Goal: Task Accomplishment & Management: Complete application form

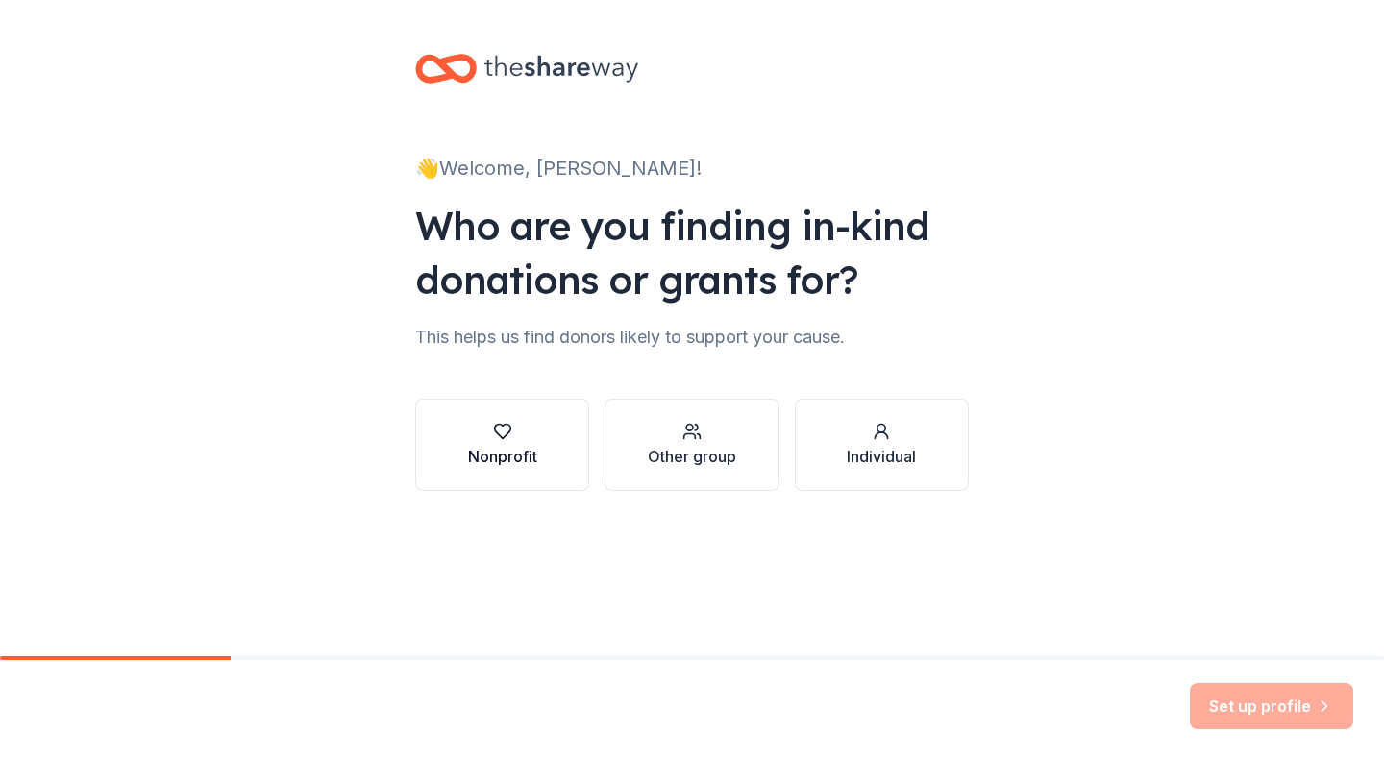
click at [527, 440] on div "button" at bounding box center [502, 431] width 69 height 19
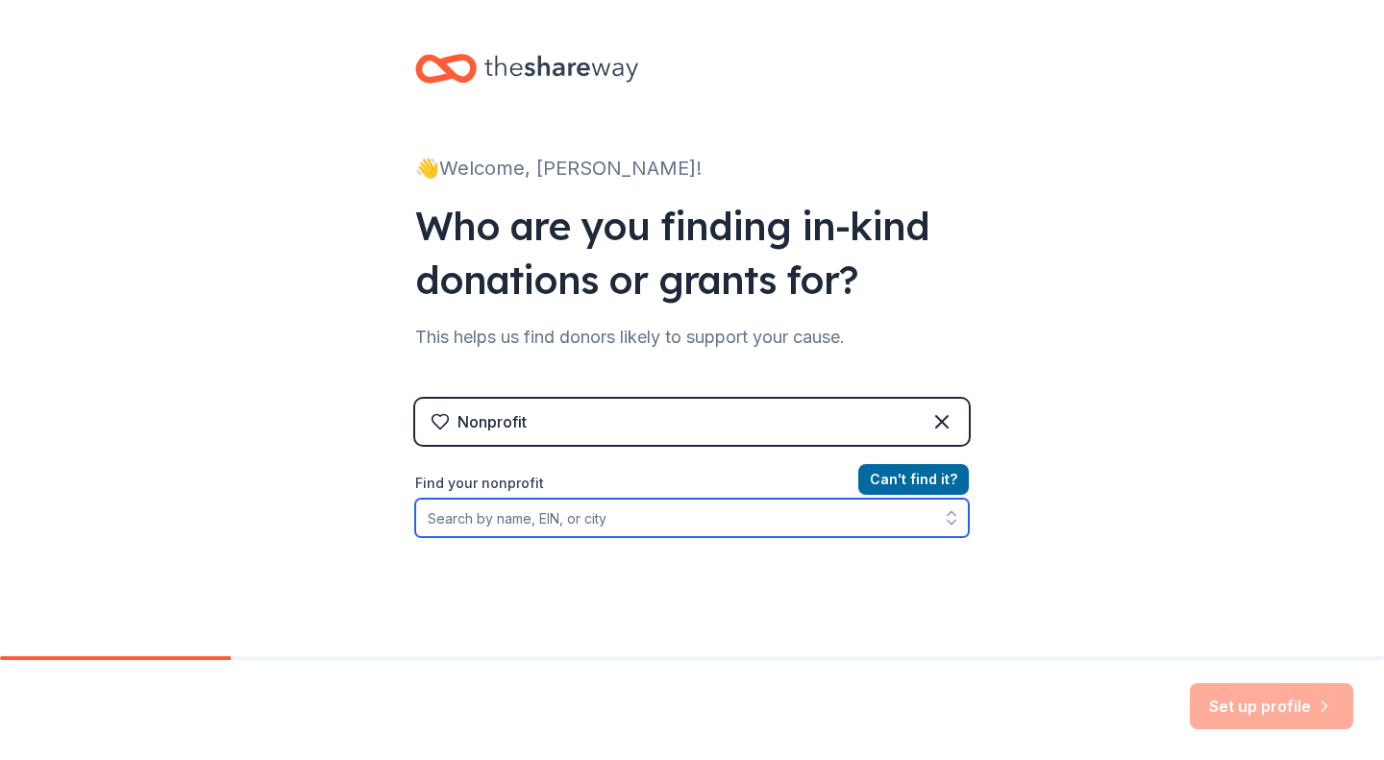
click at [563, 522] on input "Find your nonprofit" at bounding box center [692, 518] width 554 height 38
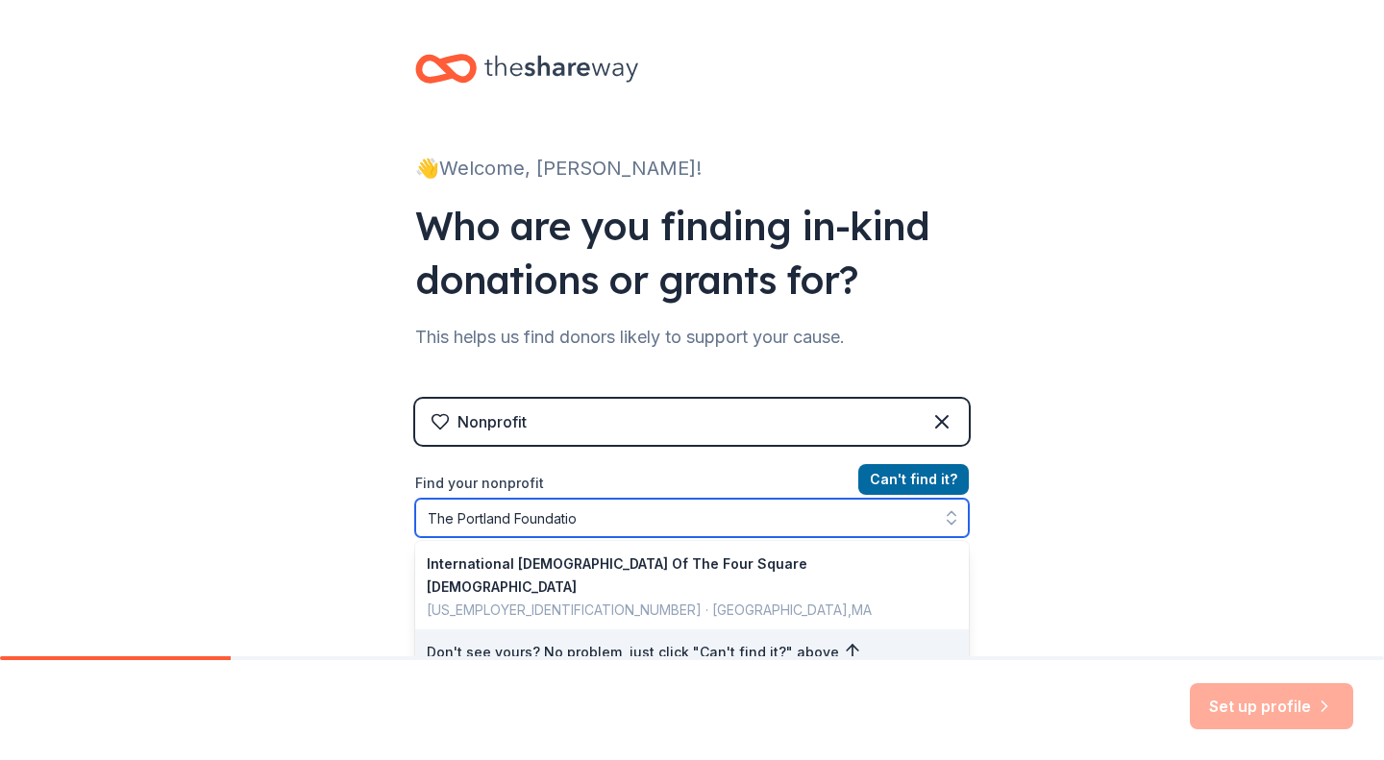
type input "The Portland Foundation"
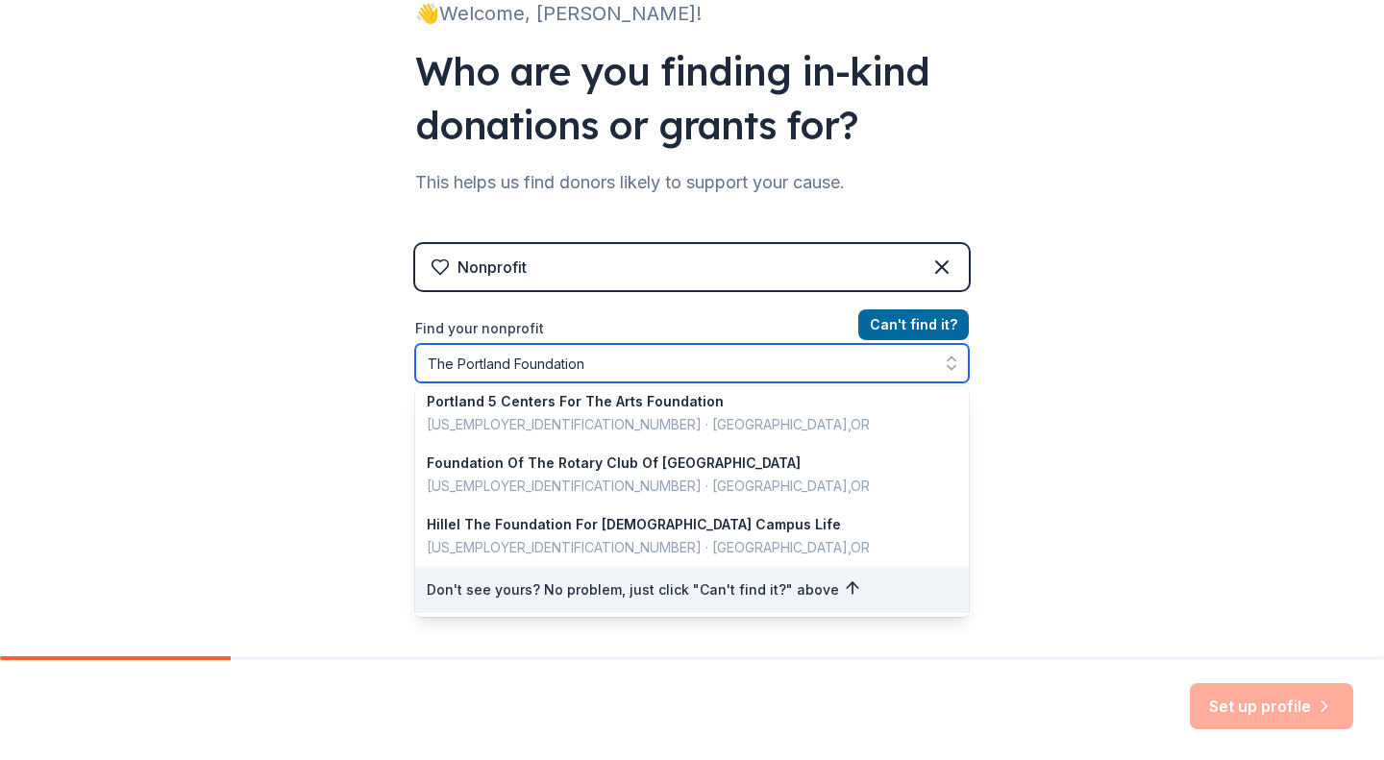
scroll to position [165, 0]
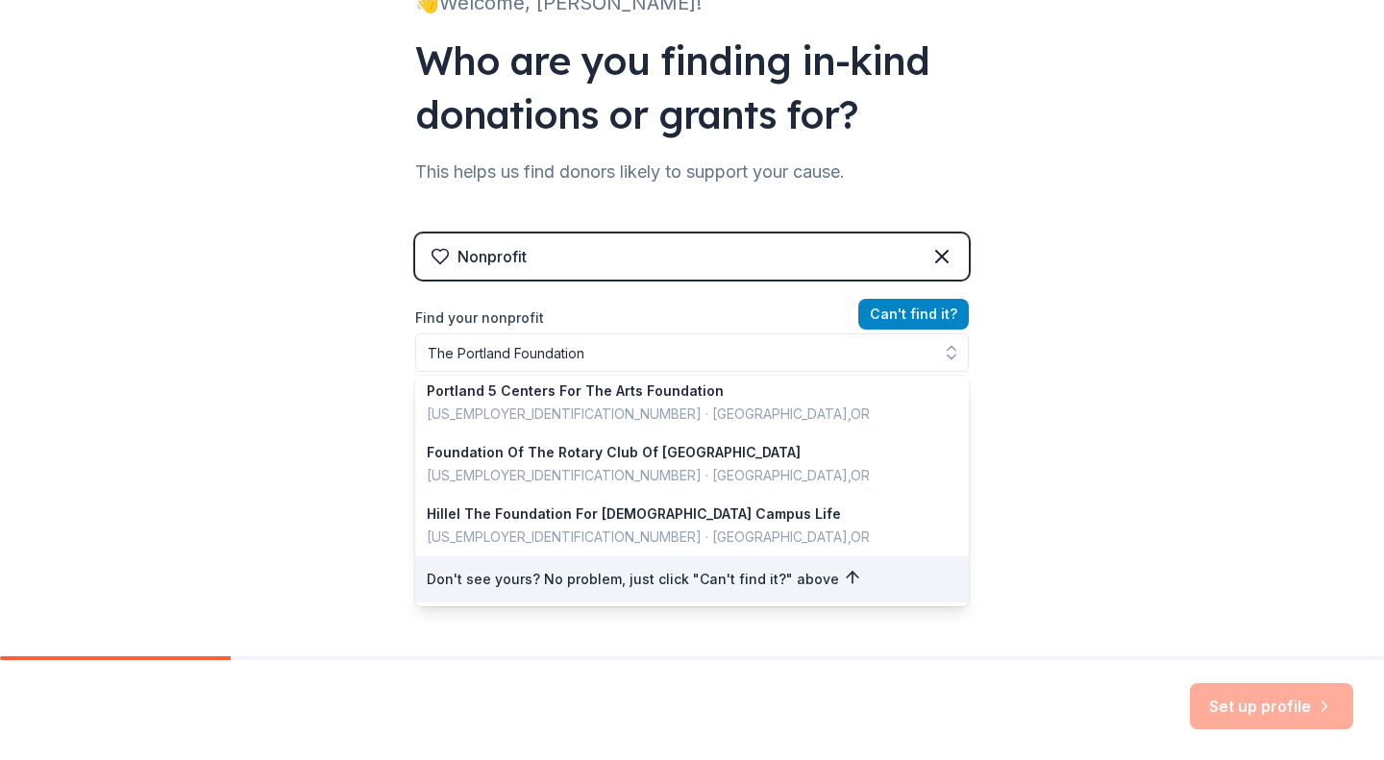
click at [920, 318] on button "Can ' t find it?" at bounding box center [913, 314] width 111 height 31
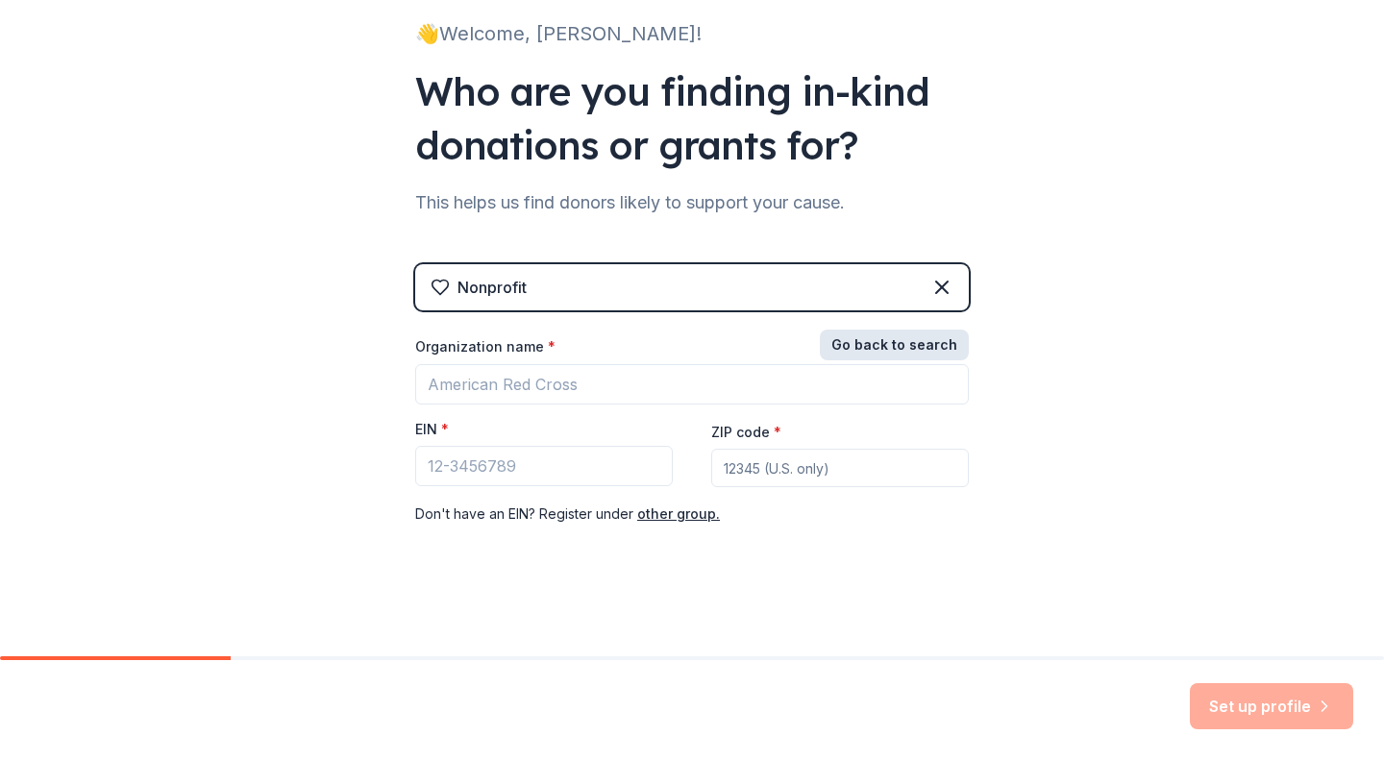
scroll to position [135, 0]
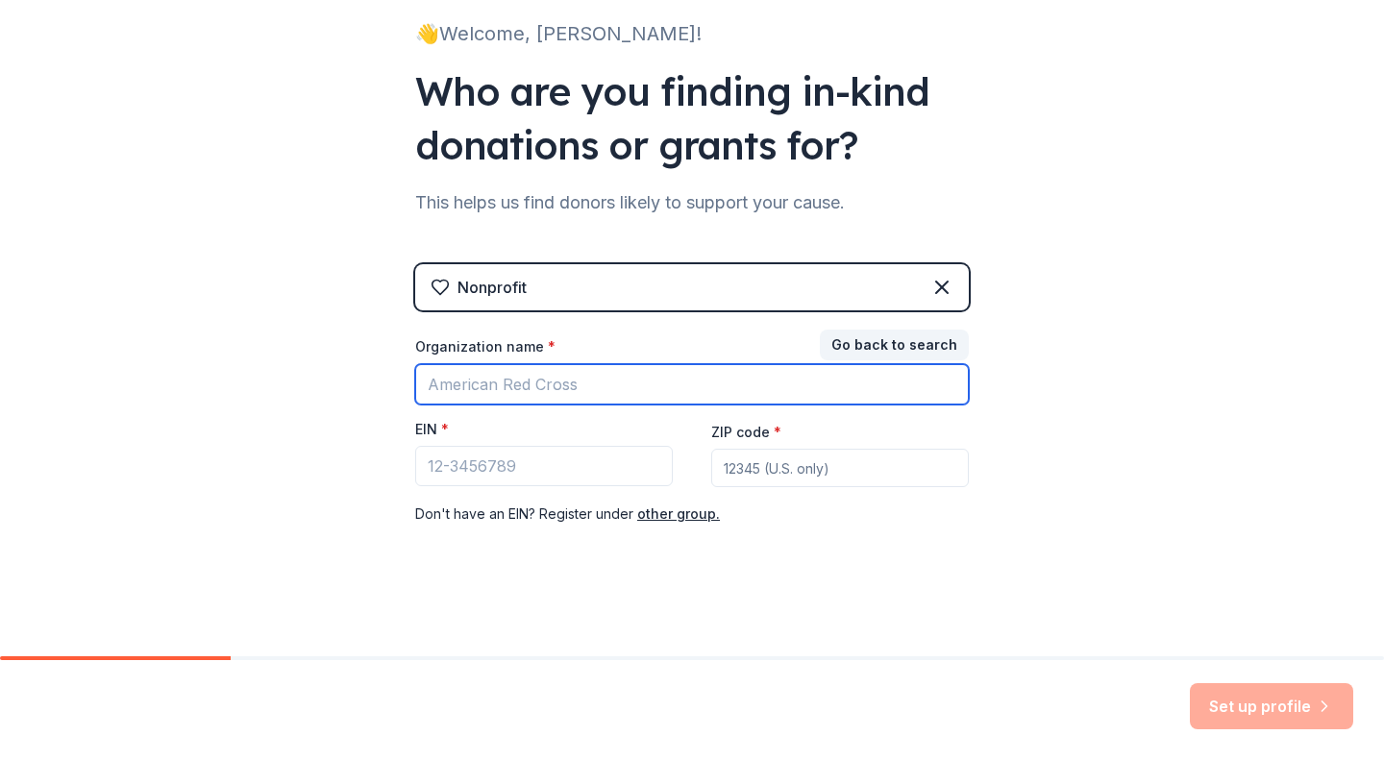
click at [695, 390] on input "Organization name *" at bounding box center [692, 384] width 554 height 40
type input "The Cheryl Lee Geesaman Memorial Scholarship Fund"
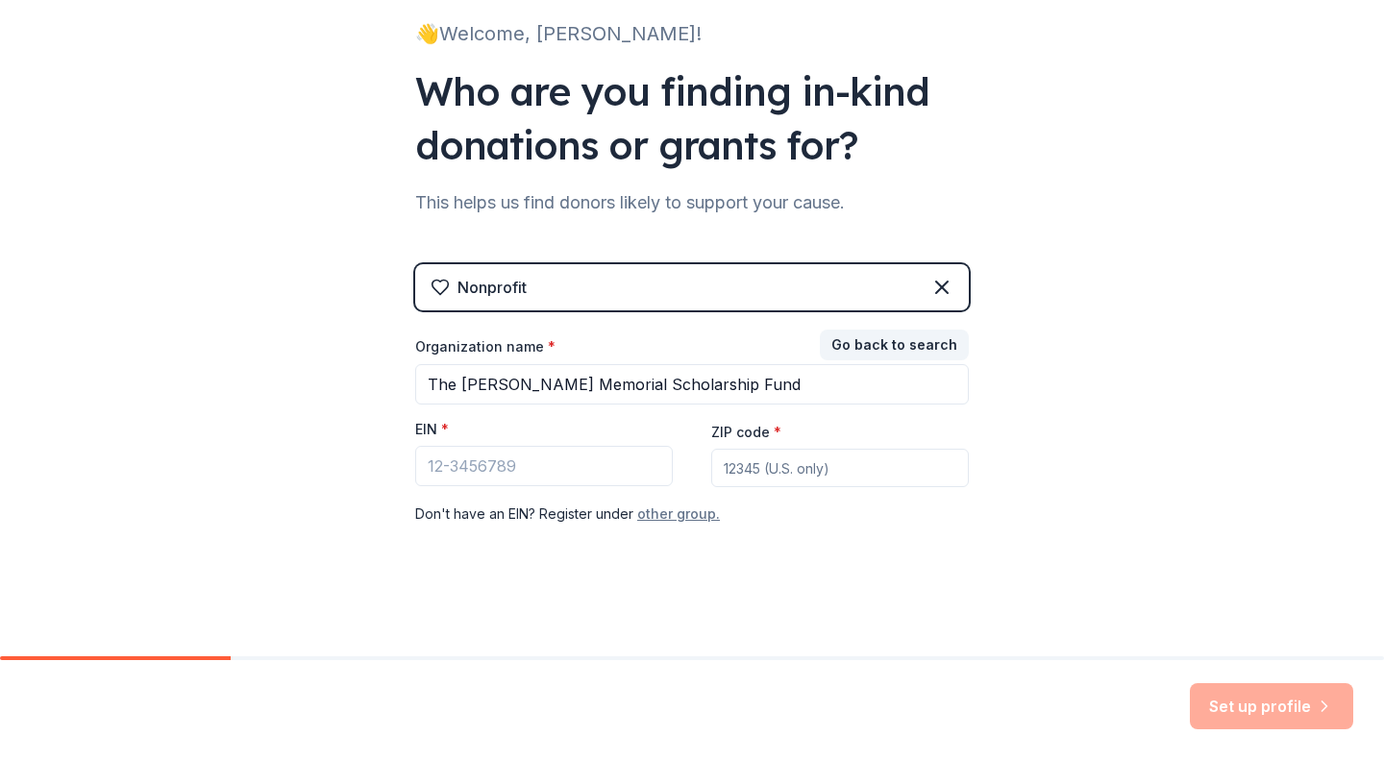
click at [673, 515] on button "other group." at bounding box center [678, 514] width 83 height 23
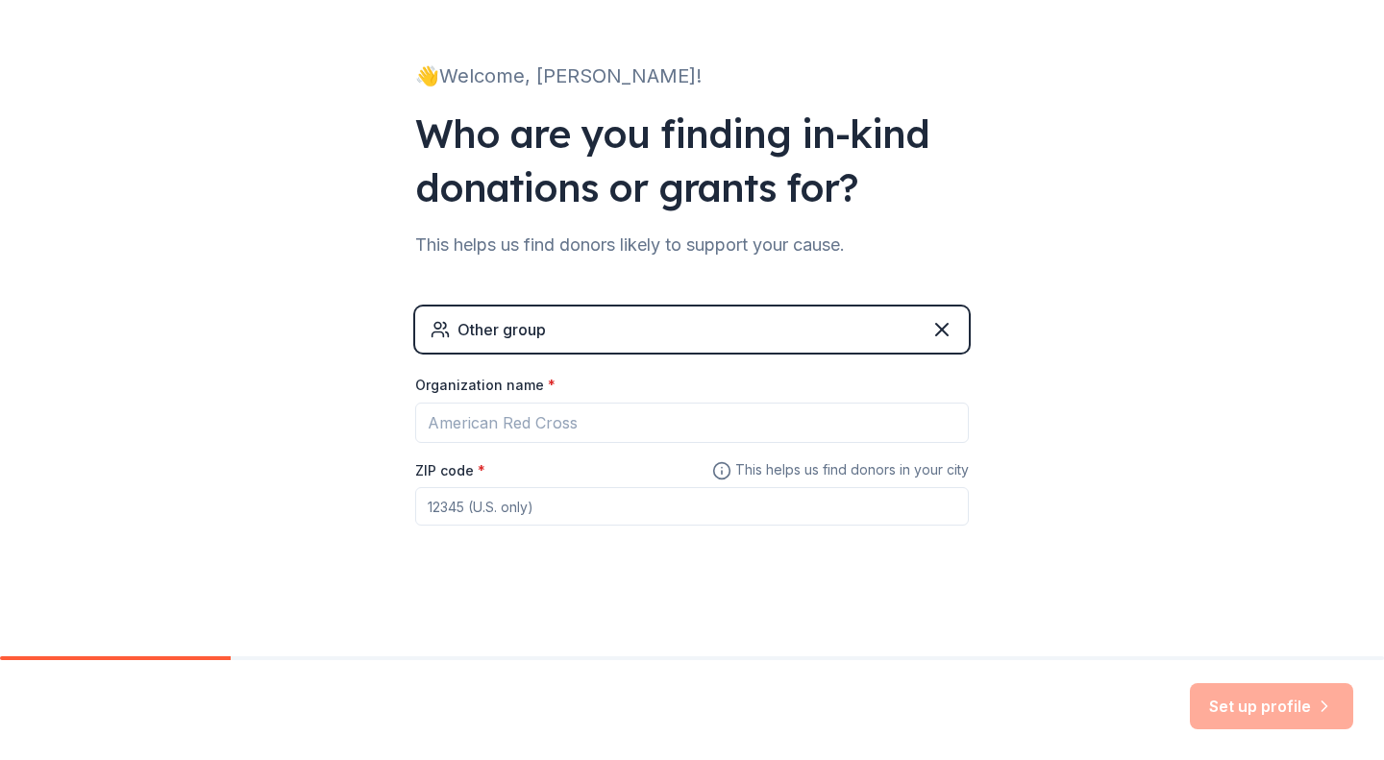
scroll to position [92, 0]
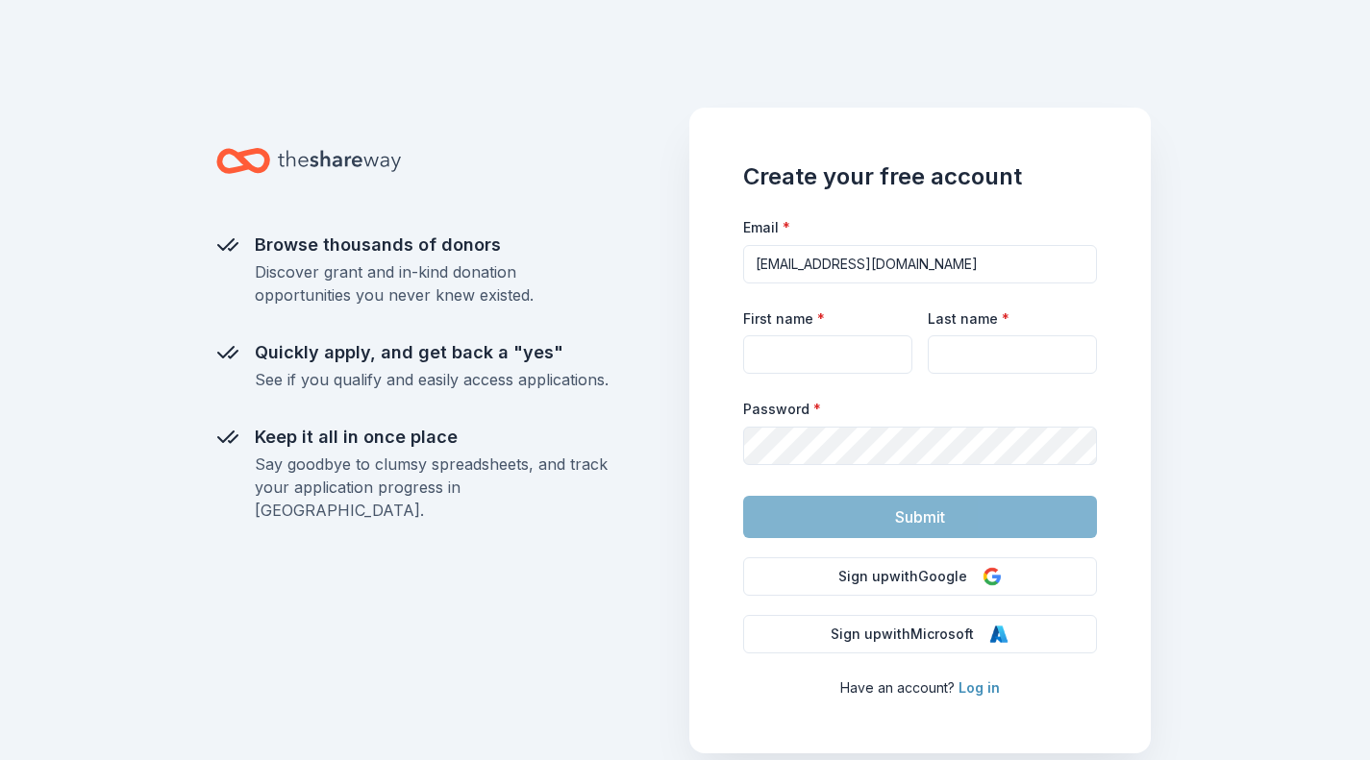
click at [972, 685] on link "Log in" at bounding box center [978, 688] width 41 height 16
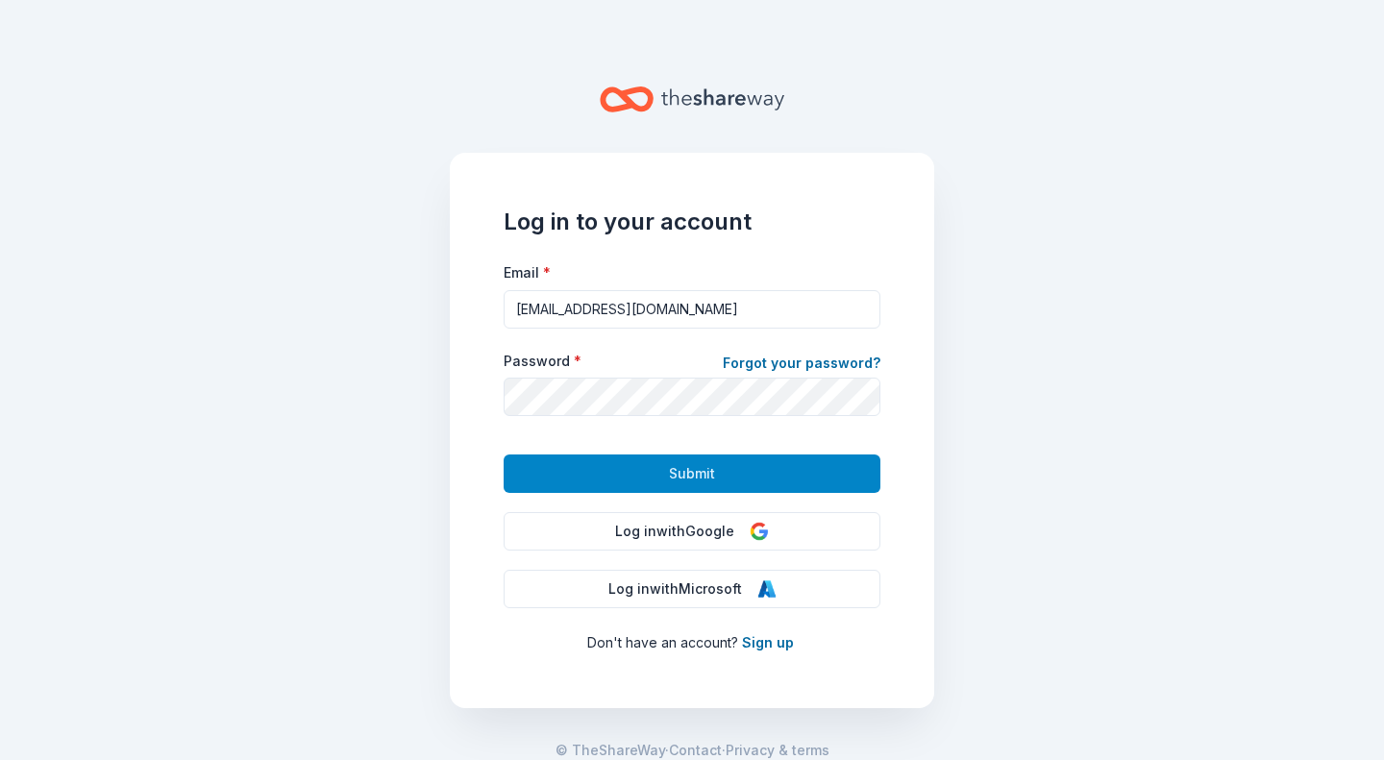
click at [751, 469] on button "Submit" at bounding box center [692, 474] width 377 height 38
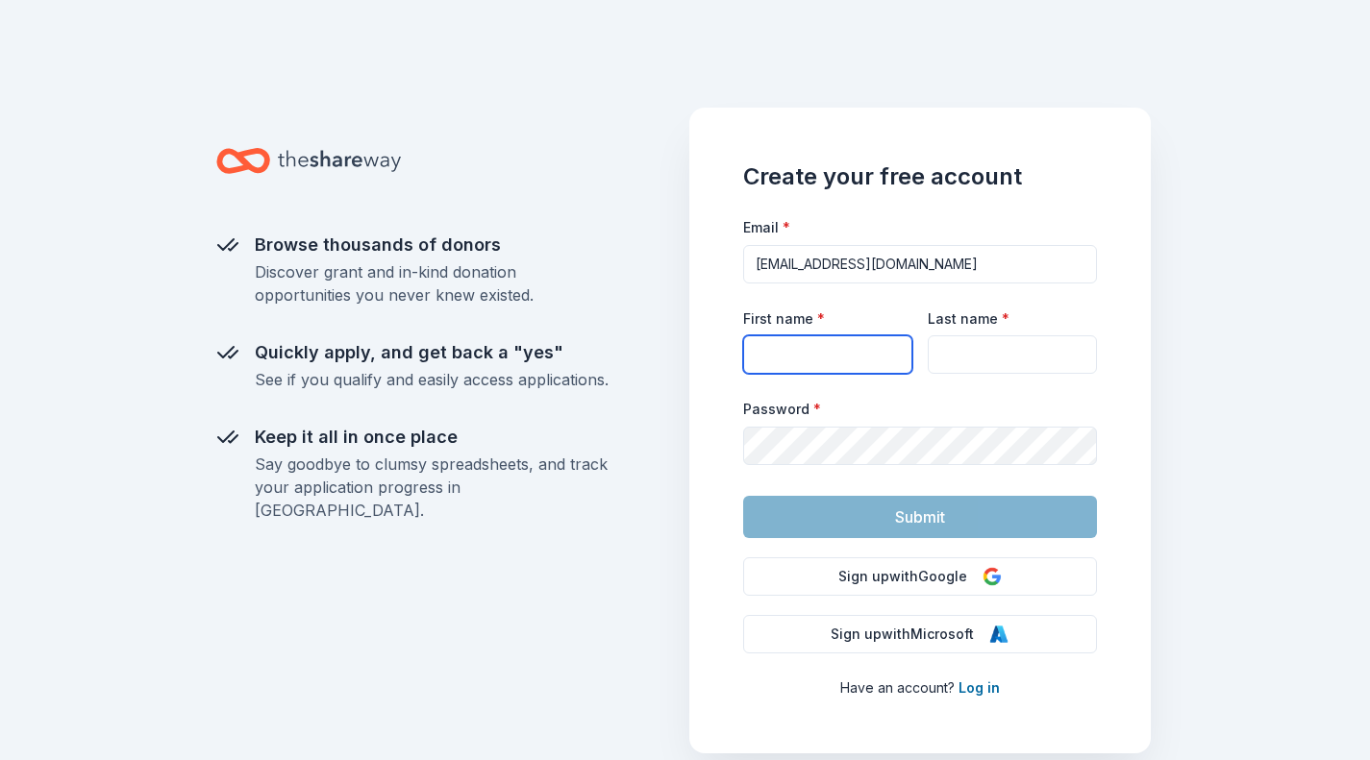
click at [829, 347] on input "First name *" at bounding box center [827, 354] width 169 height 38
type input "Jessica"
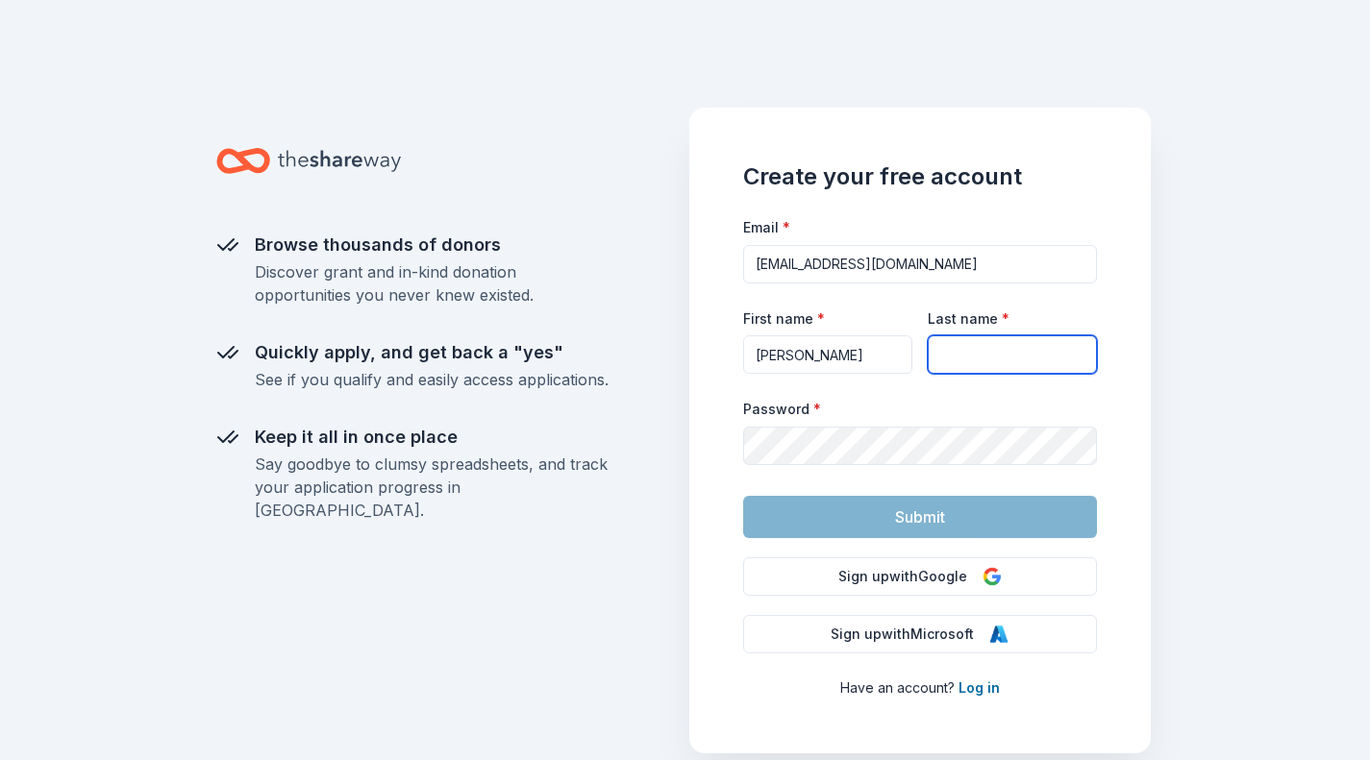
click at [968, 371] on input "Last name *" at bounding box center [1012, 354] width 169 height 38
click at [984, 695] on link "Log in" at bounding box center [978, 688] width 41 height 16
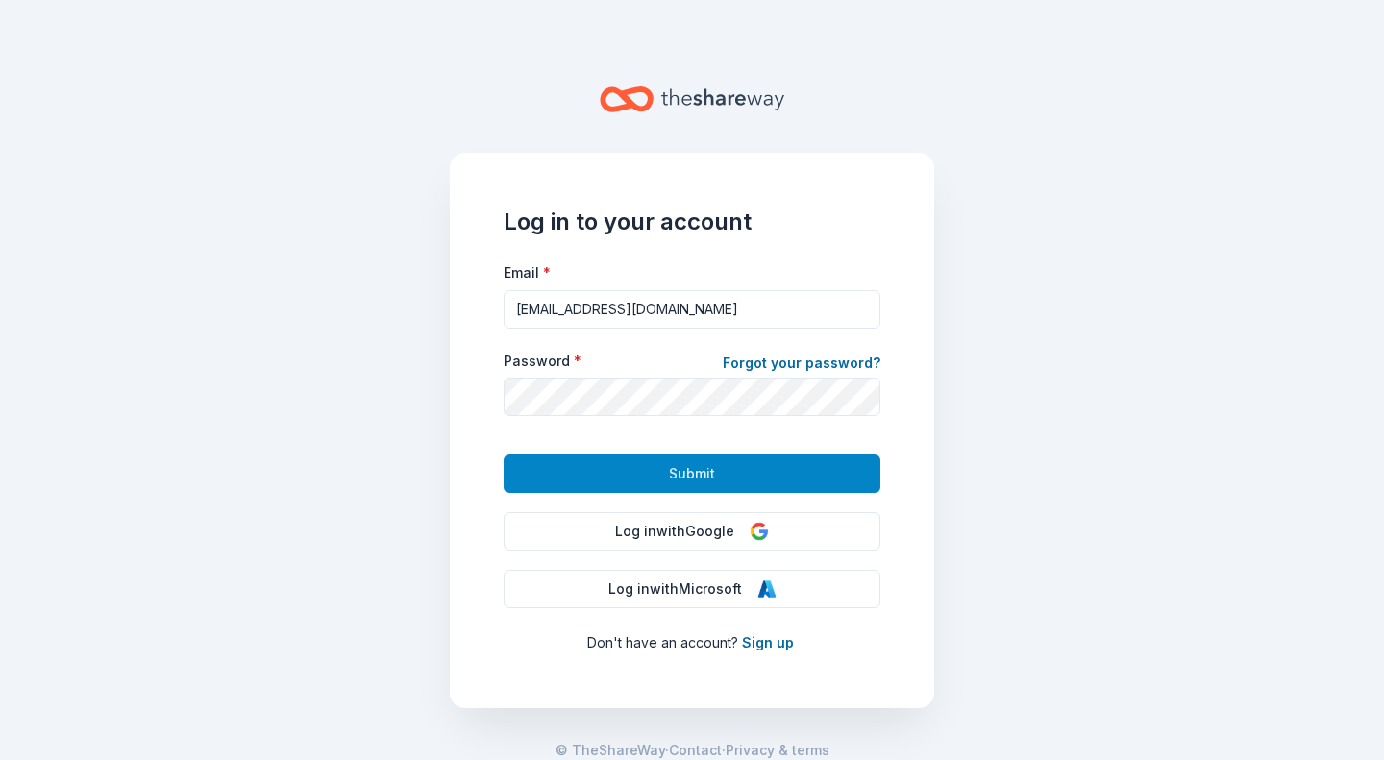
click at [802, 468] on button "Submit" at bounding box center [692, 474] width 377 height 38
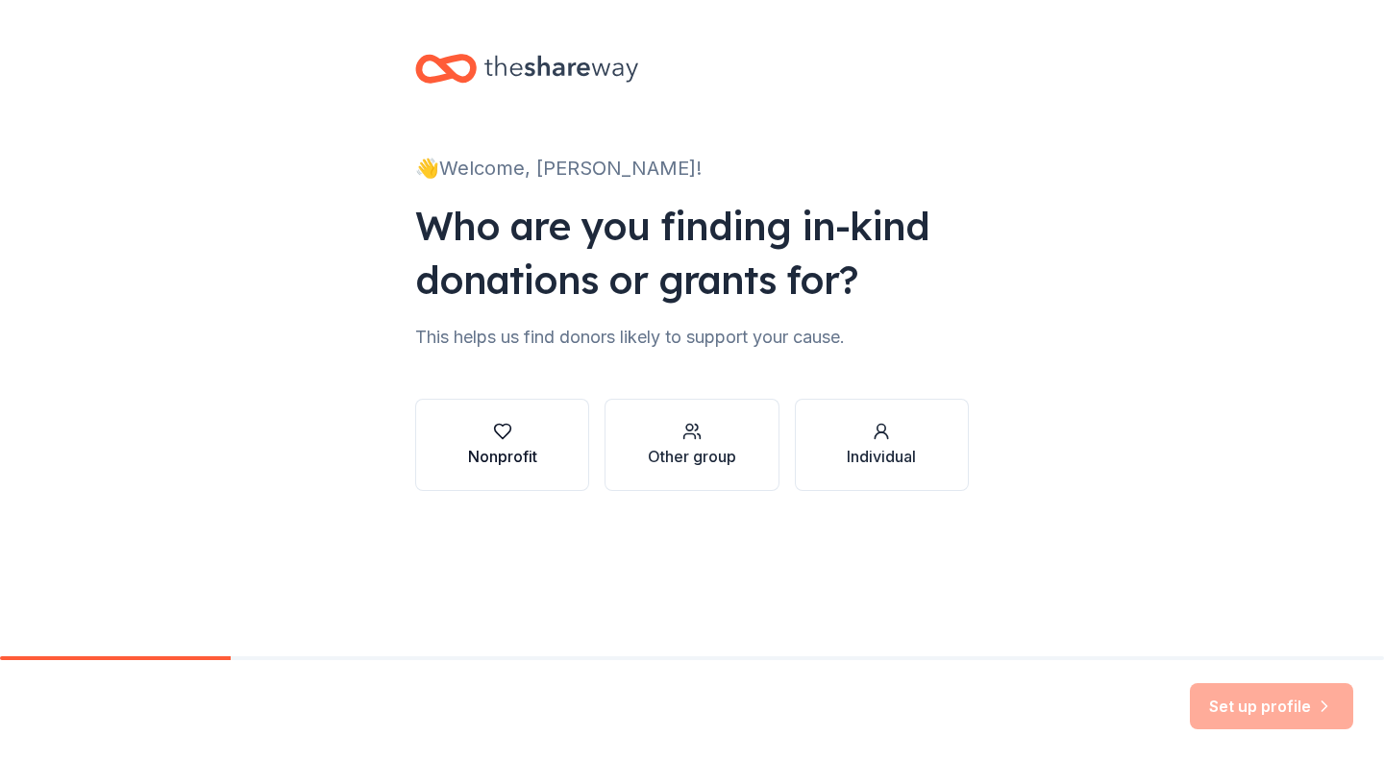
click at [511, 433] on icon "button" at bounding box center [502, 431] width 19 height 19
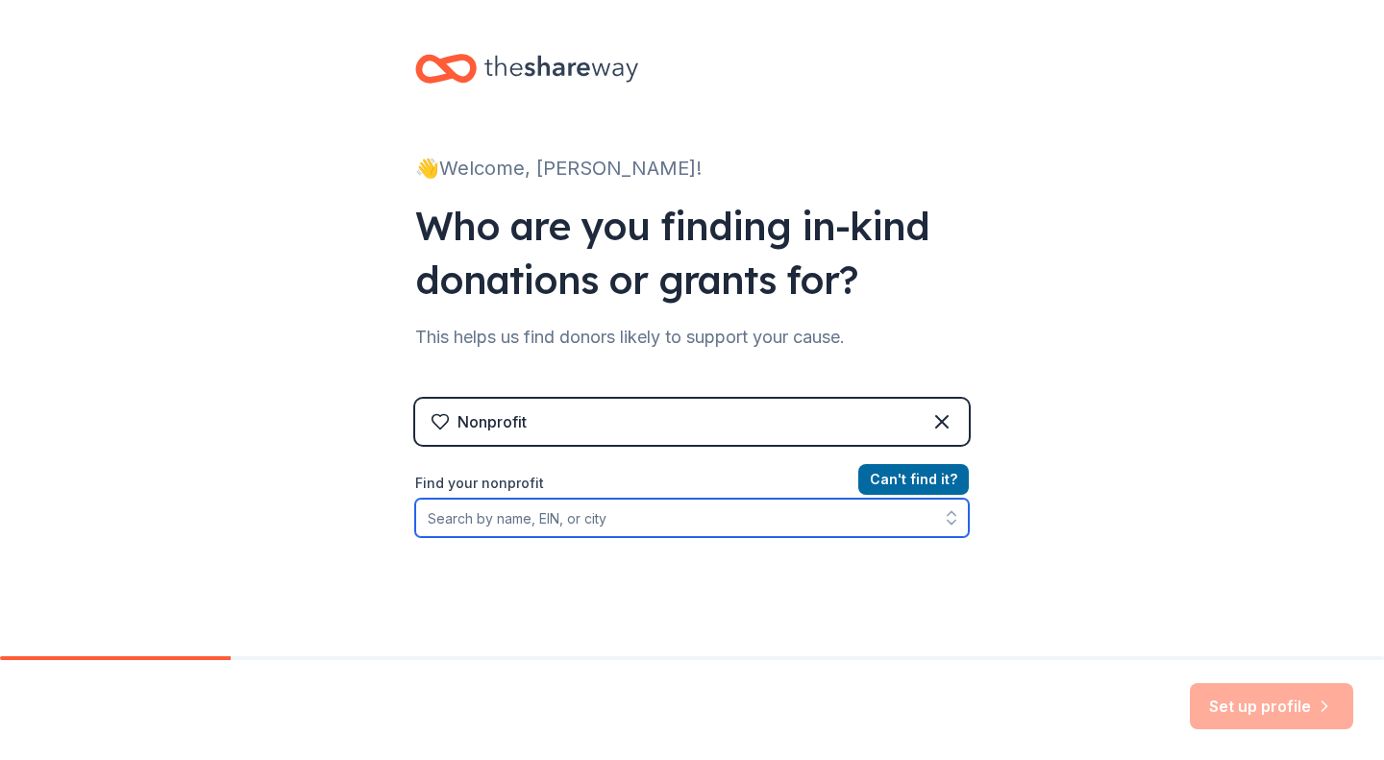
click at [571, 515] on input "Find your nonprofit" at bounding box center [692, 518] width 554 height 38
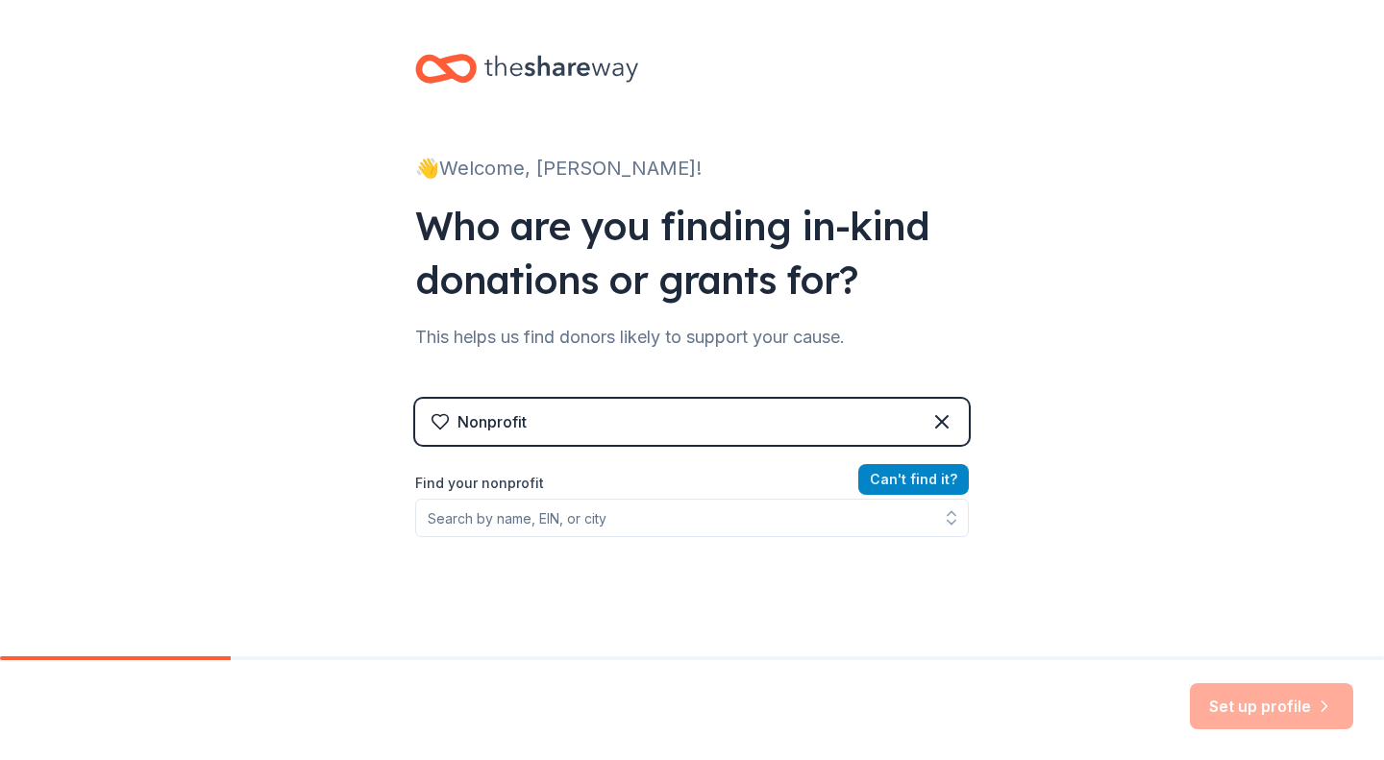
click at [880, 476] on button "Can ' t find it?" at bounding box center [913, 479] width 111 height 31
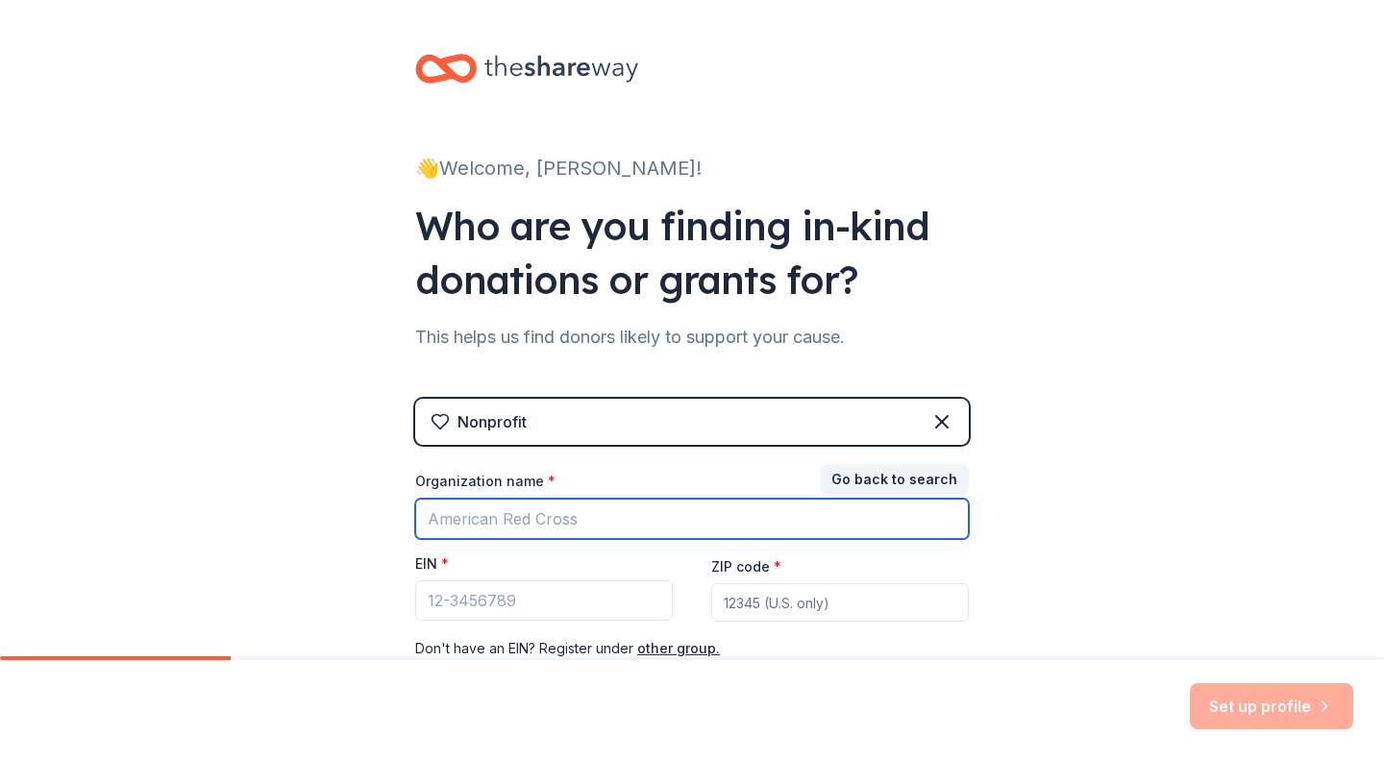
click at [627, 519] on input "Organization name *" at bounding box center [692, 519] width 554 height 40
type input "The Cheryl Lee Geesaman Memorial Scholarship Fund (Managed under The Portland F…"
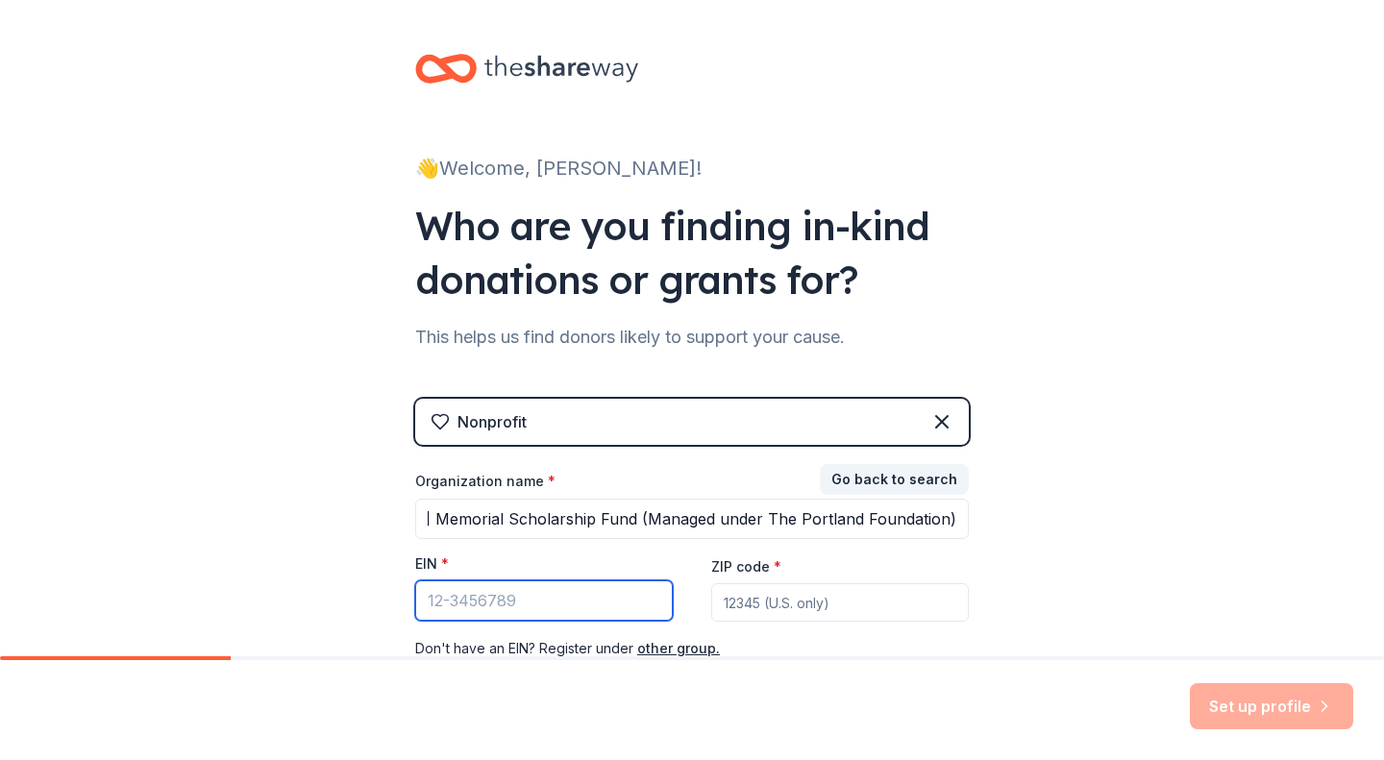
scroll to position [0, 0]
click at [643, 608] on input "EIN *" at bounding box center [544, 601] width 258 height 40
type input "35-6028363"
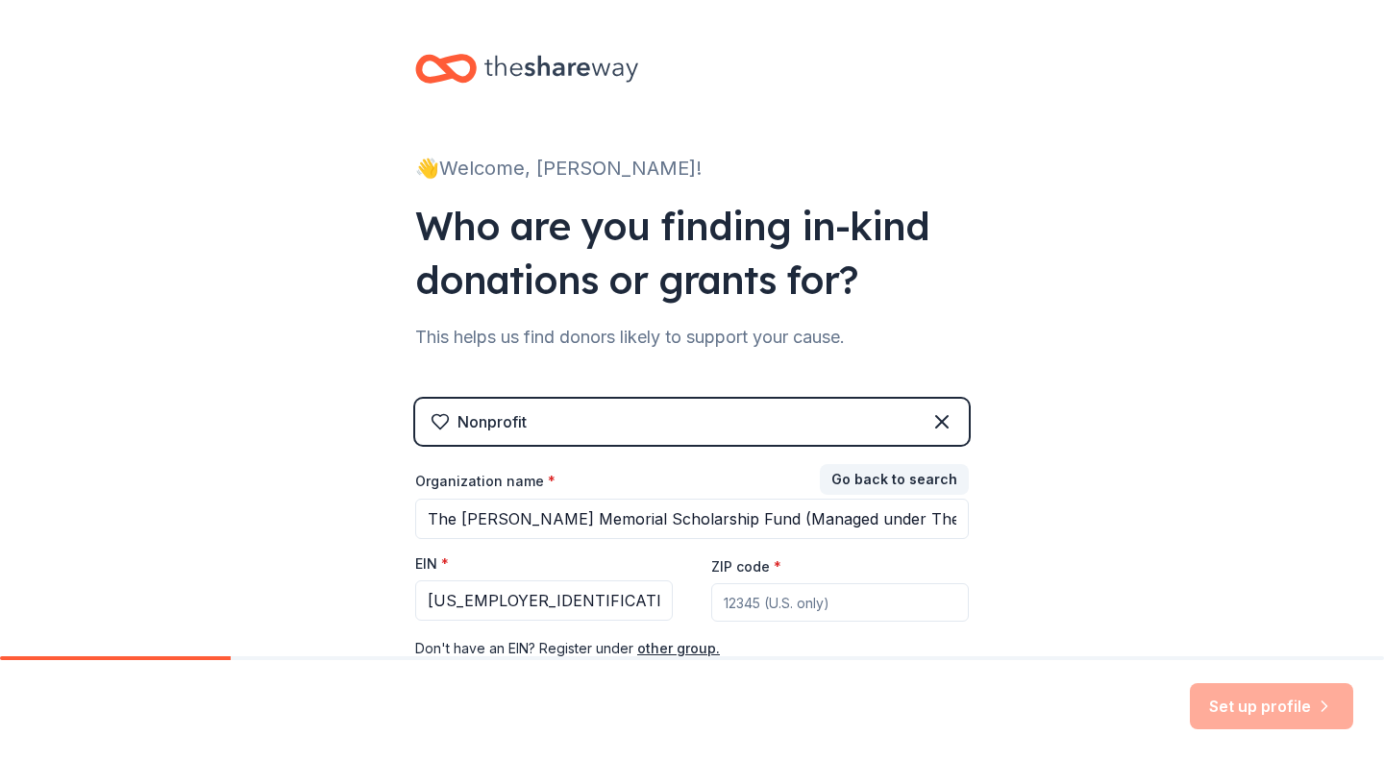
click at [792, 608] on input "ZIP code *" at bounding box center [840, 603] width 258 height 38
type input "47371"
click at [1220, 700] on button "Set up profile" at bounding box center [1271, 706] width 163 height 46
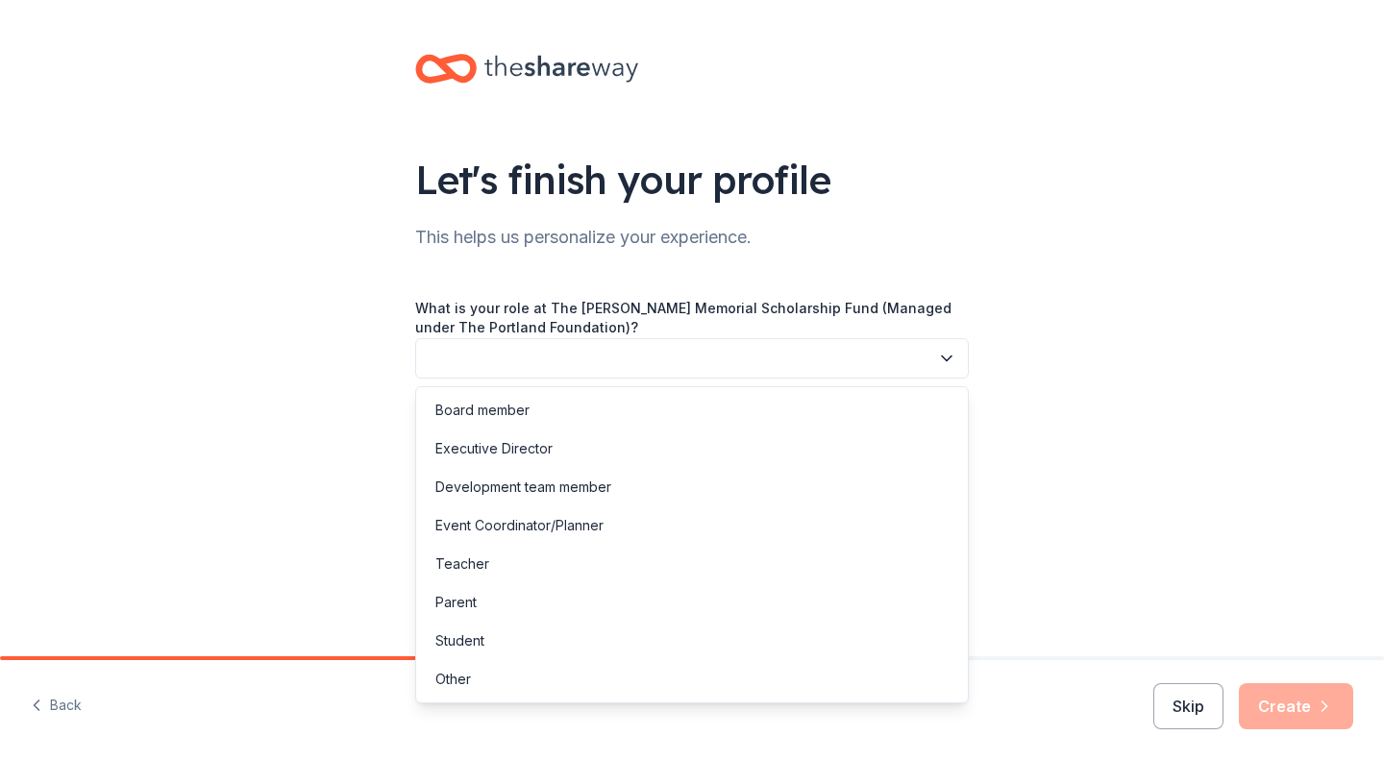
click at [947, 354] on icon "button" at bounding box center [946, 358] width 19 height 19
click at [468, 674] on div "Other" at bounding box center [453, 679] width 36 height 23
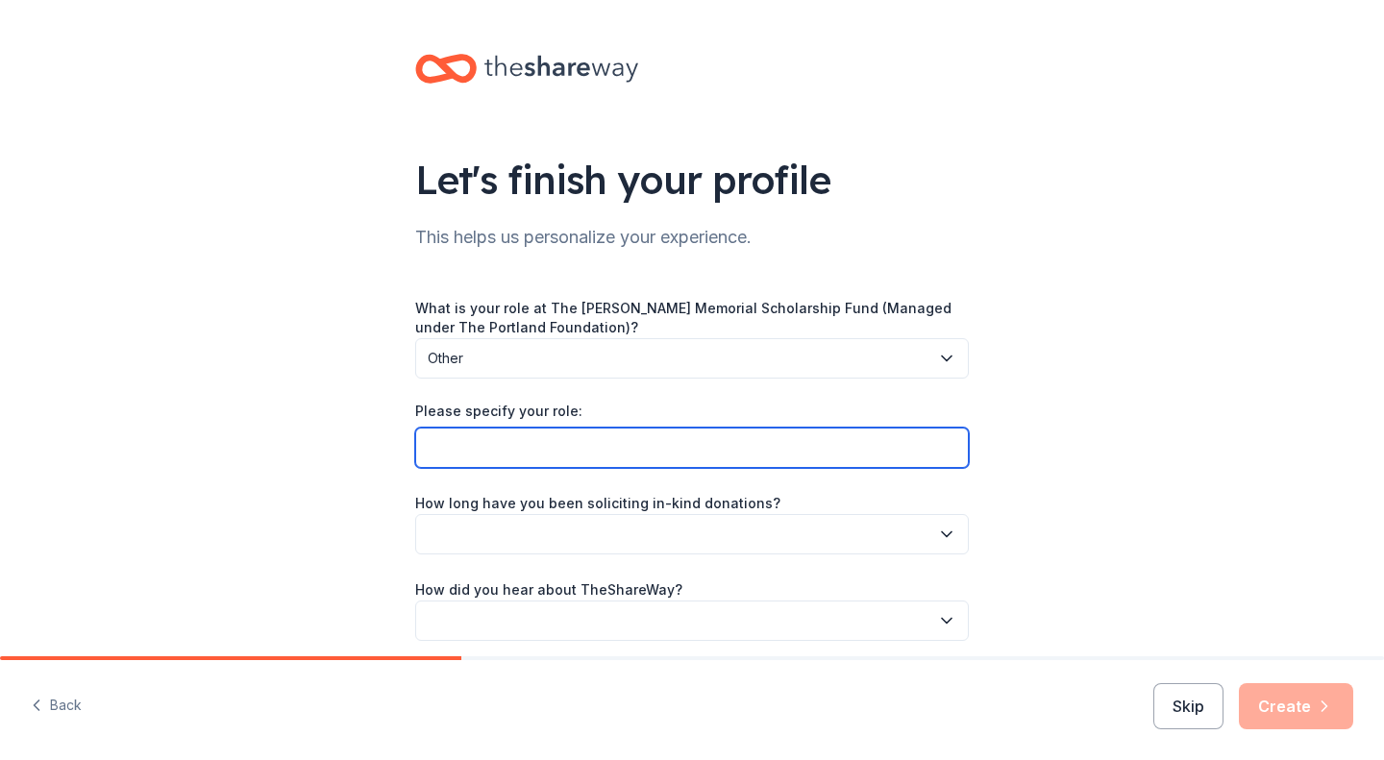
click at [609, 431] on input "Please specify your role:" at bounding box center [692, 448] width 554 height 40
type input "Small charity managed by the Portland Foundation. WE just collect for online ch…"
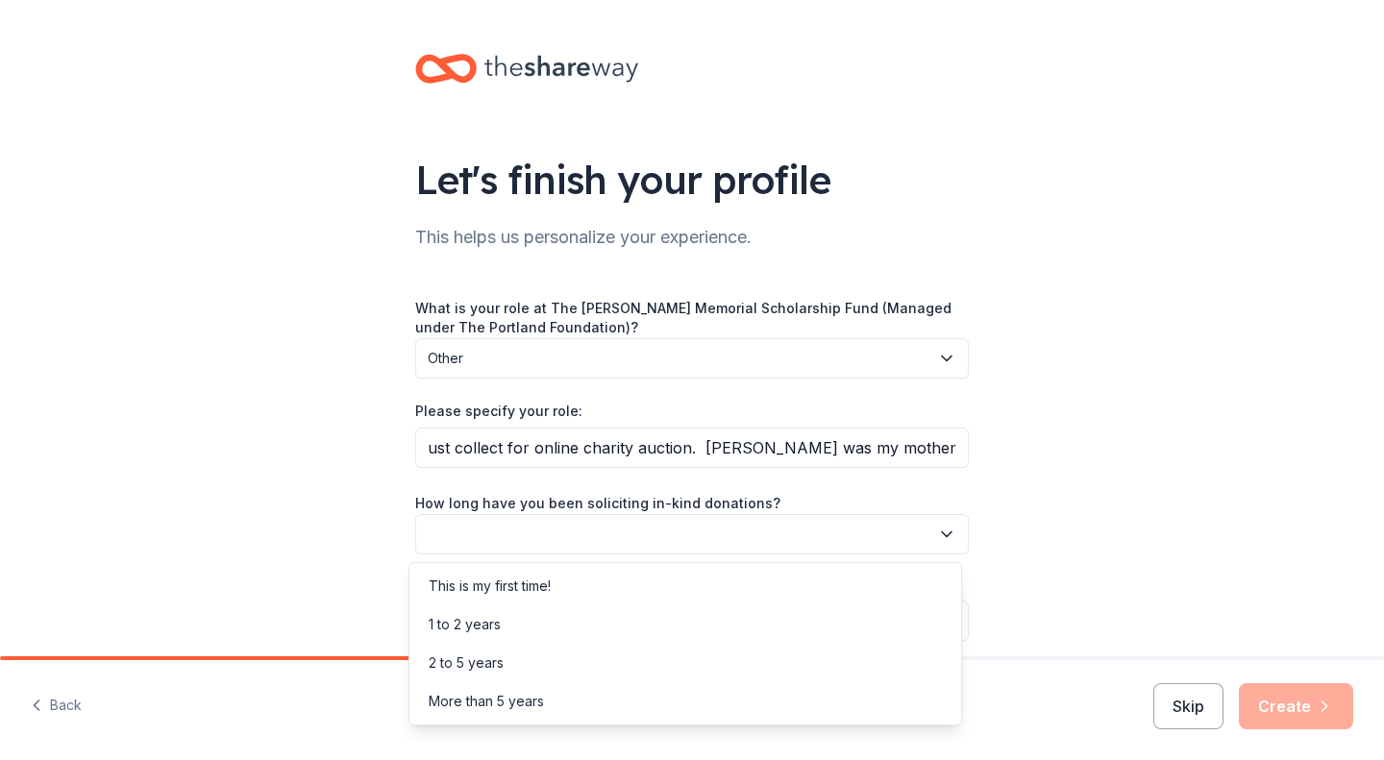
scroll to position [0, 0]
click at [942, 526] on icon "button" at bounding box center [946, 534] width 19 height 19
click at [516, 656] on div "2 to 5 years" at bounding box center [685, 663] width 544 height 38
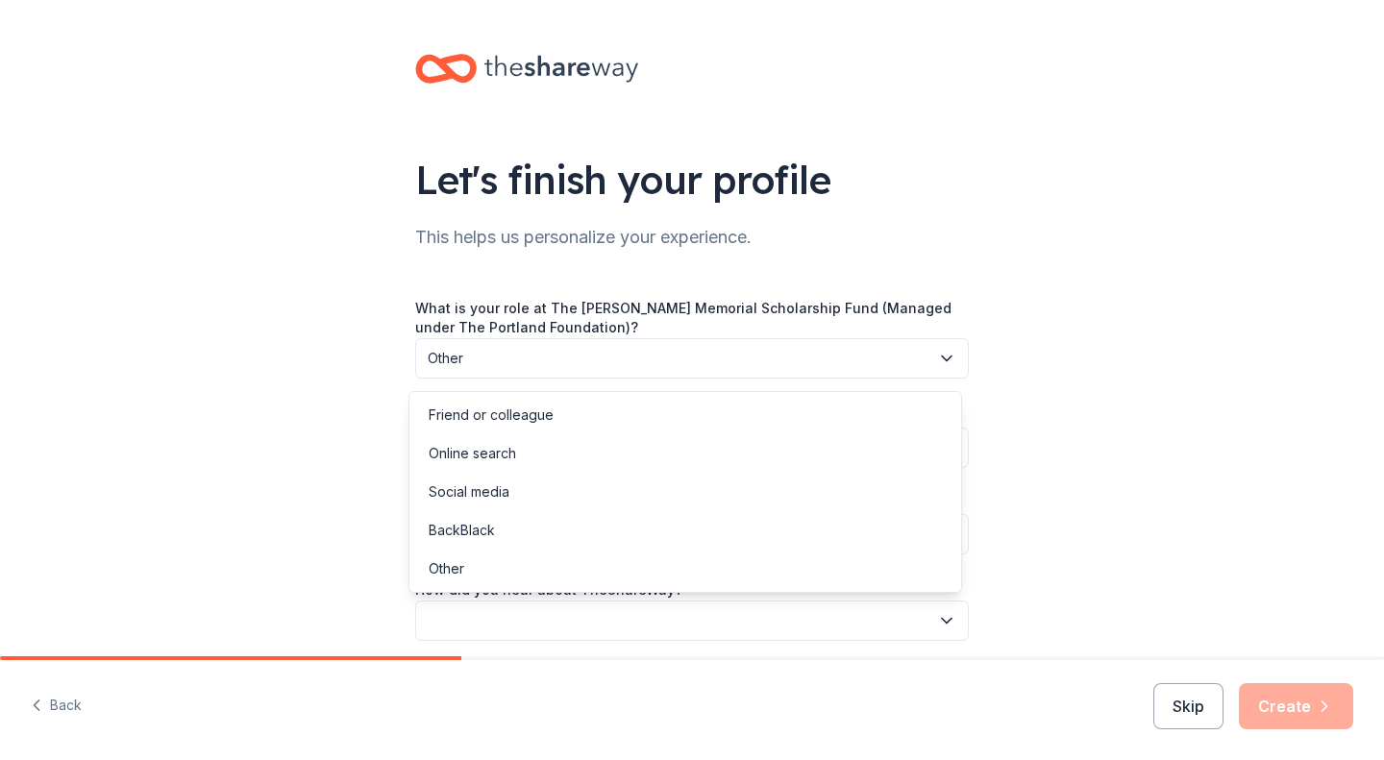
click at [941, 615] on icon "button" at bounding box center [946, 620] width 19 height 19
click at [500, 456] on div "Online search" at bounding box center [472, 453] width 87 height 23
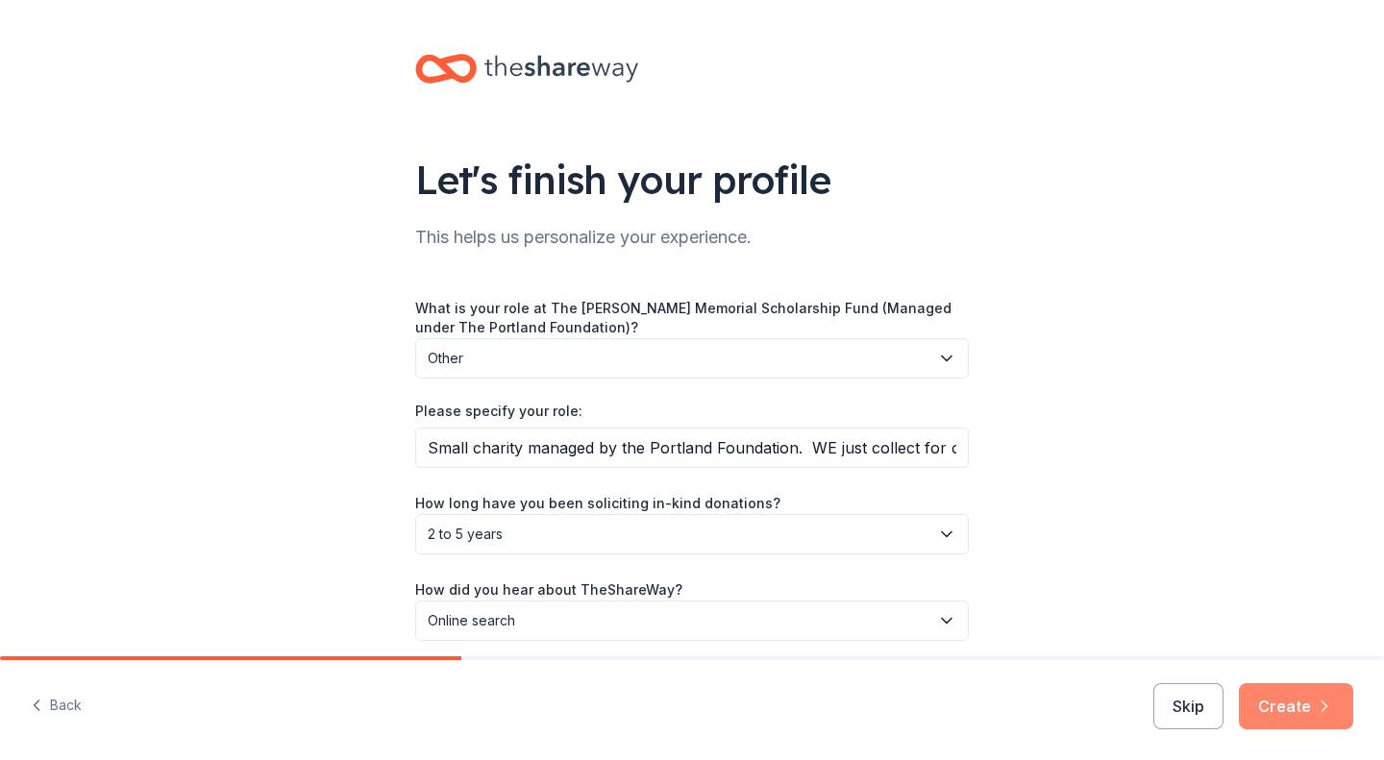
click at [1293, 696] on button "Create" at bounding box center [1296, 706] width 114 height 46
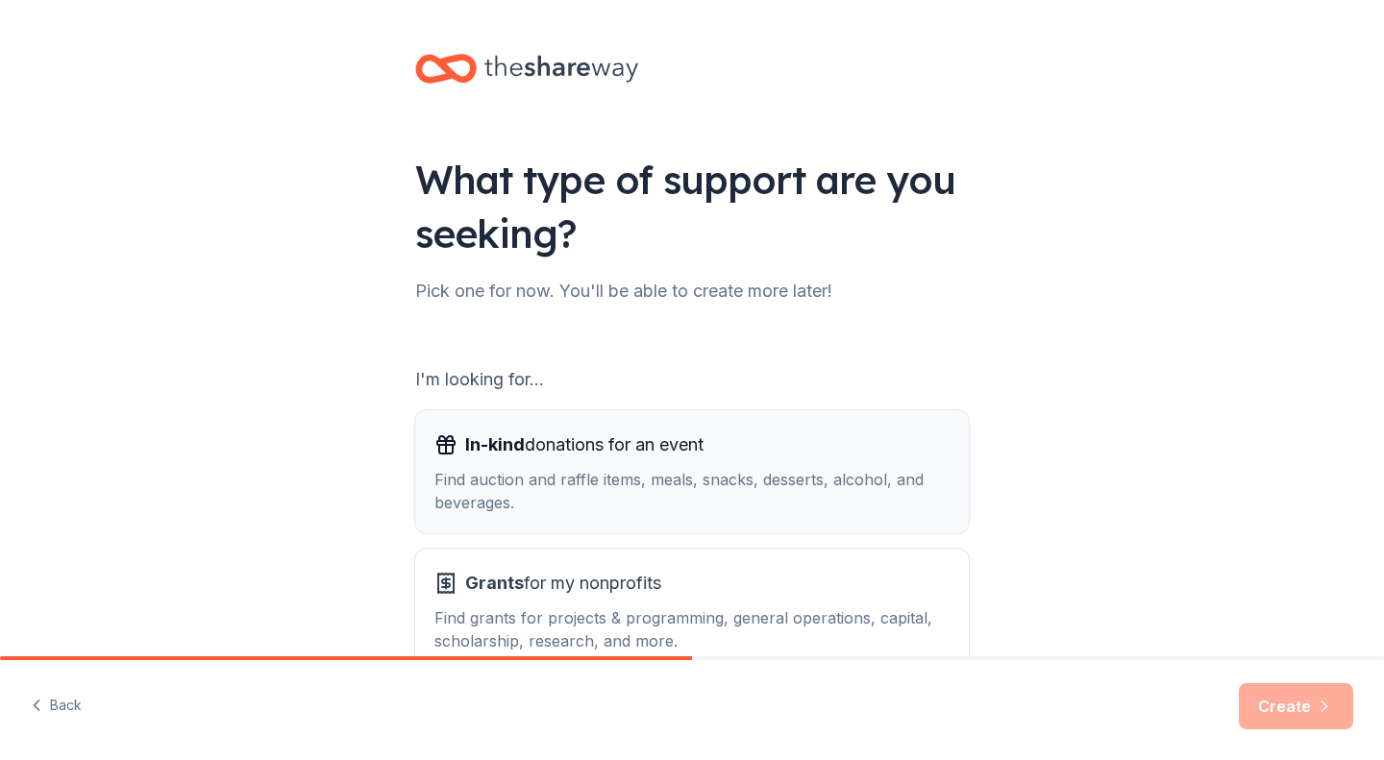
click at [812, 465] on div "In-kind donations for an event Find auction and raffle items, meals, snacks, de…" at bounding box center [692, 472] width 515 height 85
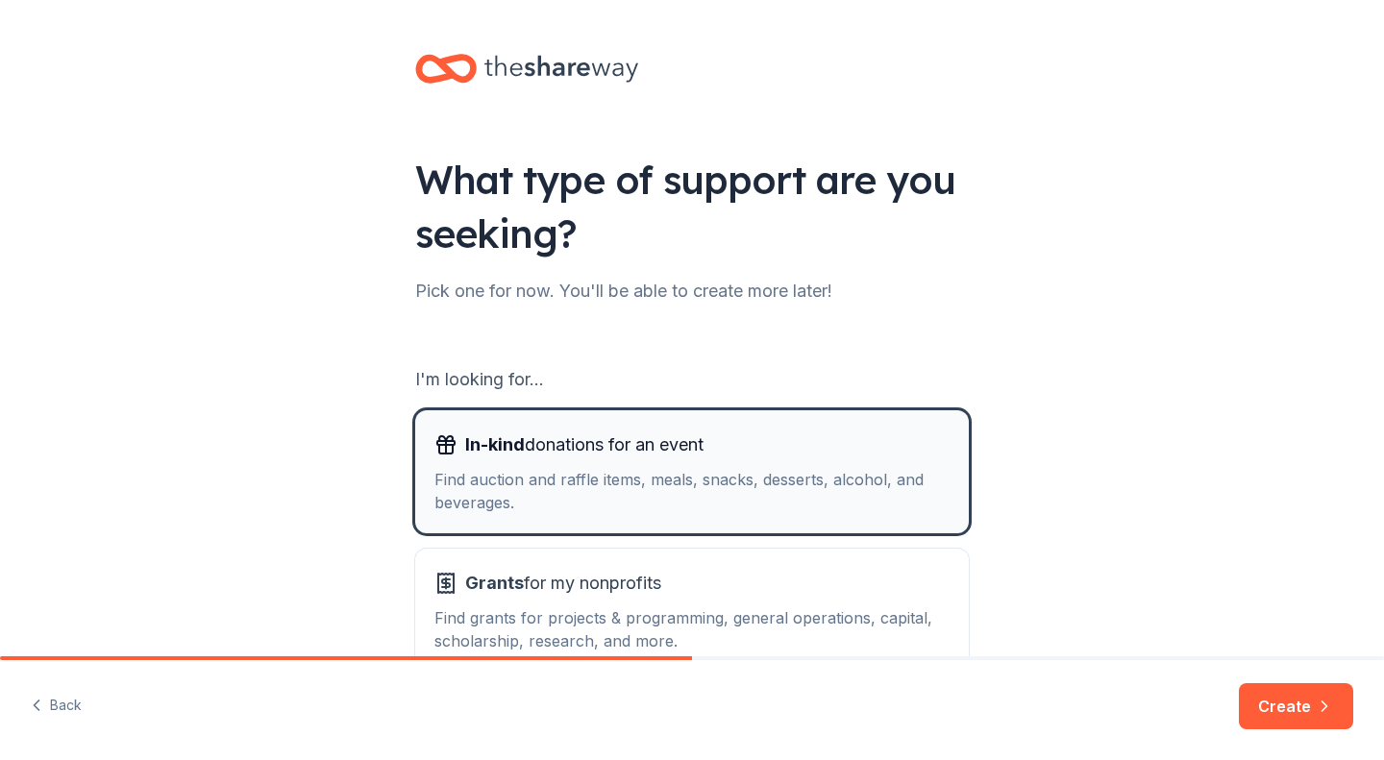
click at [943, 515] on button "In-kind donations for an event Find auction and raffle items, meals, snacks, de…" at bounding box center [692, 471] width 554 height 123
click at [1279, 708] on button "Create" at bounding box center [1296, 706] width 114 height 46
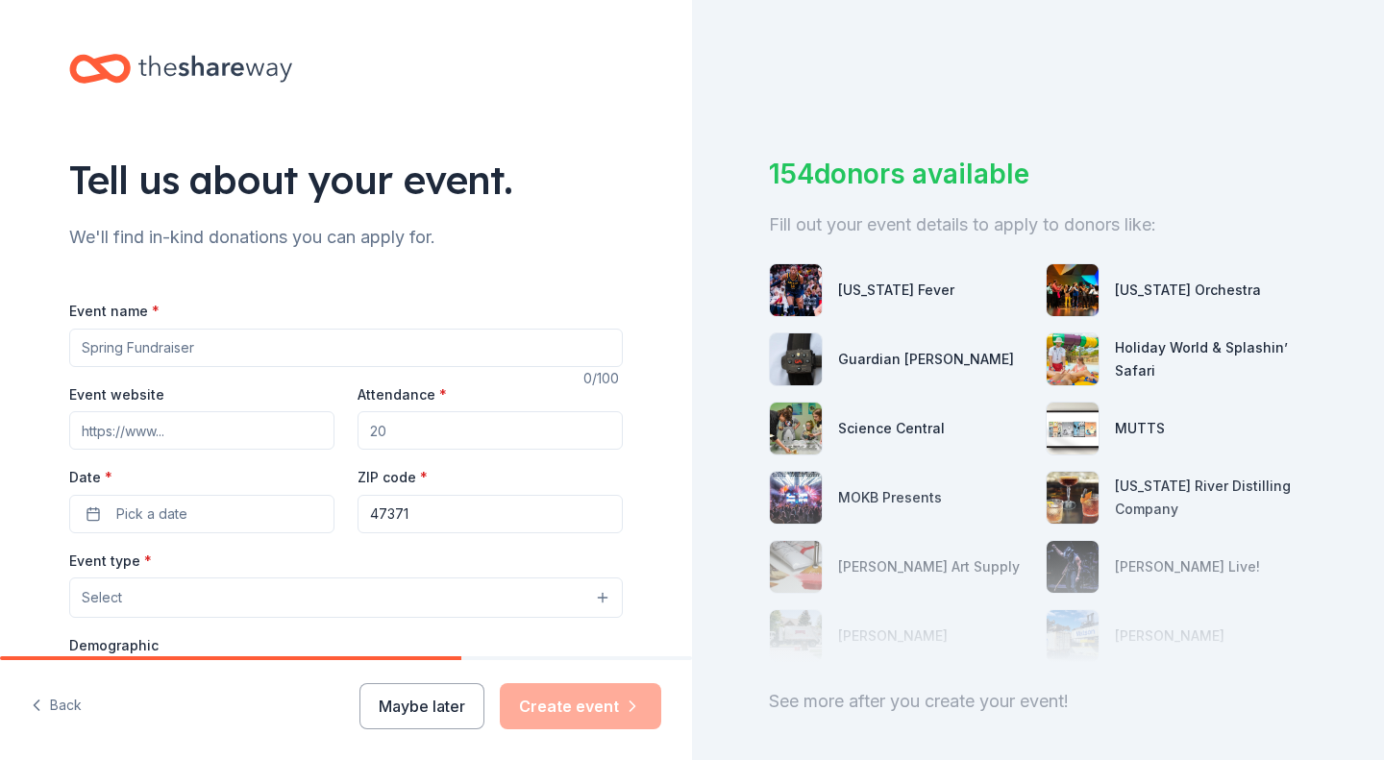
click at [200, 343] on input "Event name *" at bounding box center [346, 348] width 554 height 38
type input "The Cheryl Lee Geesaman Memorial Scholarship Fund Annual Online Auction"
click at [407, 435] on input "Attendance *" at bounding box center [490, 430] width 265 height 38
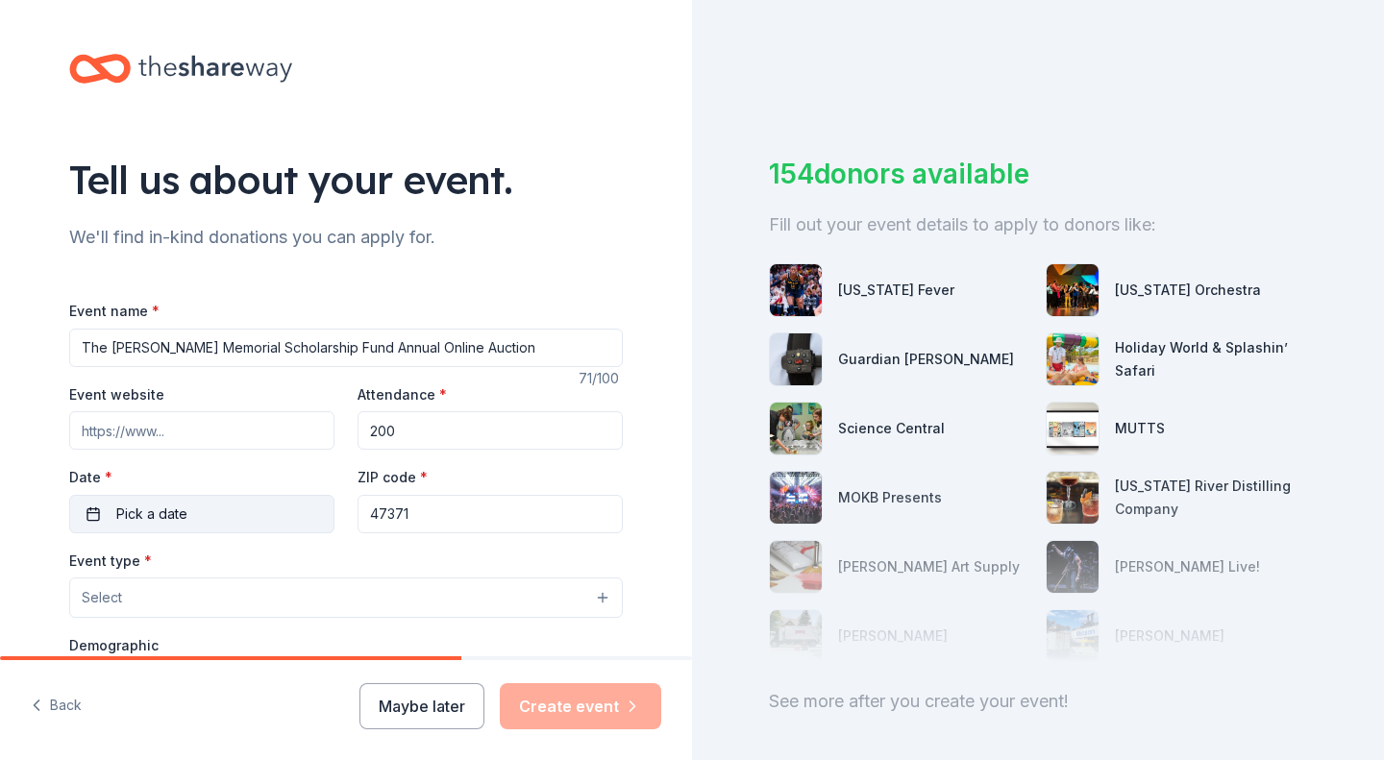
type input "200"
click at [88, 512] on button "Pick a date" at bounding box center [201, 514] width 265 height 38
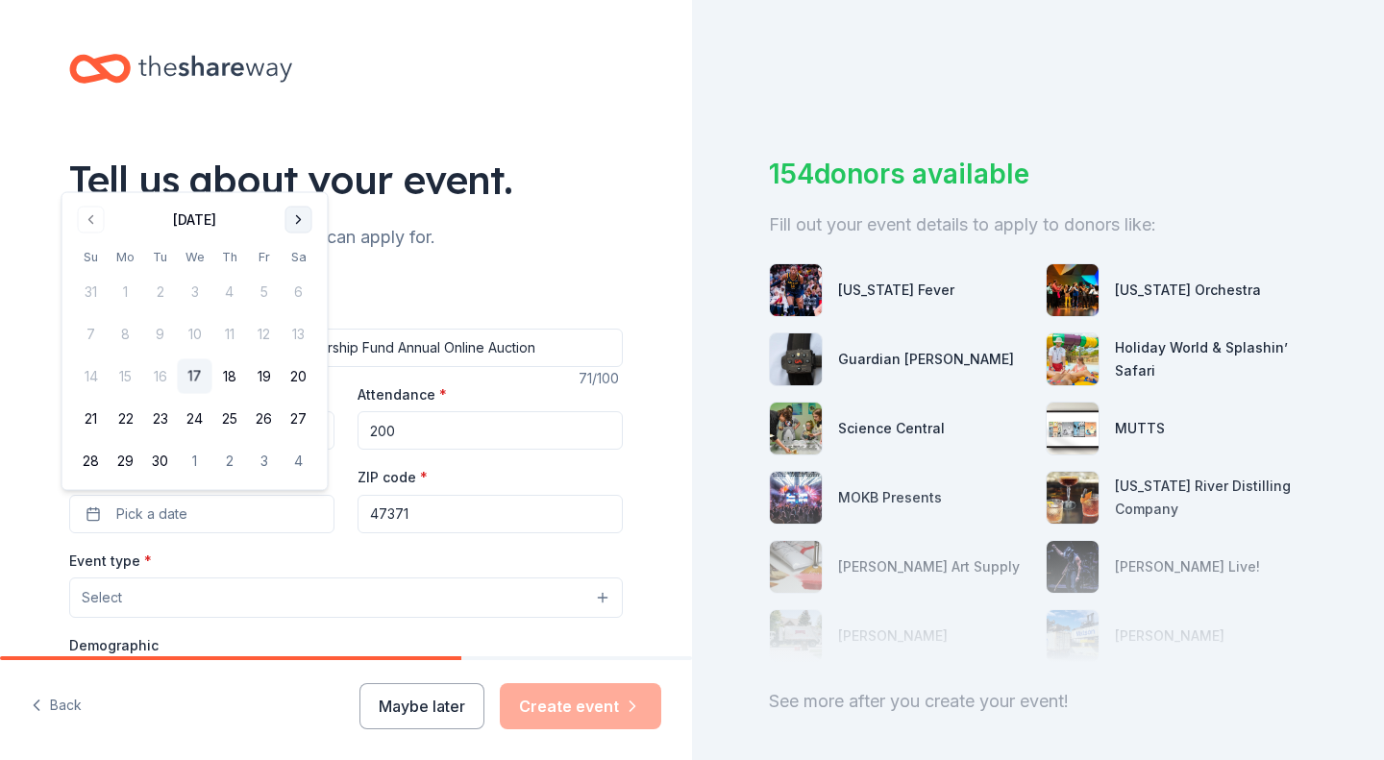
click at [299, 218] on button "Go to next month" at bounding box center [299, 220] width 27 height 27
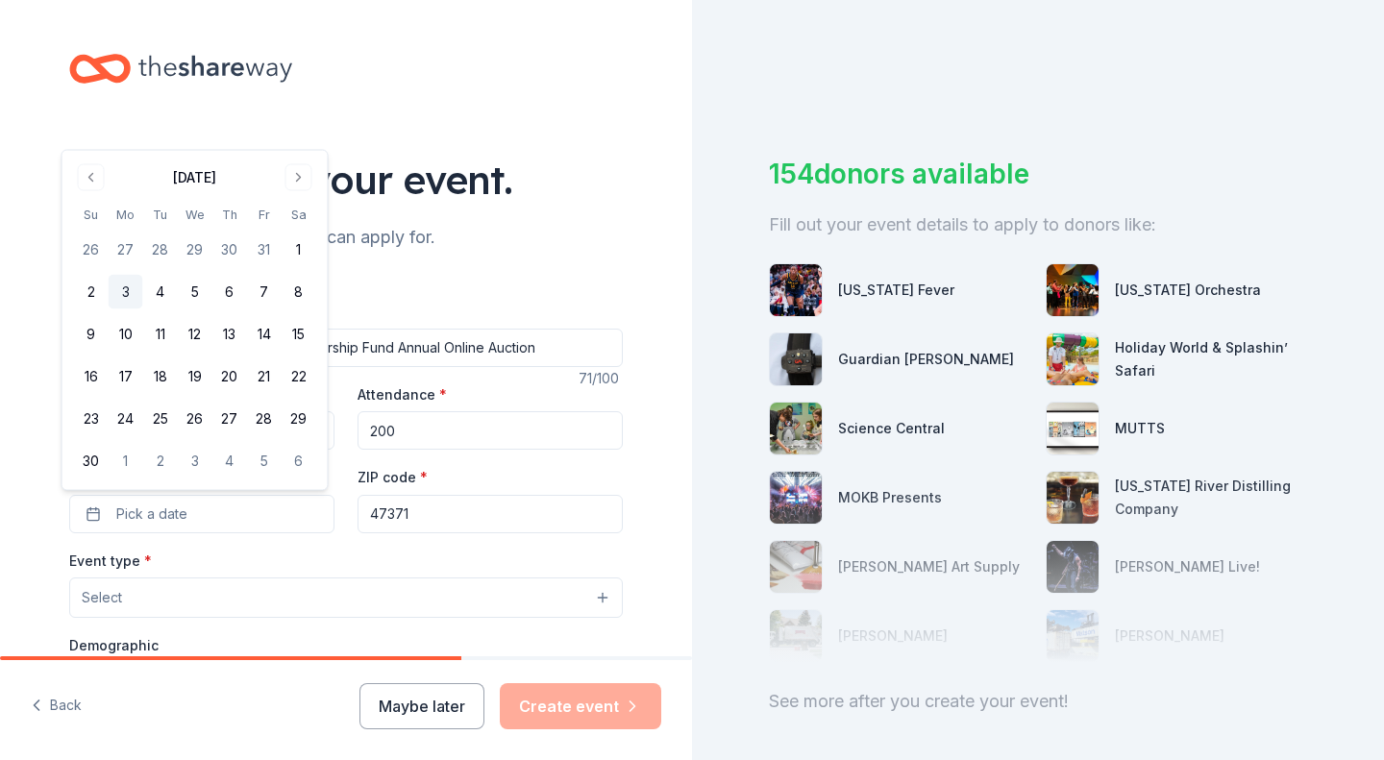
click at [127, 289] on button "3" at bounding box center [126, 292] width 35 height 35
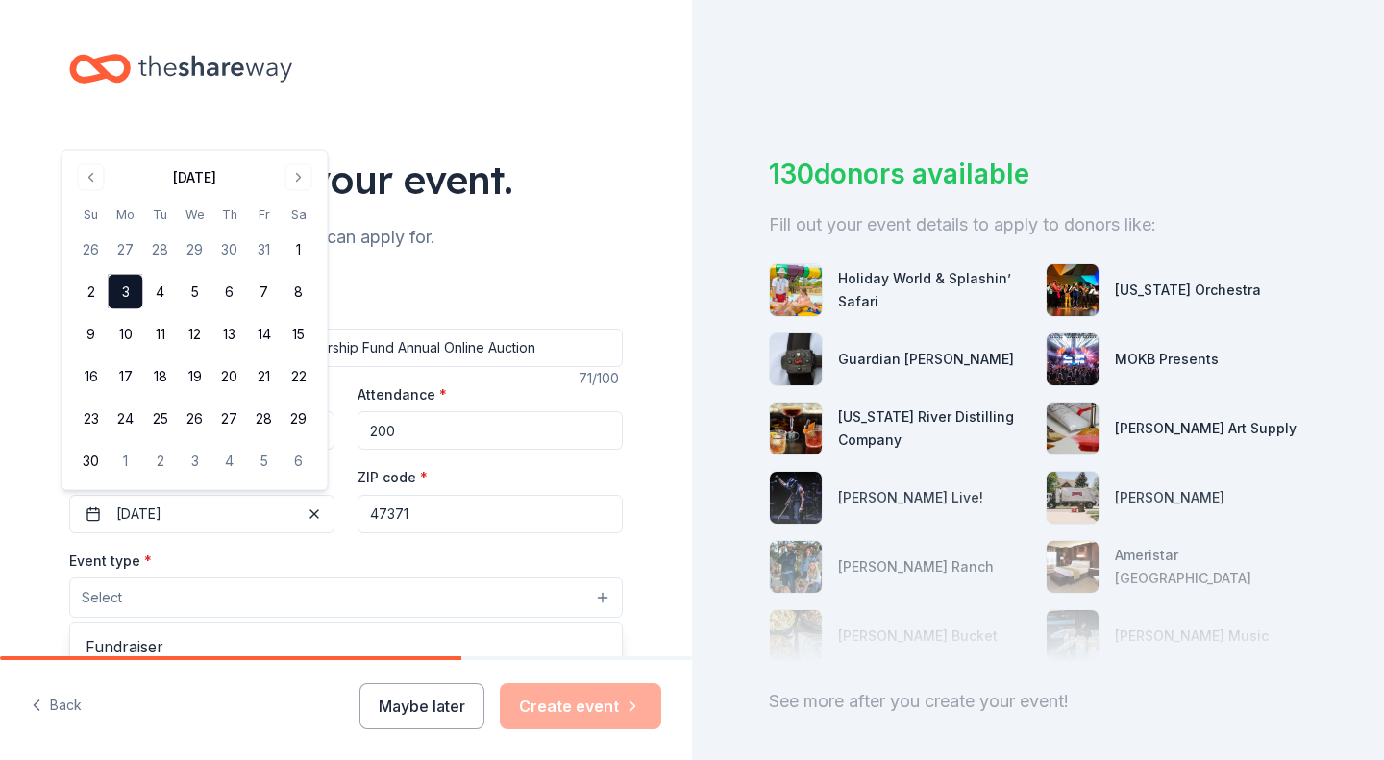
click at [505, 589] on button "Select" at bounding box center [346, 598] width 554 height 40
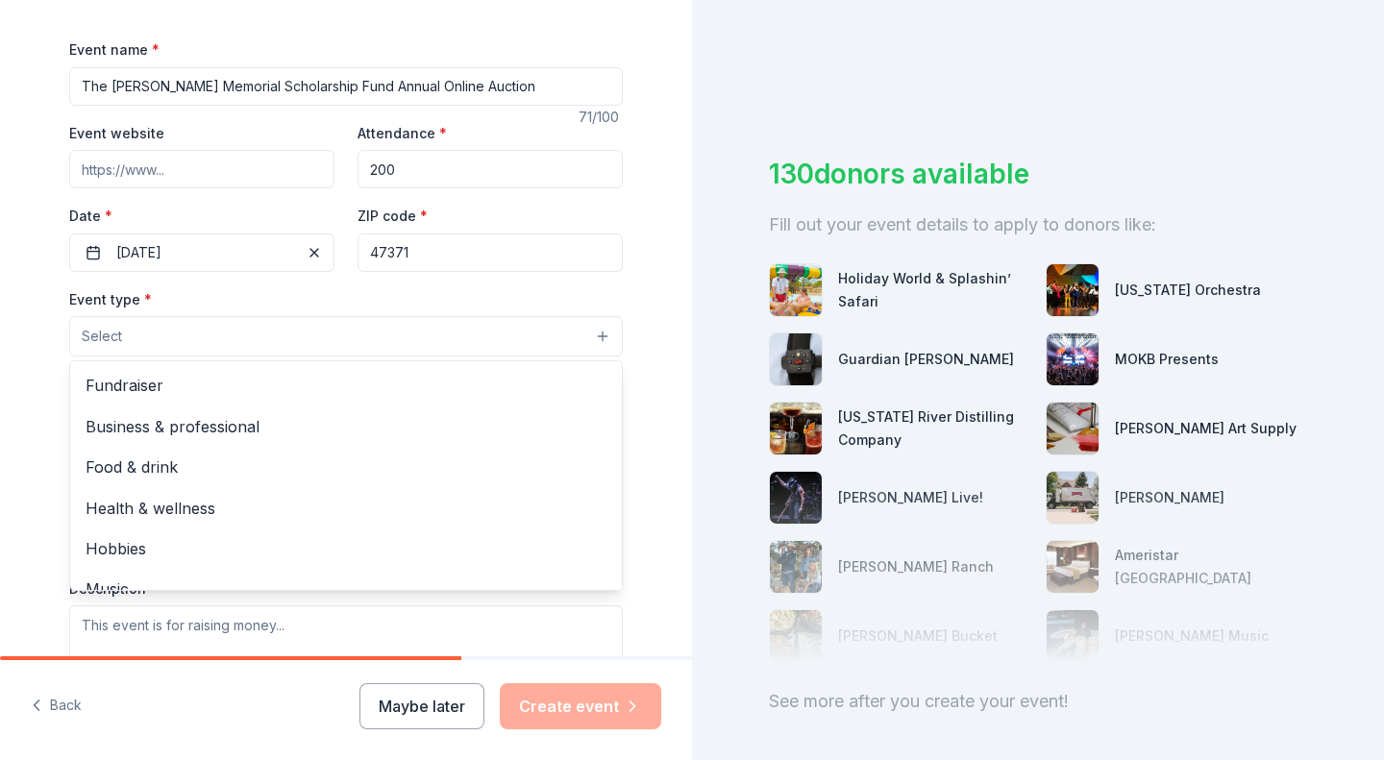
scroll to position [288, 0]
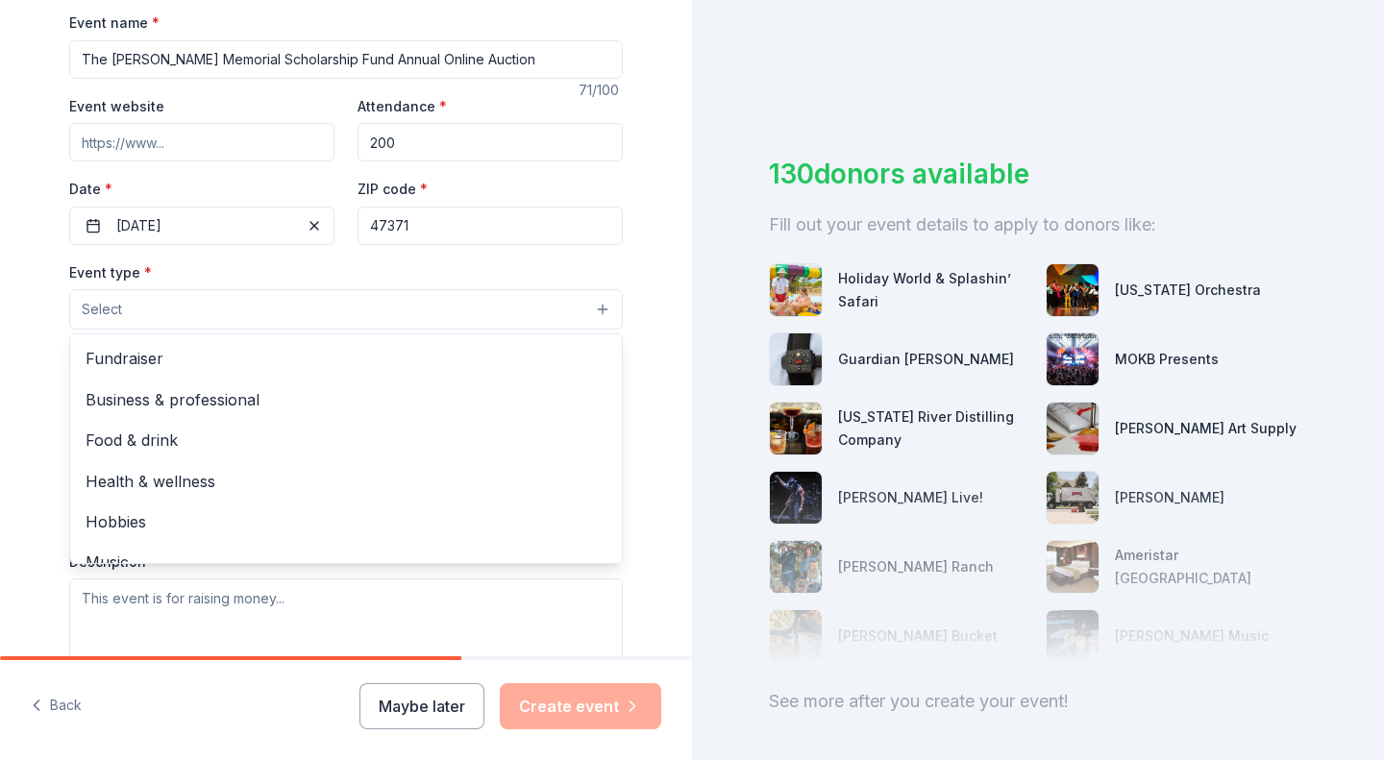
click at [133, 369] on span "Fundraiser" at bounding box center [346, 358] width 521 height 25
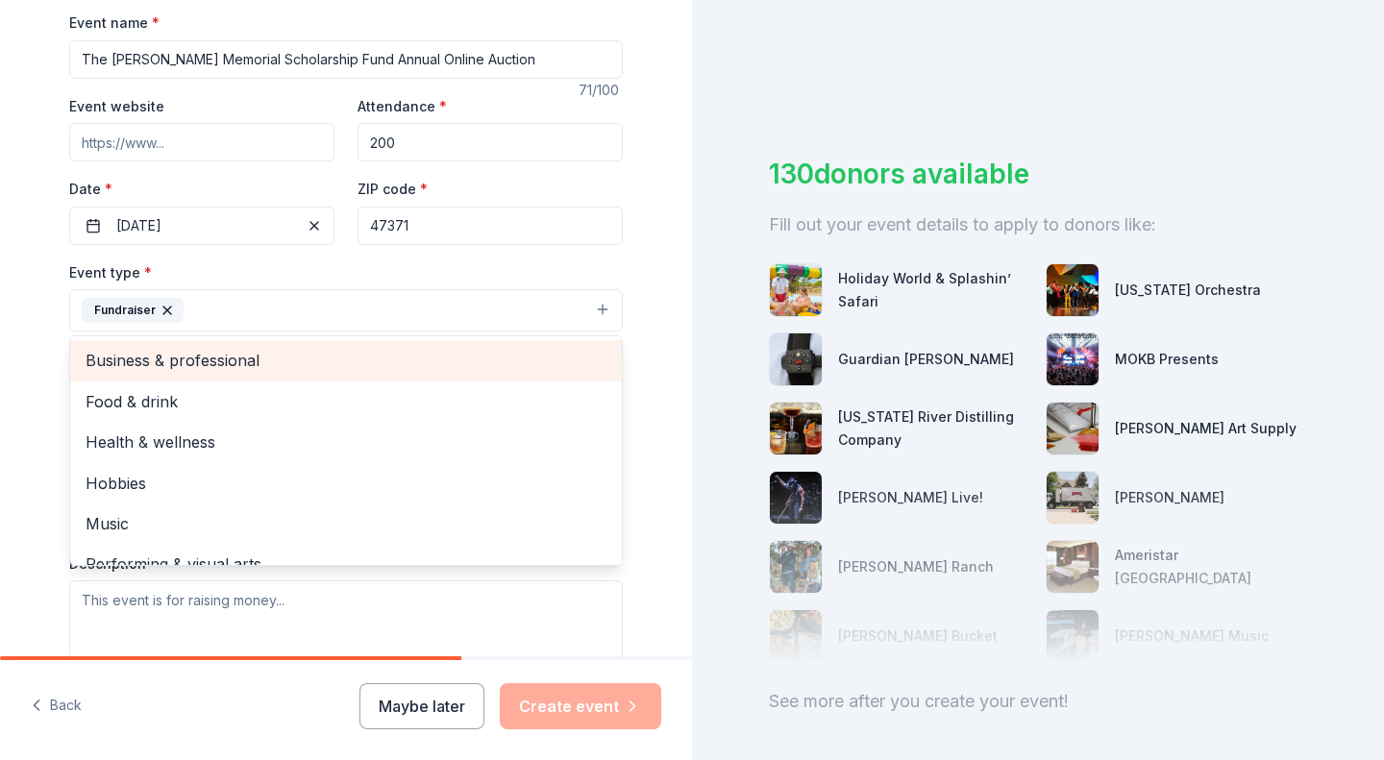
scroll to position [23, 0]
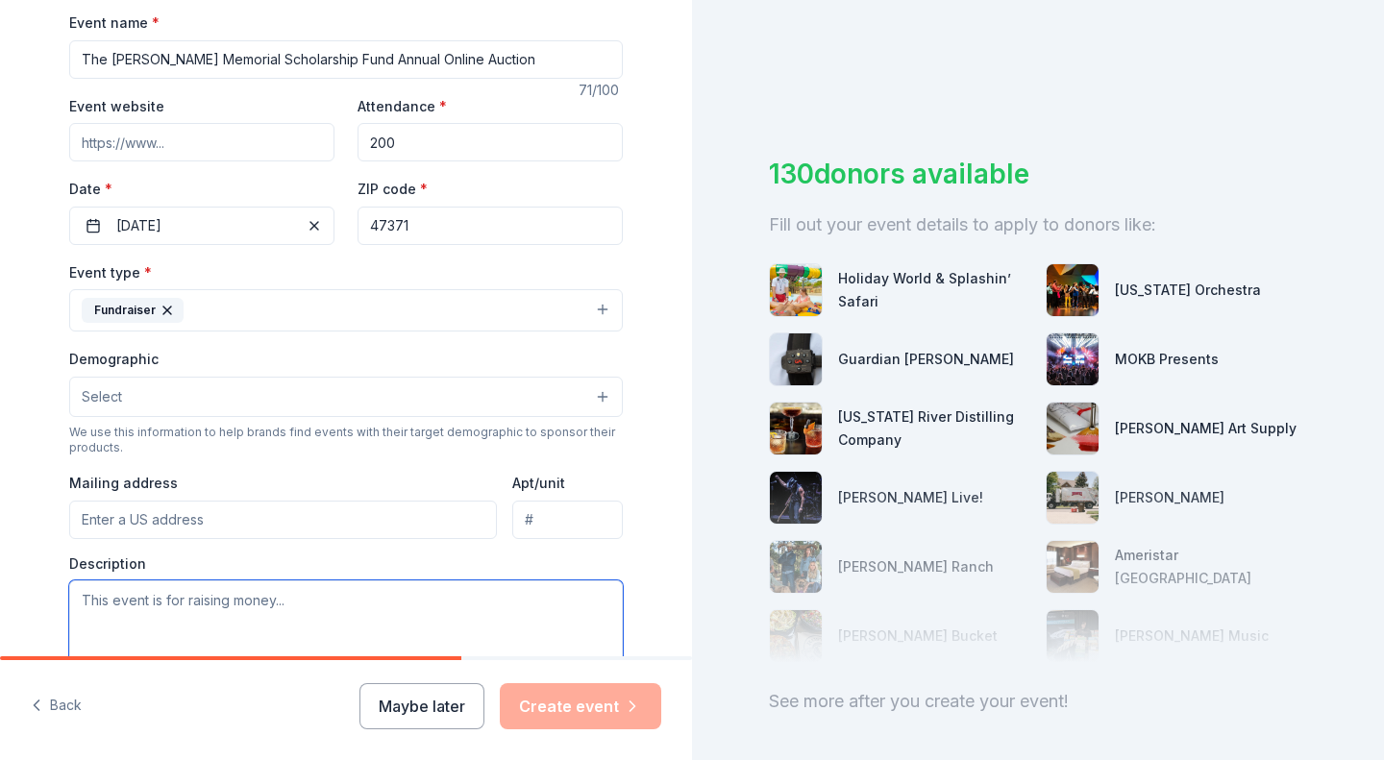
click at [342, 629] on textarea at bounding box center [346, 624] width 554 height 87
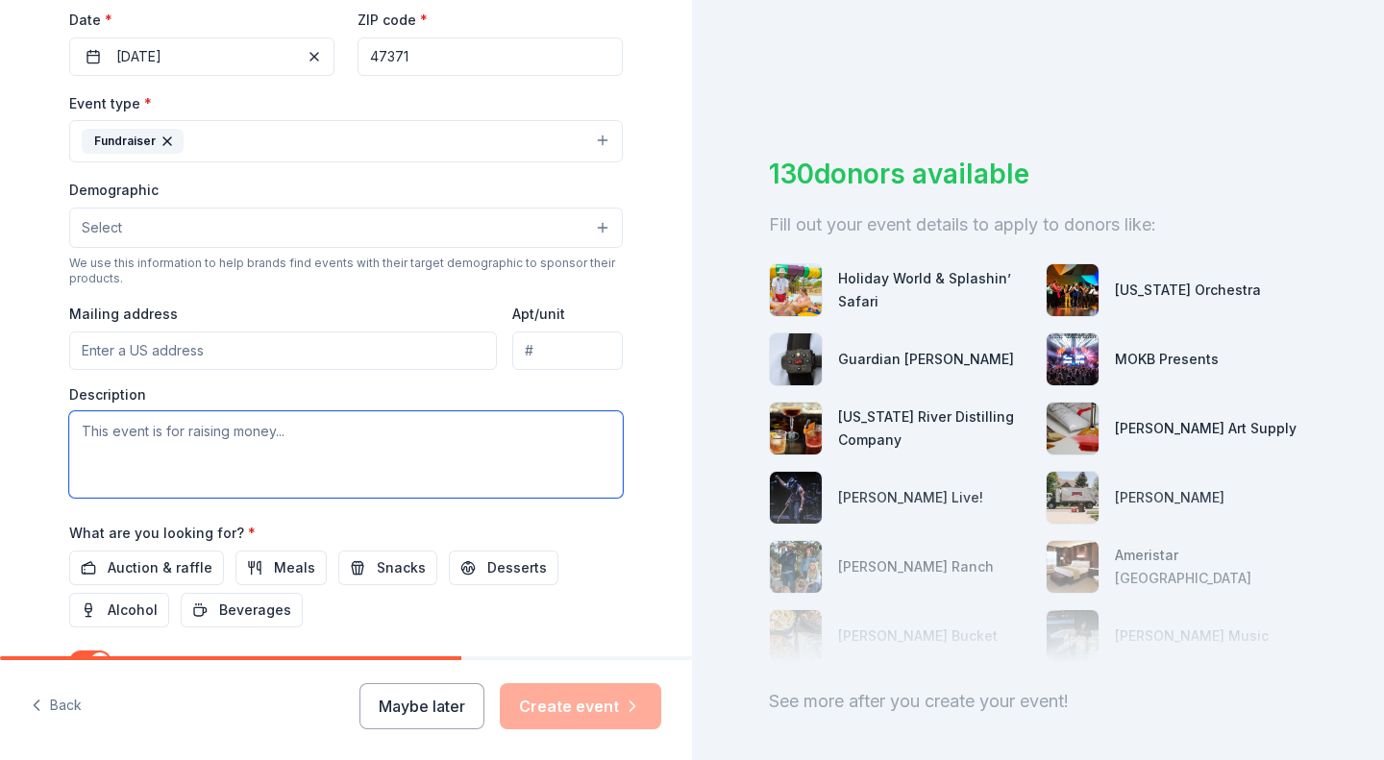
scroll to position [461, 0]
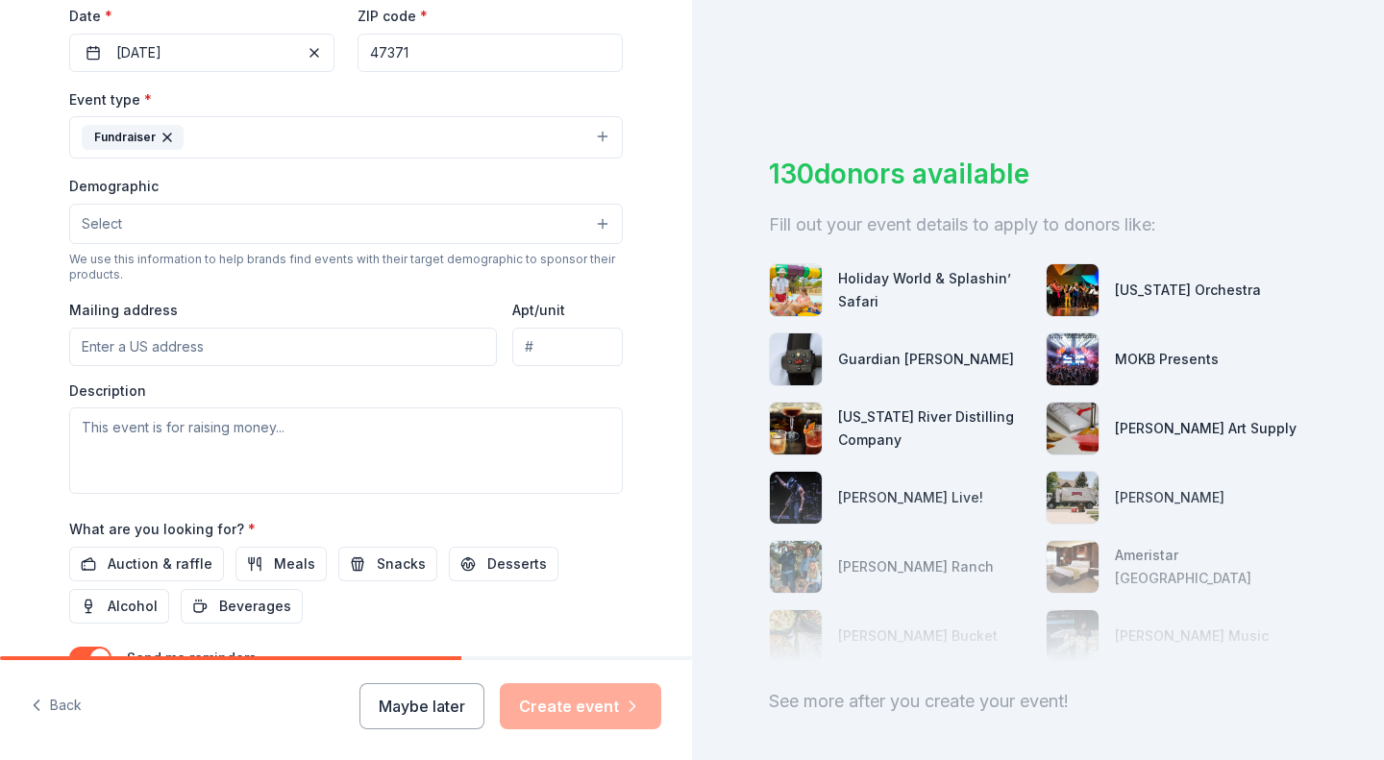
click at [266, 353] on input "Mailing address" at bounding box center [283, 347] width 428 height 38
click at [598, 579] on div "Auction & raffle Meals Snacks Desserts Alcohol Beverages" at bounding box center [346, 585] width 554 height 77
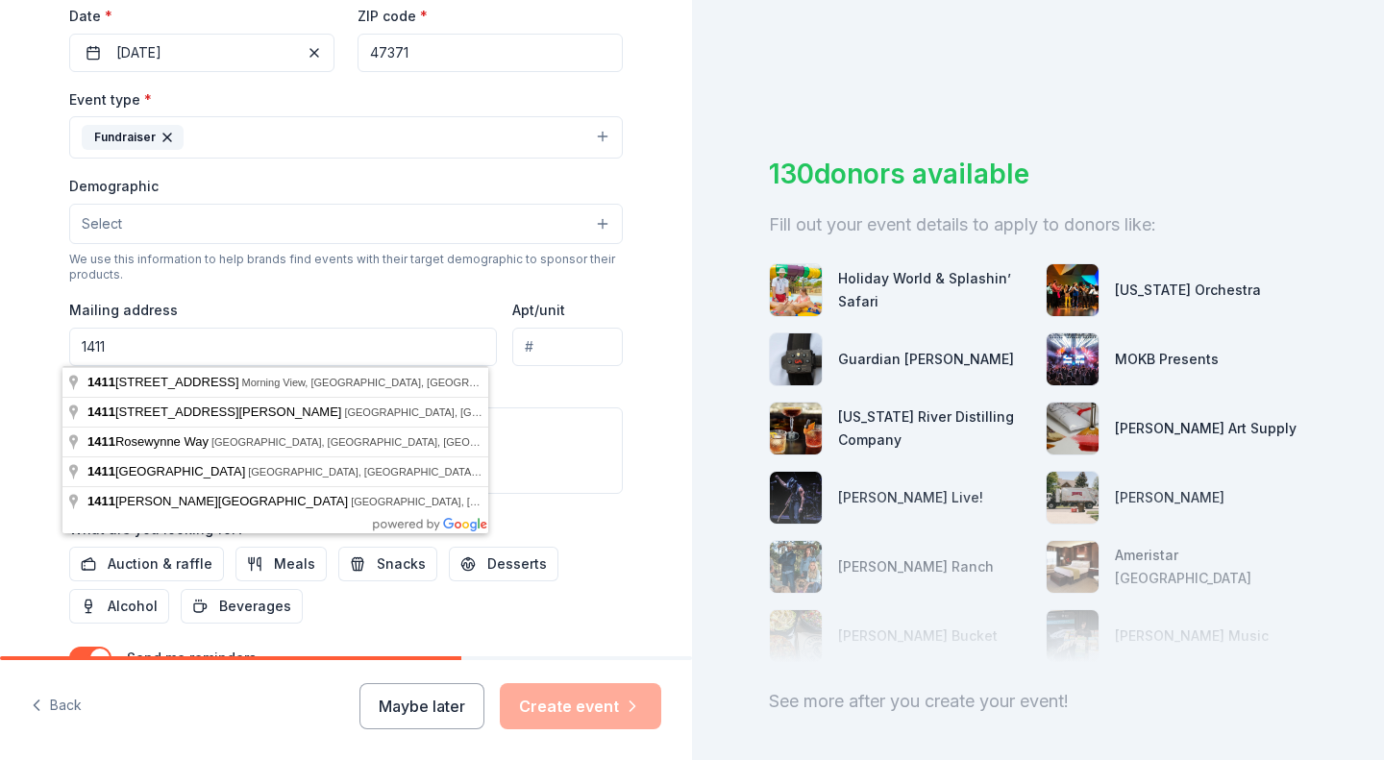
click at [224, 347] on input "1411" at bounding box center [283, 347] width 428 height 38
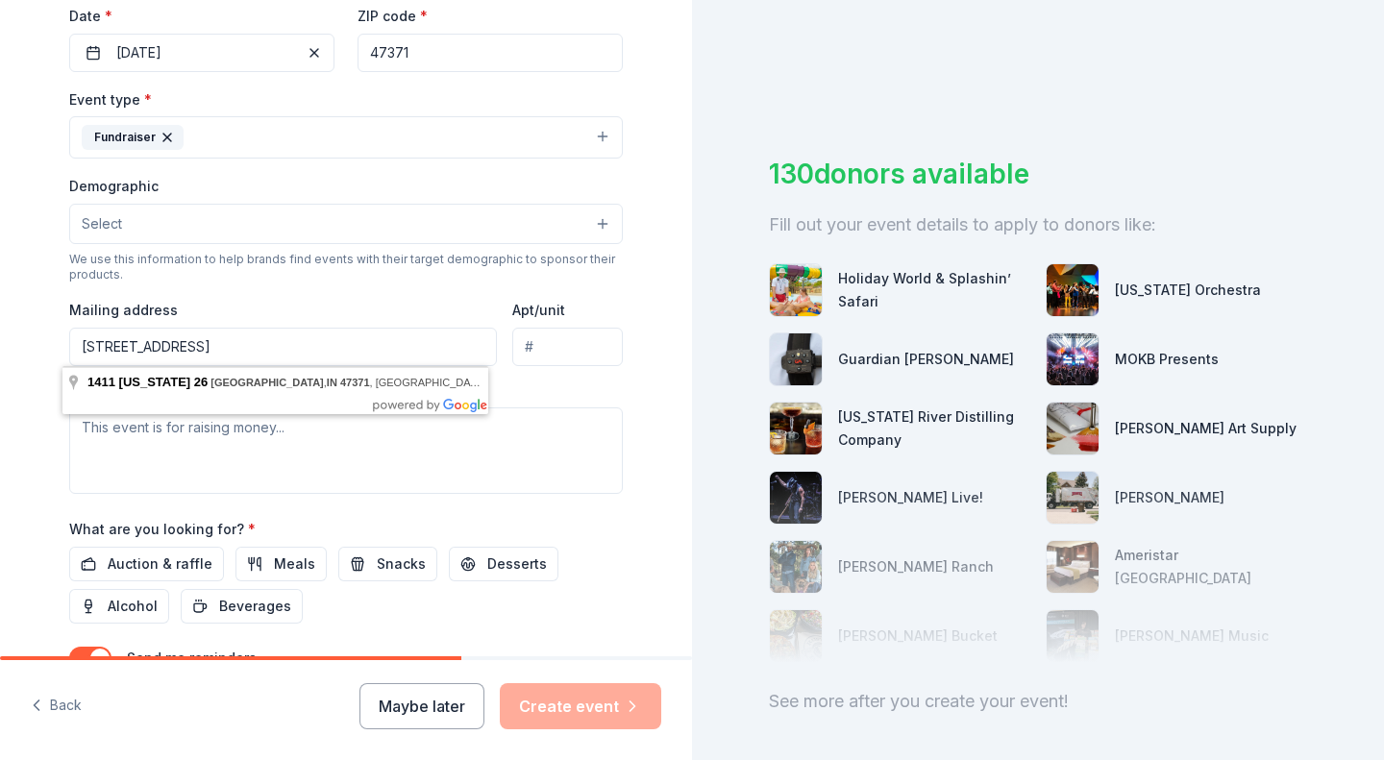
type input "1411 East State Road 26 Portland, IN 47371"
click at [593, 418] on textarea at bounding box center [346, 451] width 554 height 87
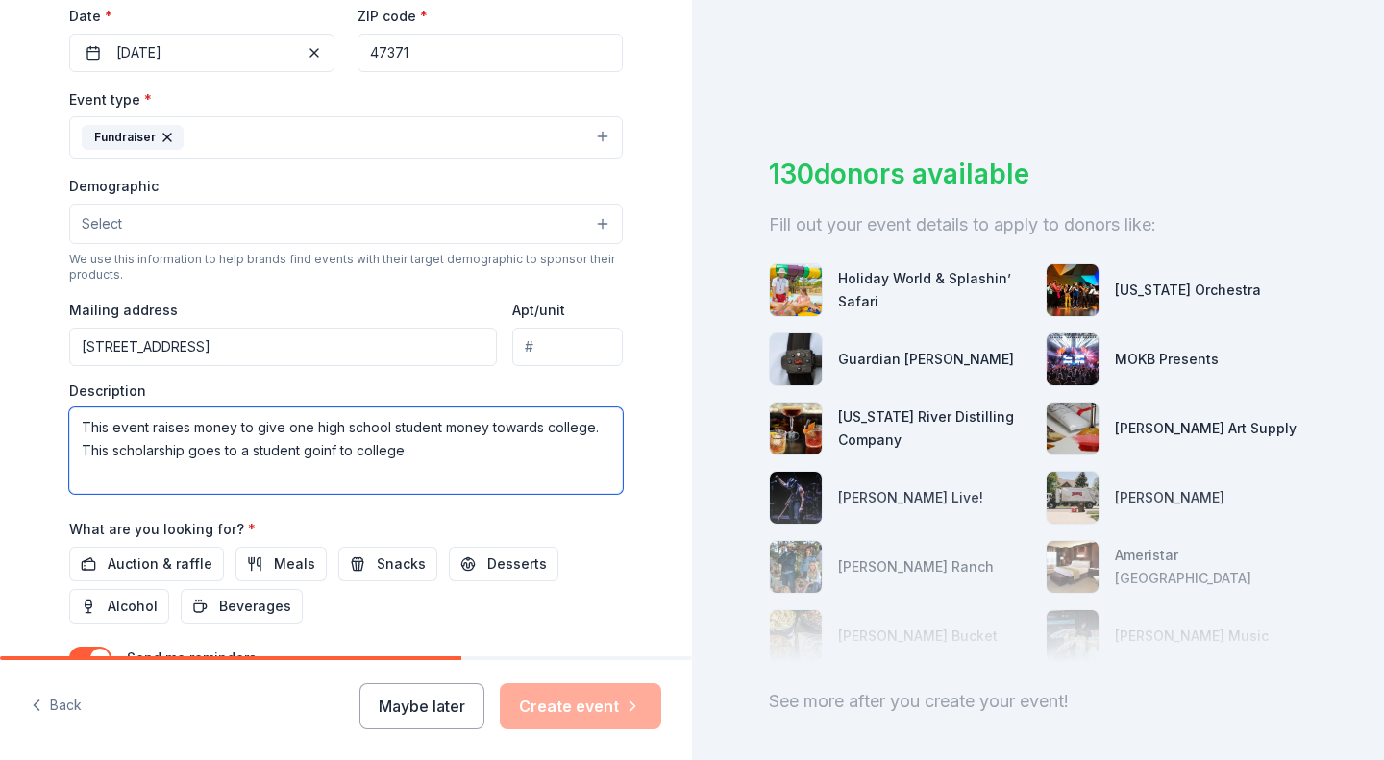
click at [318, 460] on textarea "This event raises money to give one high school student money towards college. …" at bounding box center [346, 451] width 554 height 87
click at [345, 446] on textarea "This event raises money to give one high school student money towards college. …" at bounding box center [346, 451] width 554 height 87
click at [432, 457] on textarea "This event raises money to give one high school student money towards college. …" at bounding box center [346, 451] width 554 height 87
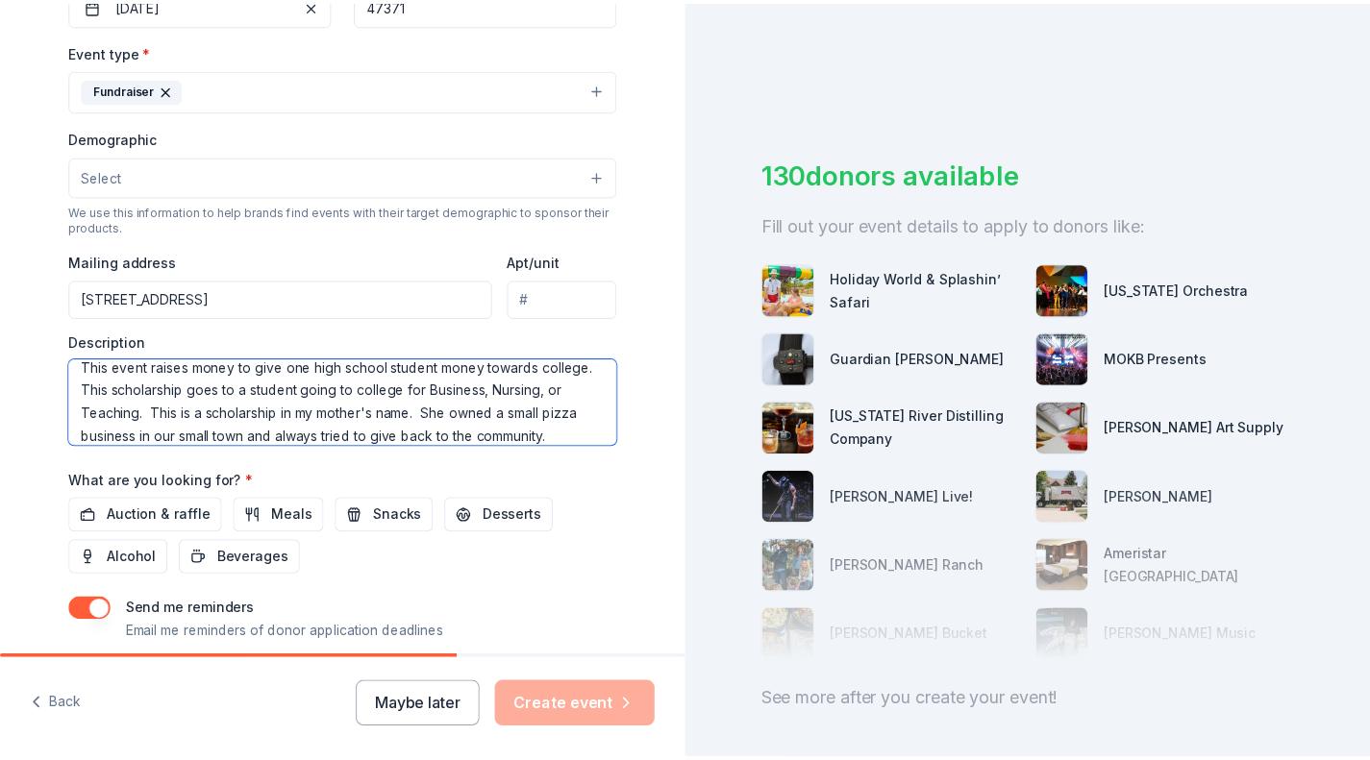
scroll to position [625, 0]
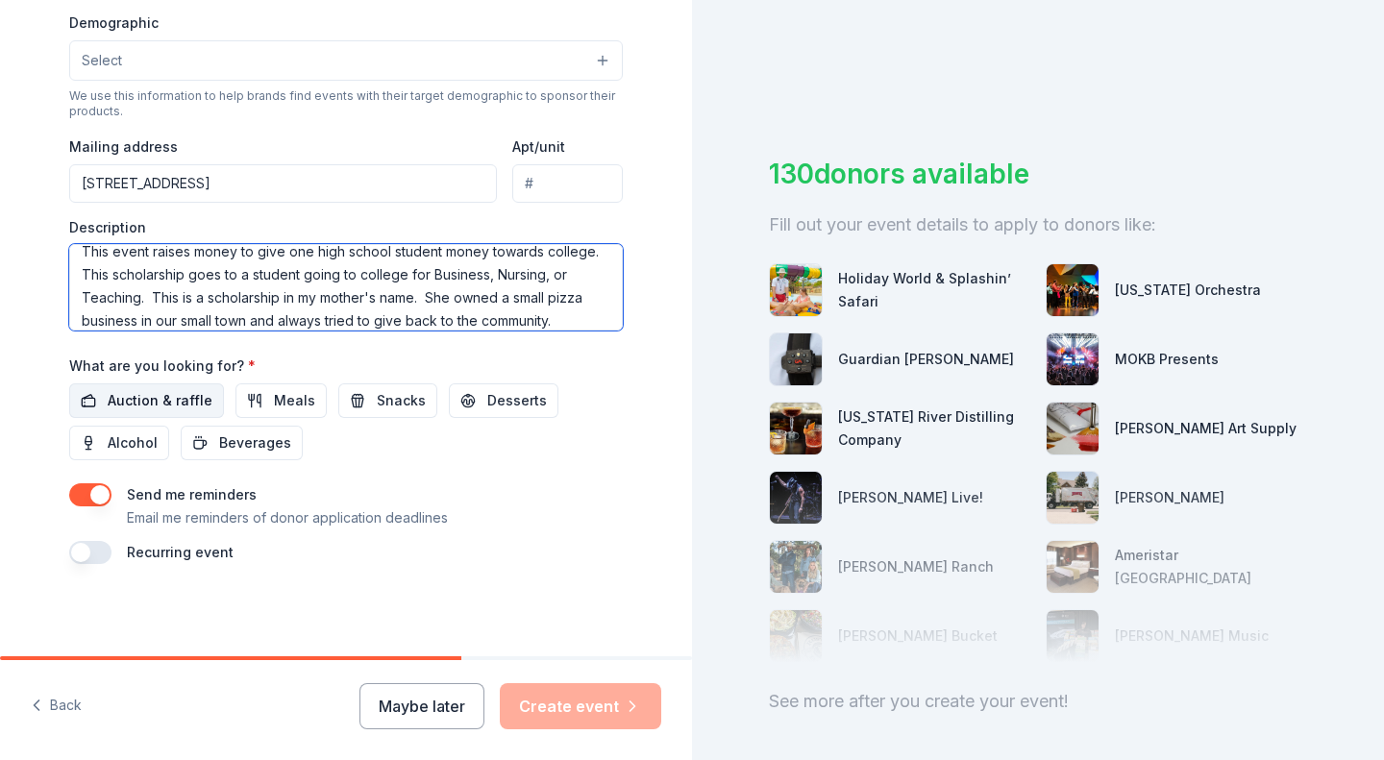
type textarea "This event raises money to give one high school student money towards college. …"
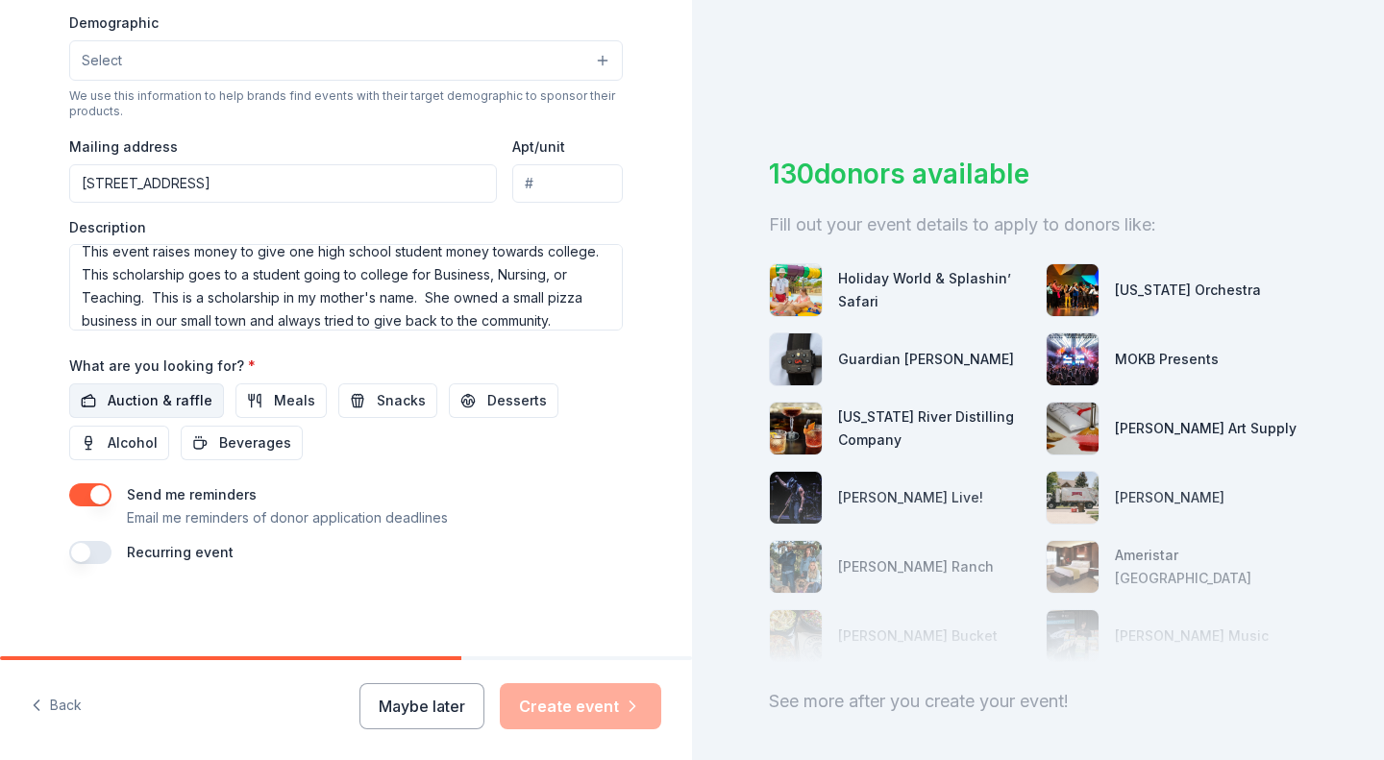
click at [171, 399] on span "Auction & raffle" at bounding box center [160, 400] width 105 height 23
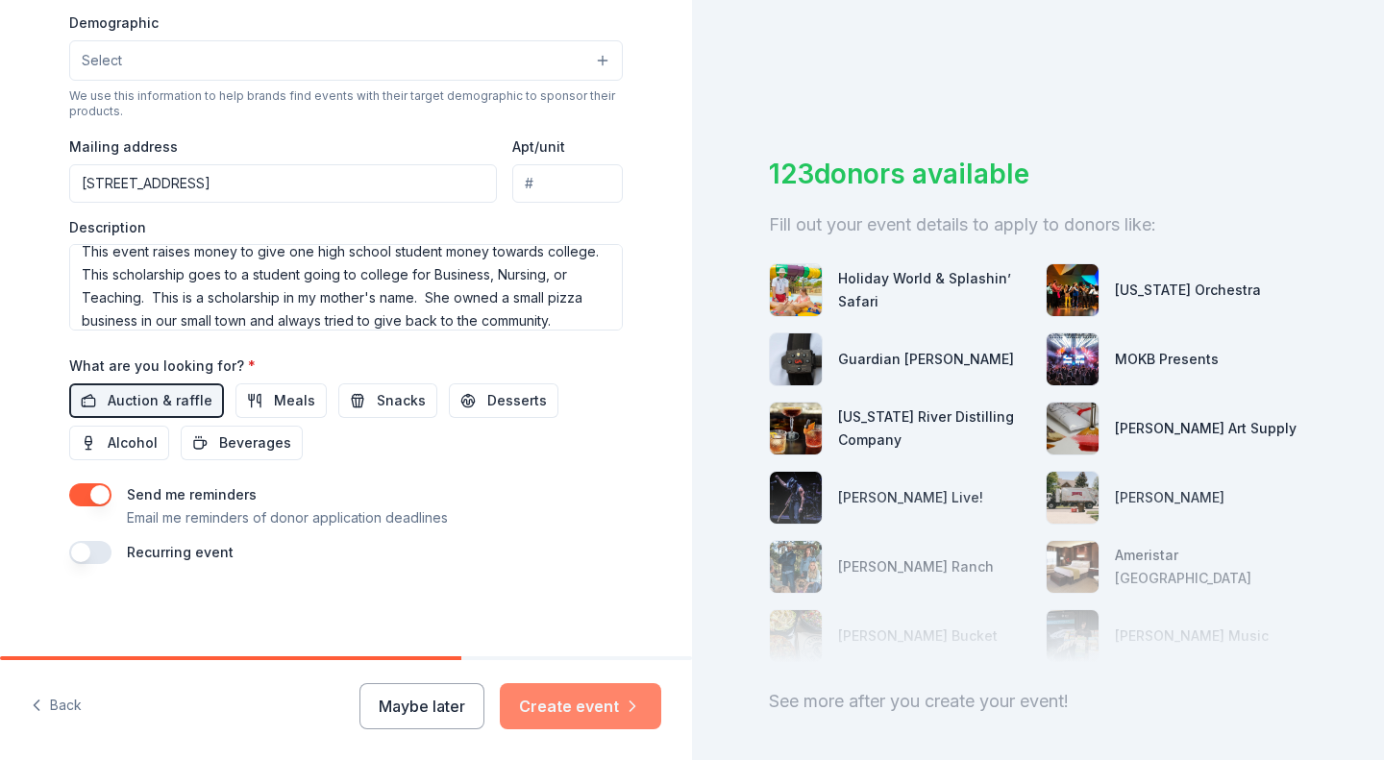
click at [598, 699] on button "Create event" at bounding box center [580, 706] width 161 height 46
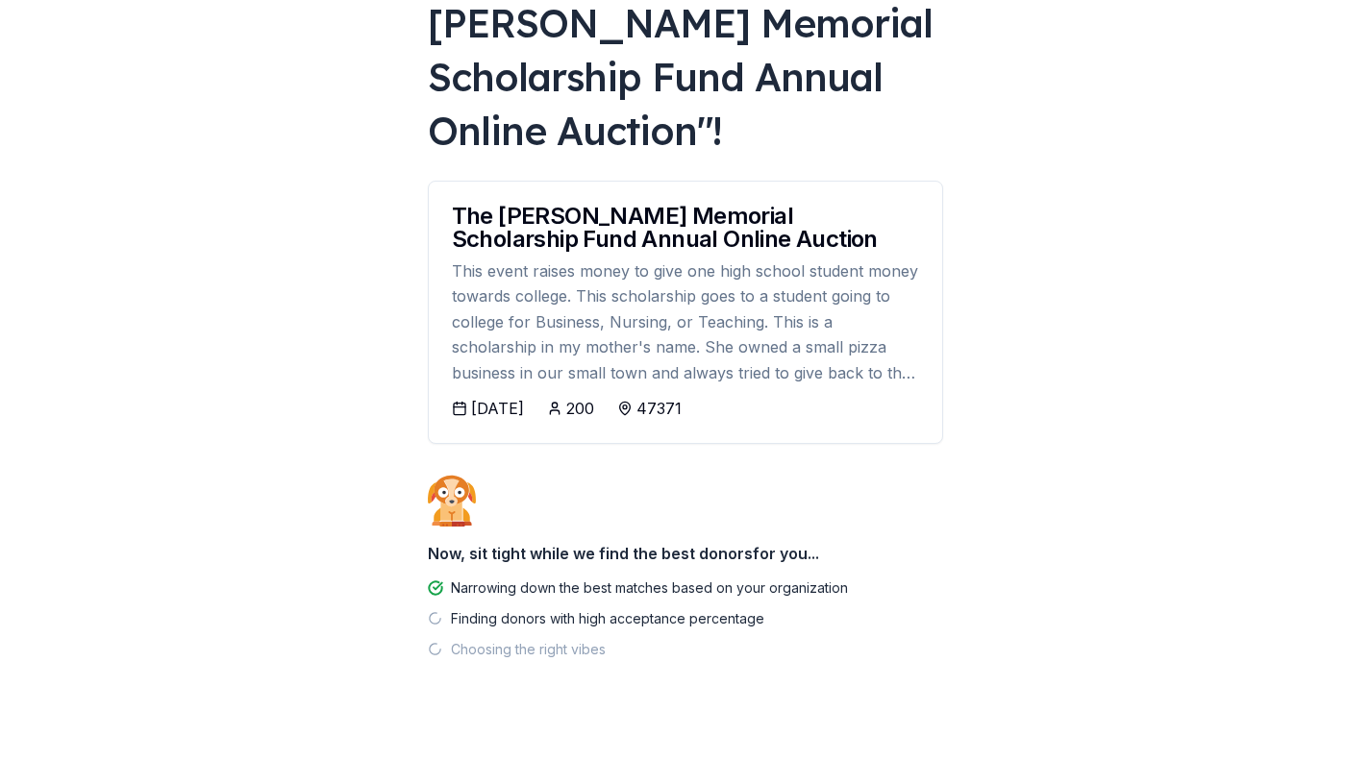
scroll to position [208, 0]
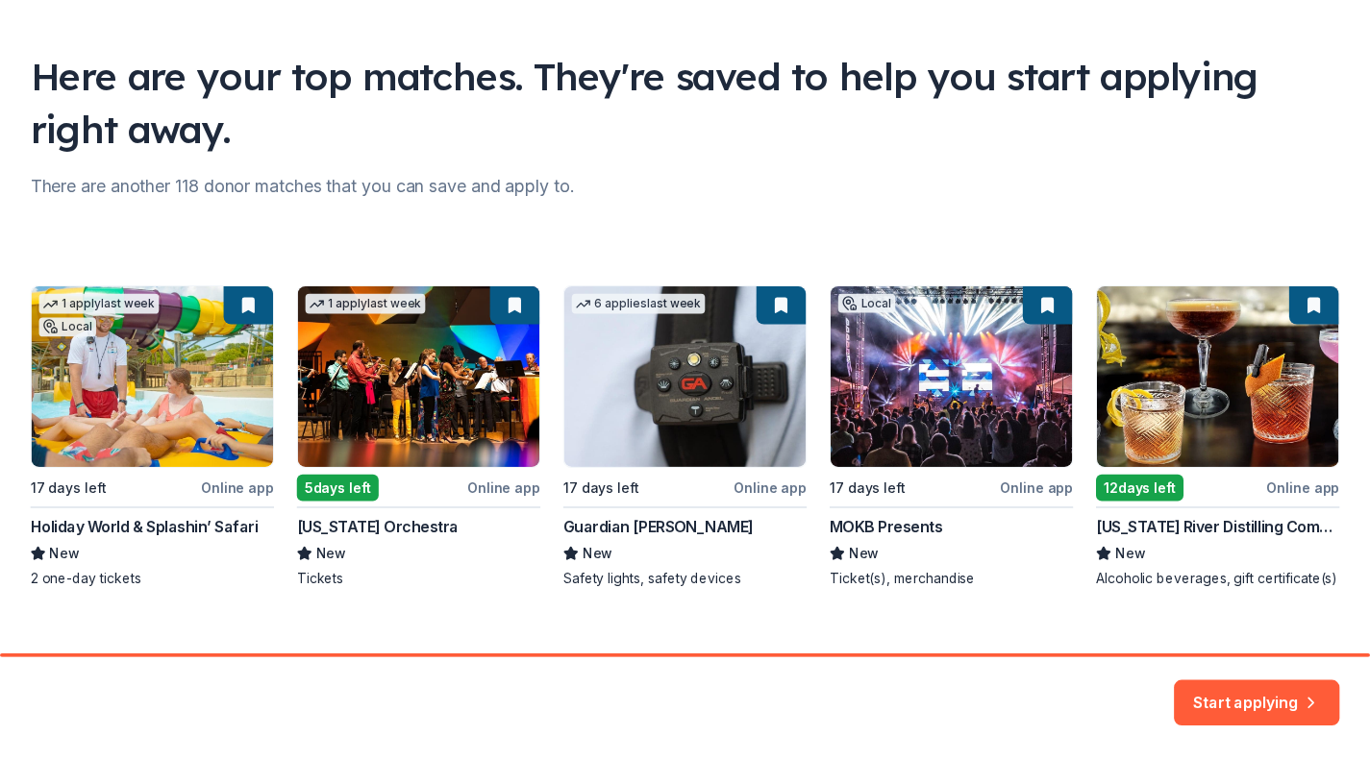
scroll to position [133, 0]
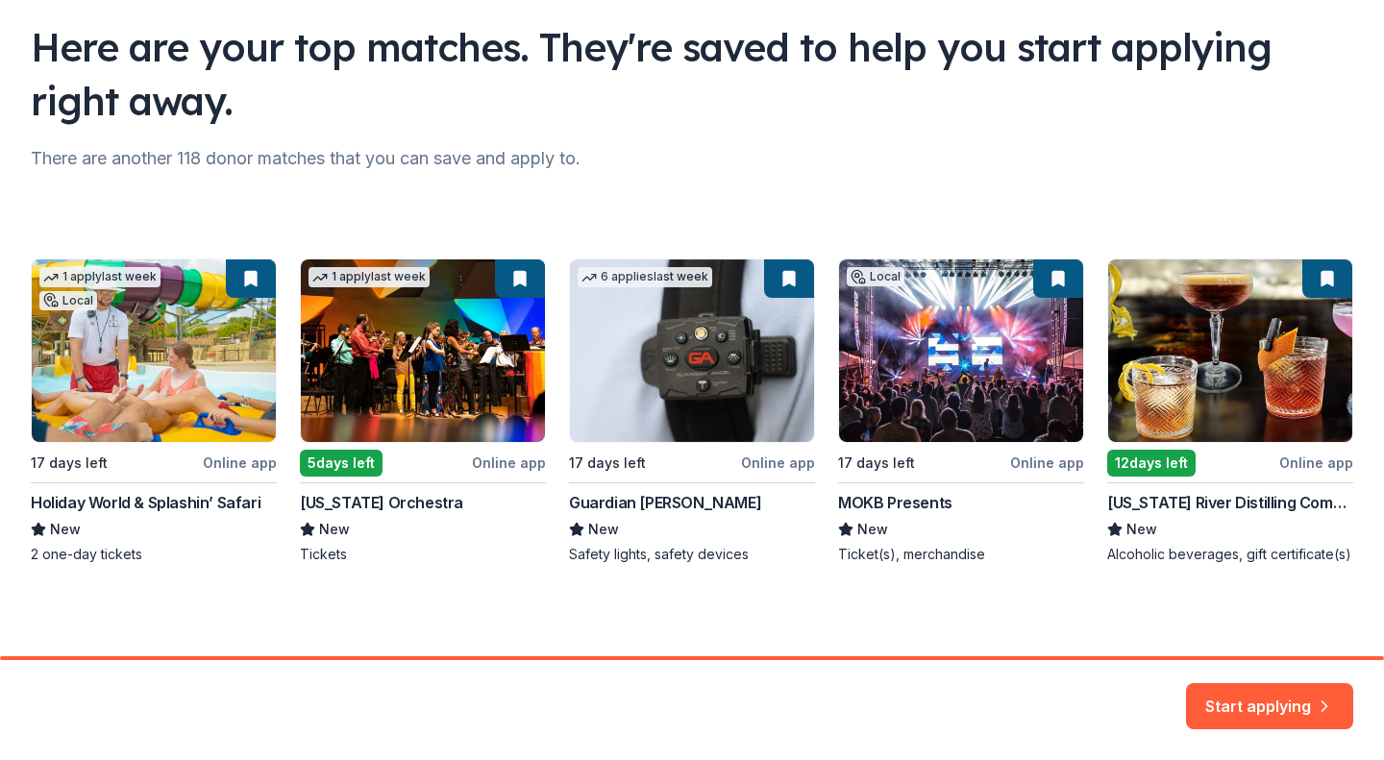
click at [150, 459] on div "1 apply last week Local 17 days left Online app Holiday World & Splashin’ Safar…" at bounding box center [692, 412] width 1323 height 306
click at [177, 340] on div "1 apply last week Local 17 days left Online app Holiday World & Splashin’ Safar…" at bounding box center [692, 412] width 1323 height 306
click at [63, 552] on div "1 apply last week Local 17 days left Online app Holiday World & Splashin’ Safar…" at bounding box center [692, 412] width 1323 height 306
click at [1281, 701] on button "Start applying" at bounding box center [1269, 700] width 167 height 46
click at [1264, 696] on div "Start applying" at bounding box center [1269, 706] width 167 height 46
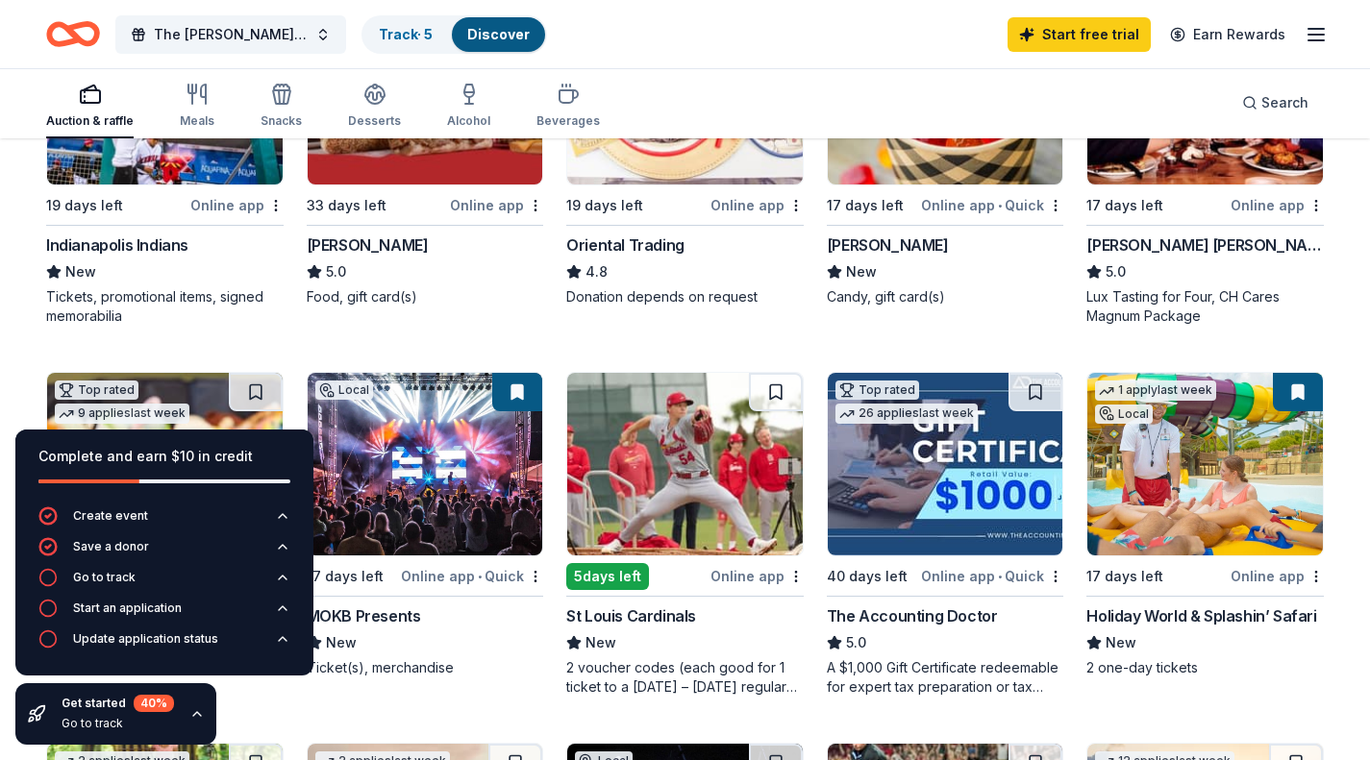
scroll to position [366, 0]
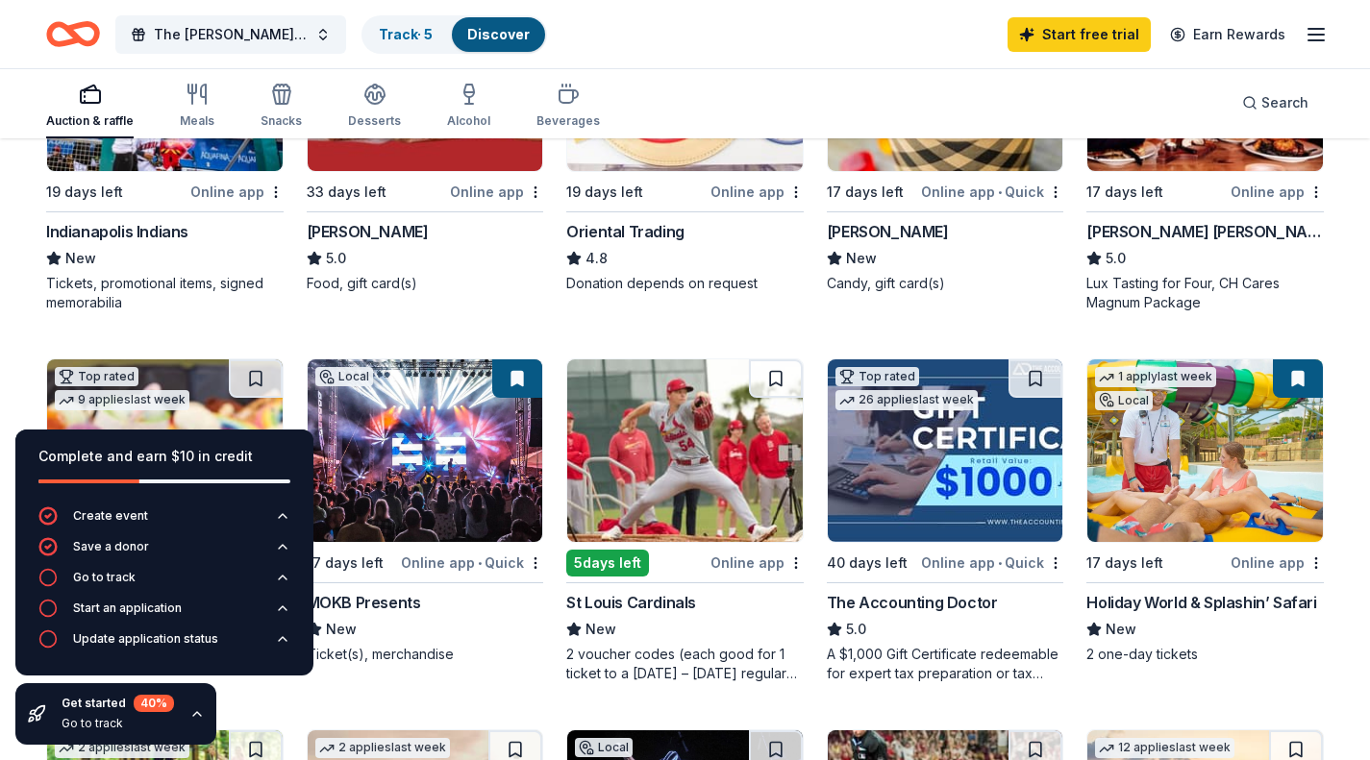
click at [214, 238] on div "Indianapolis Indians" at bounding box center [164, 231] width 237 height 23
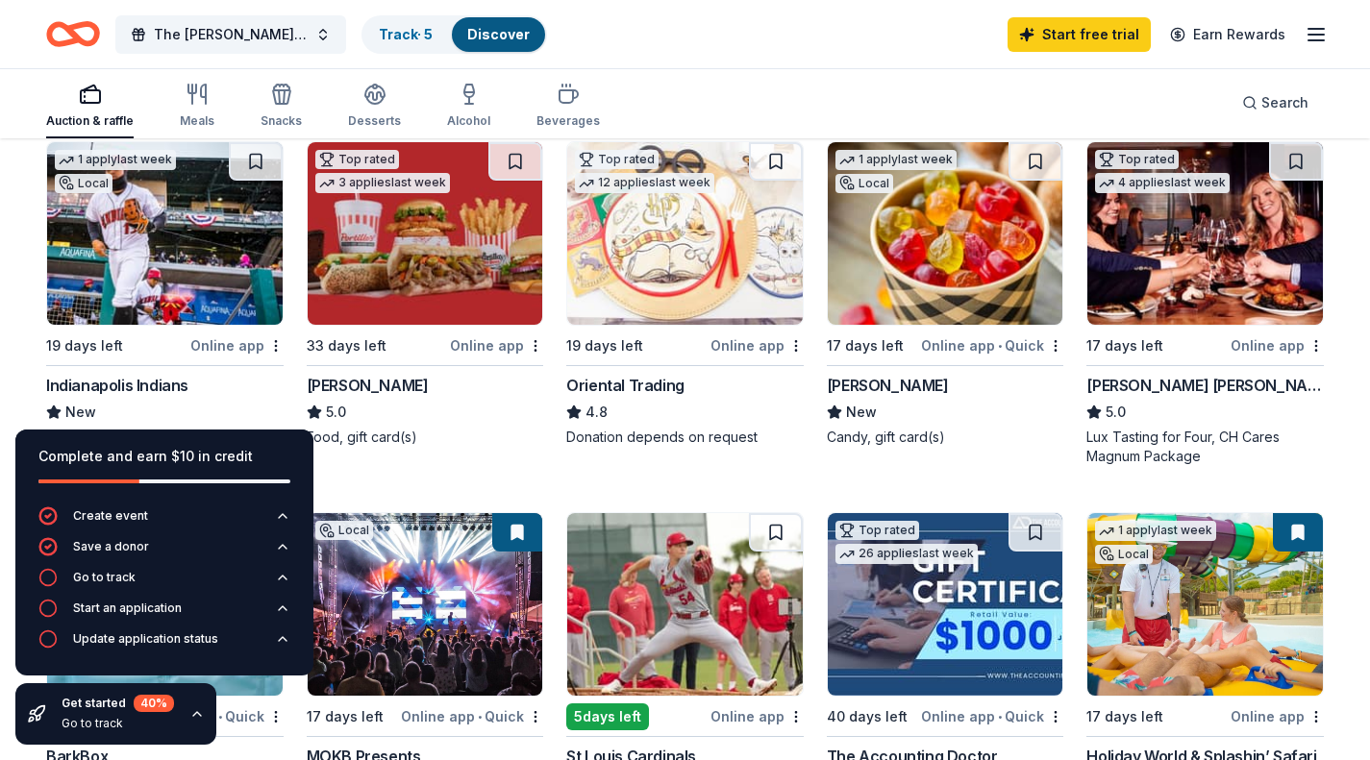
scroll to position [174, 0]
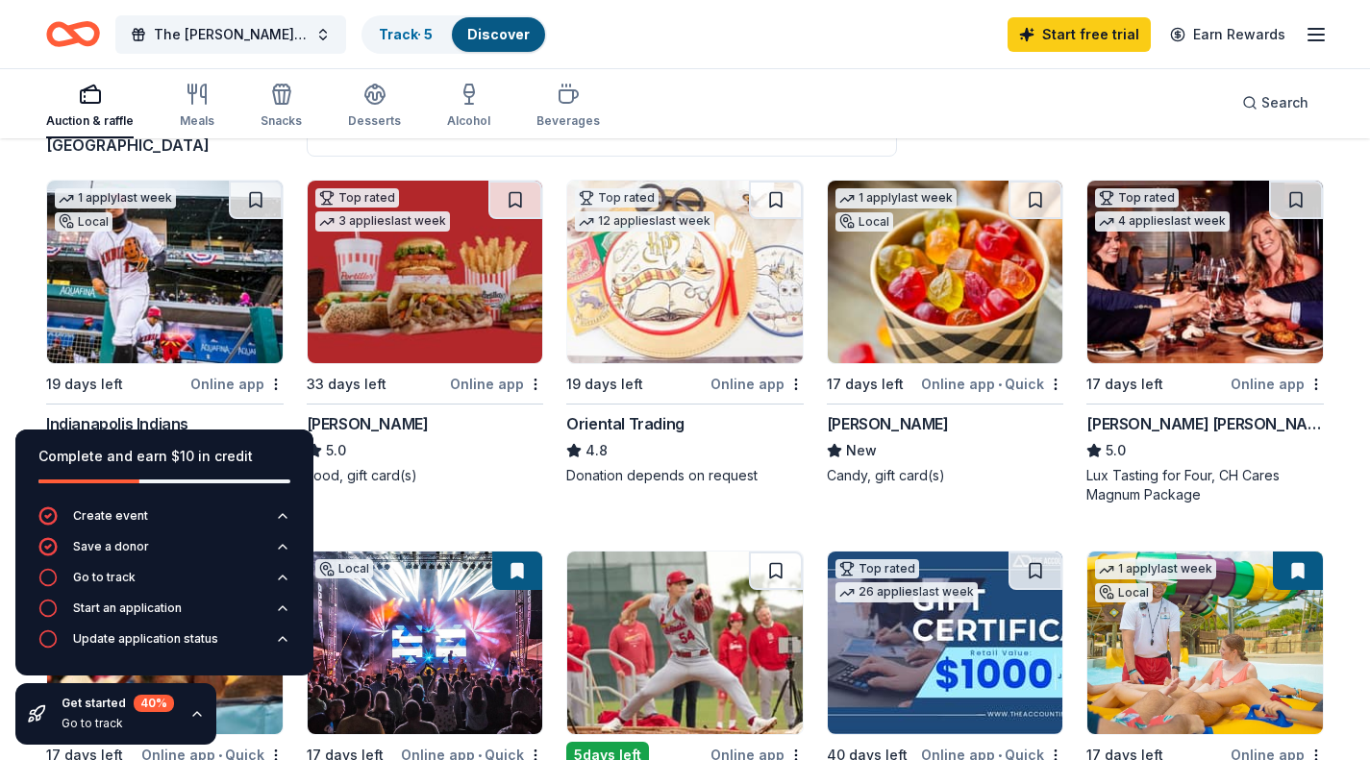
click at [660, 423] on div "Oriental Trading" at bounding box center [625, 423] width 118 height 23
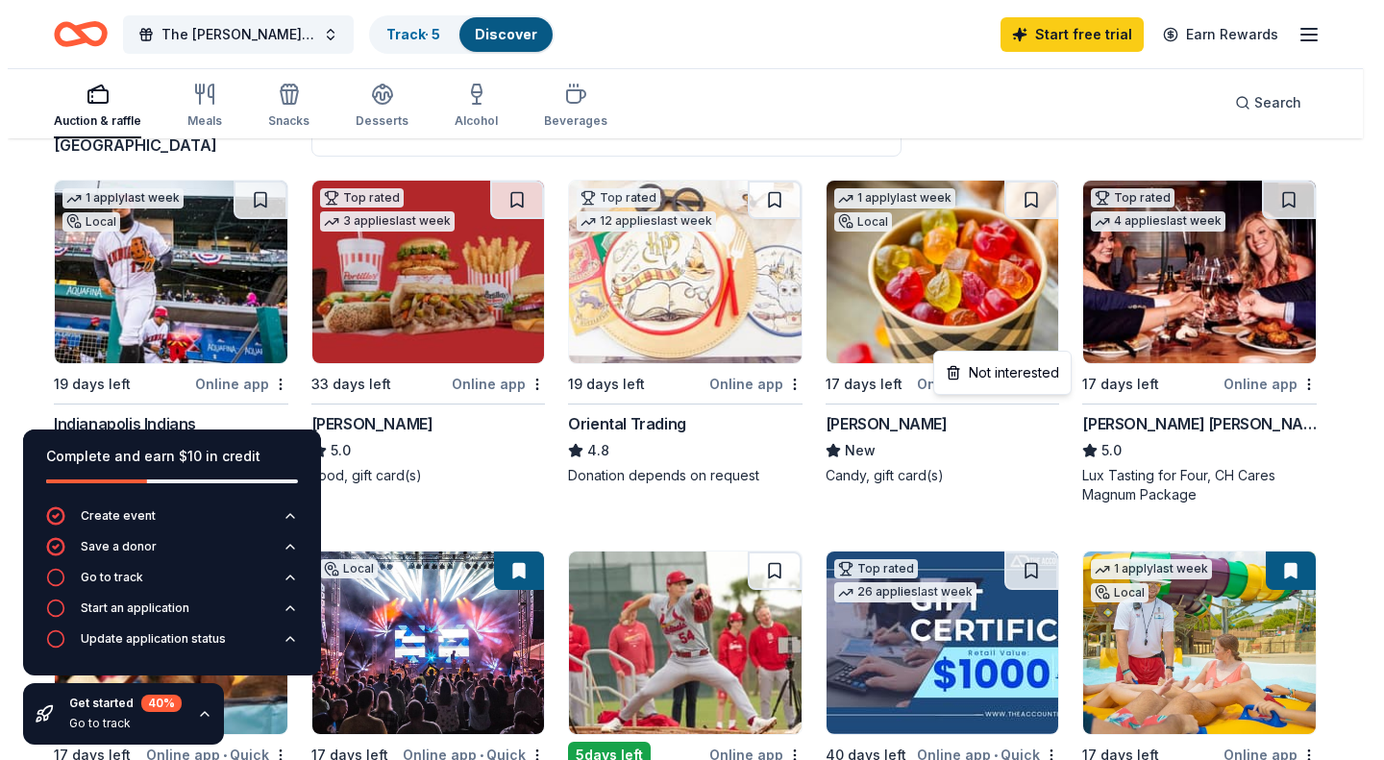
scroll to position [218, 0]
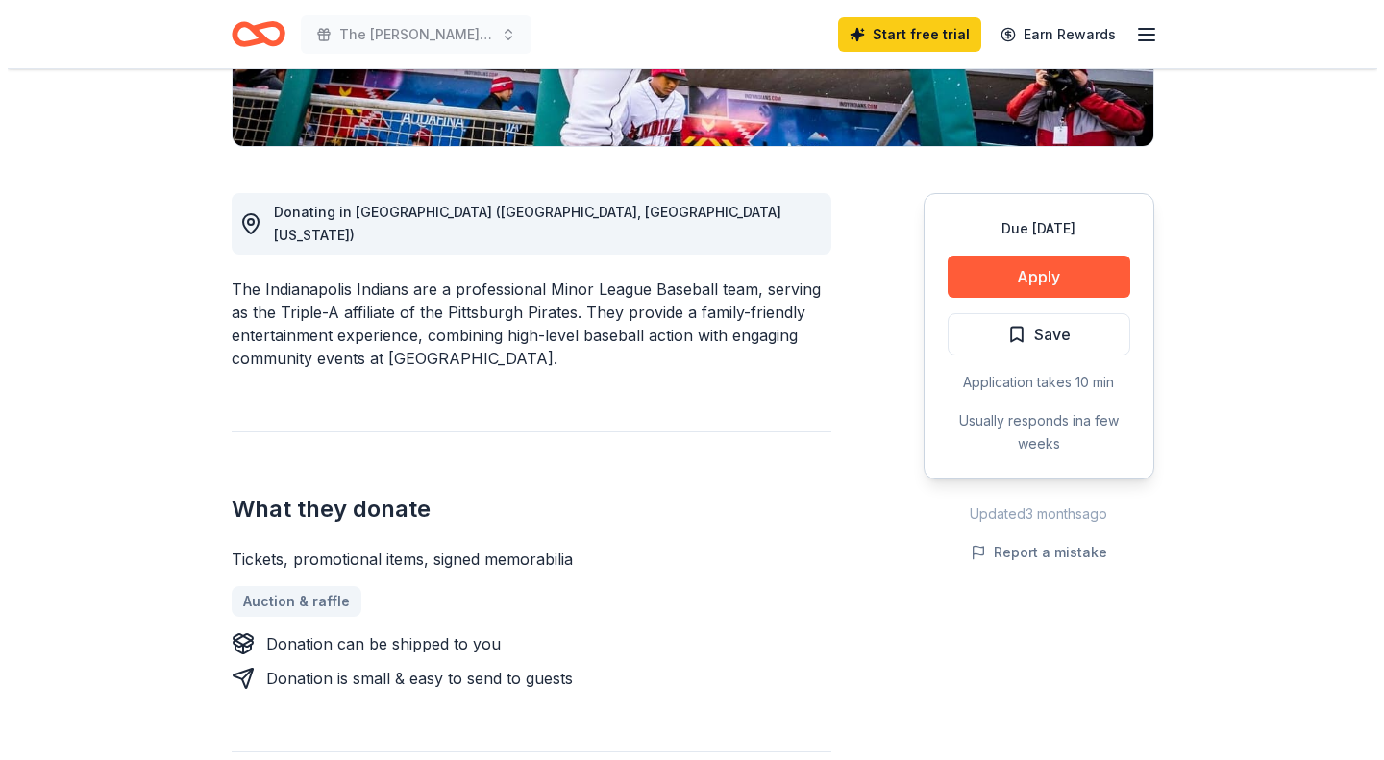
scroll to position [430, 0]
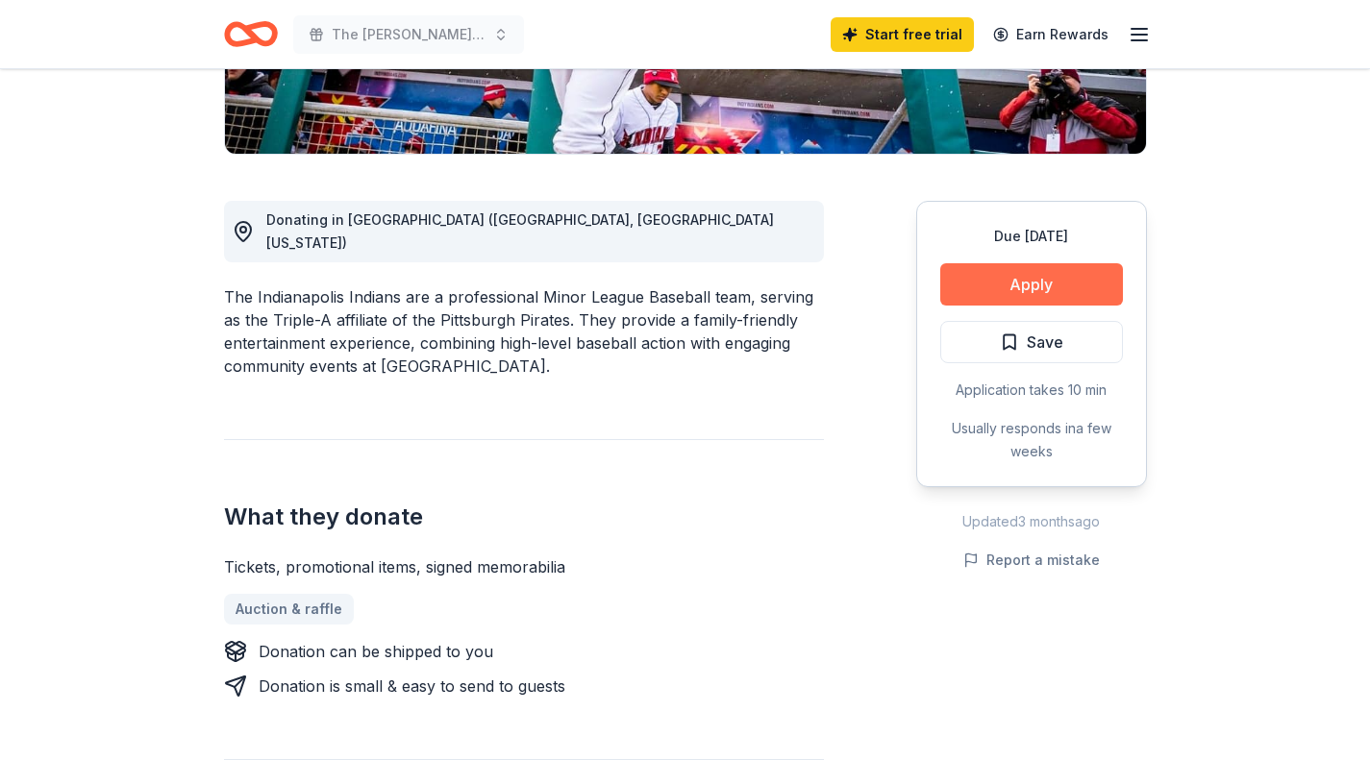
click at [1085, 293] on button "Apply" at bounding box center [1031, 284] width 183 height 42
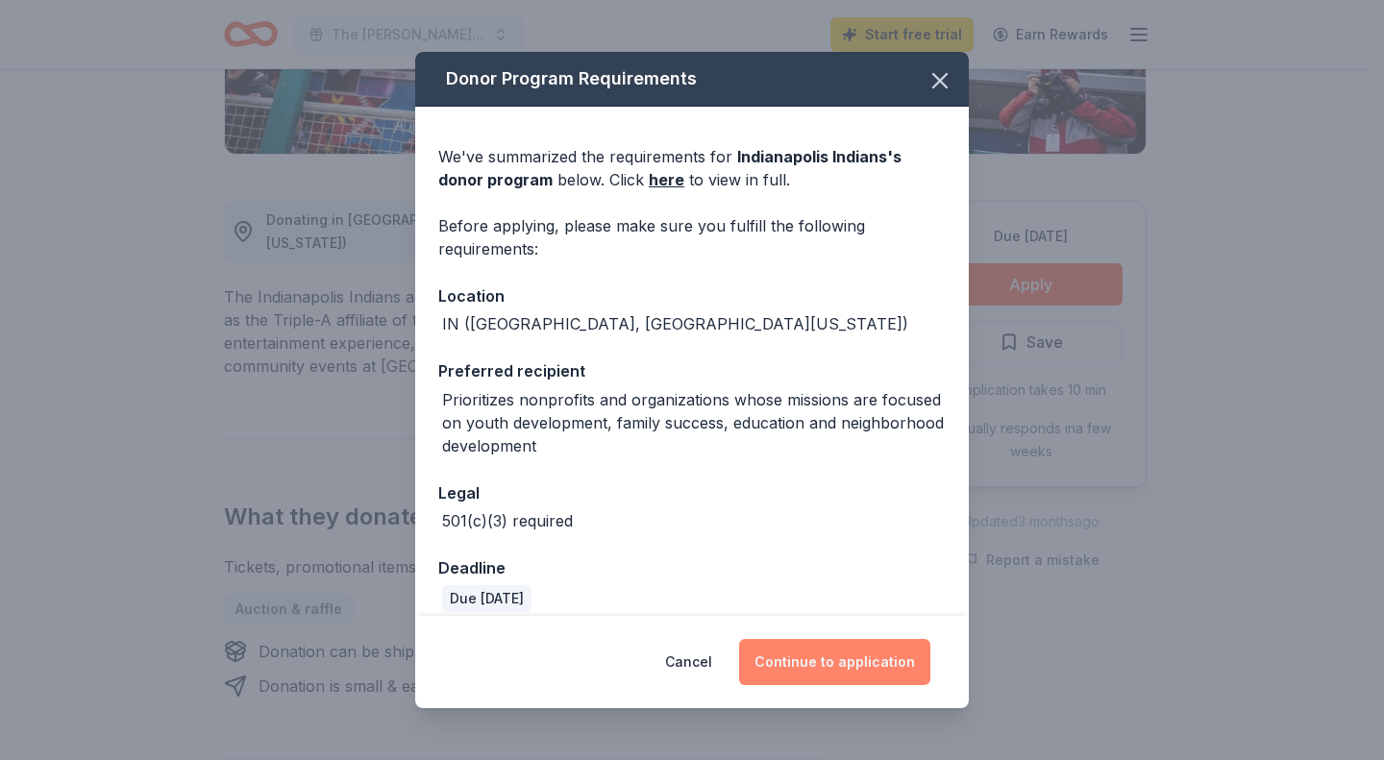
click at [874, 665] on button "Continue to application" at bounding box center [834, 662] width 191 height 46
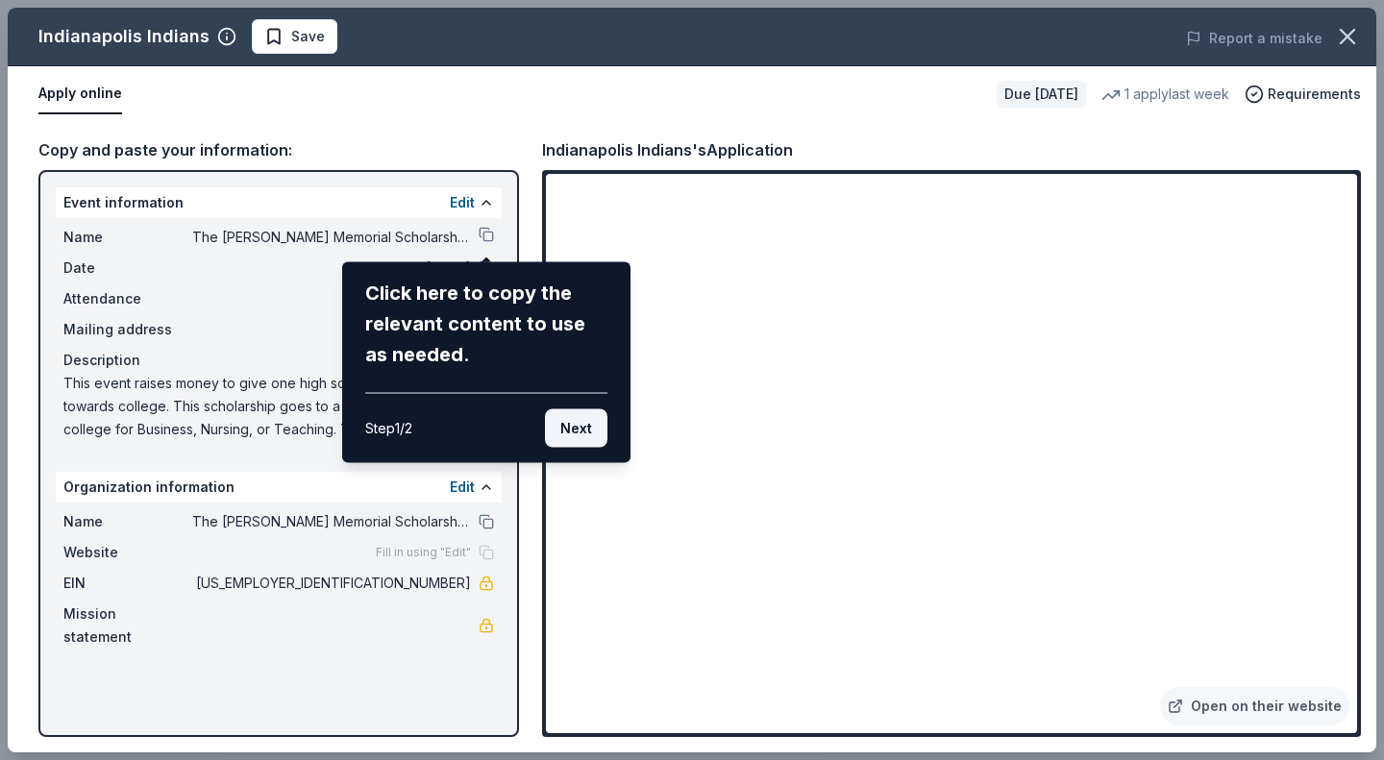
click at [588, 425] on button "Next" at bounding box center [576, 429] width 62 height 38
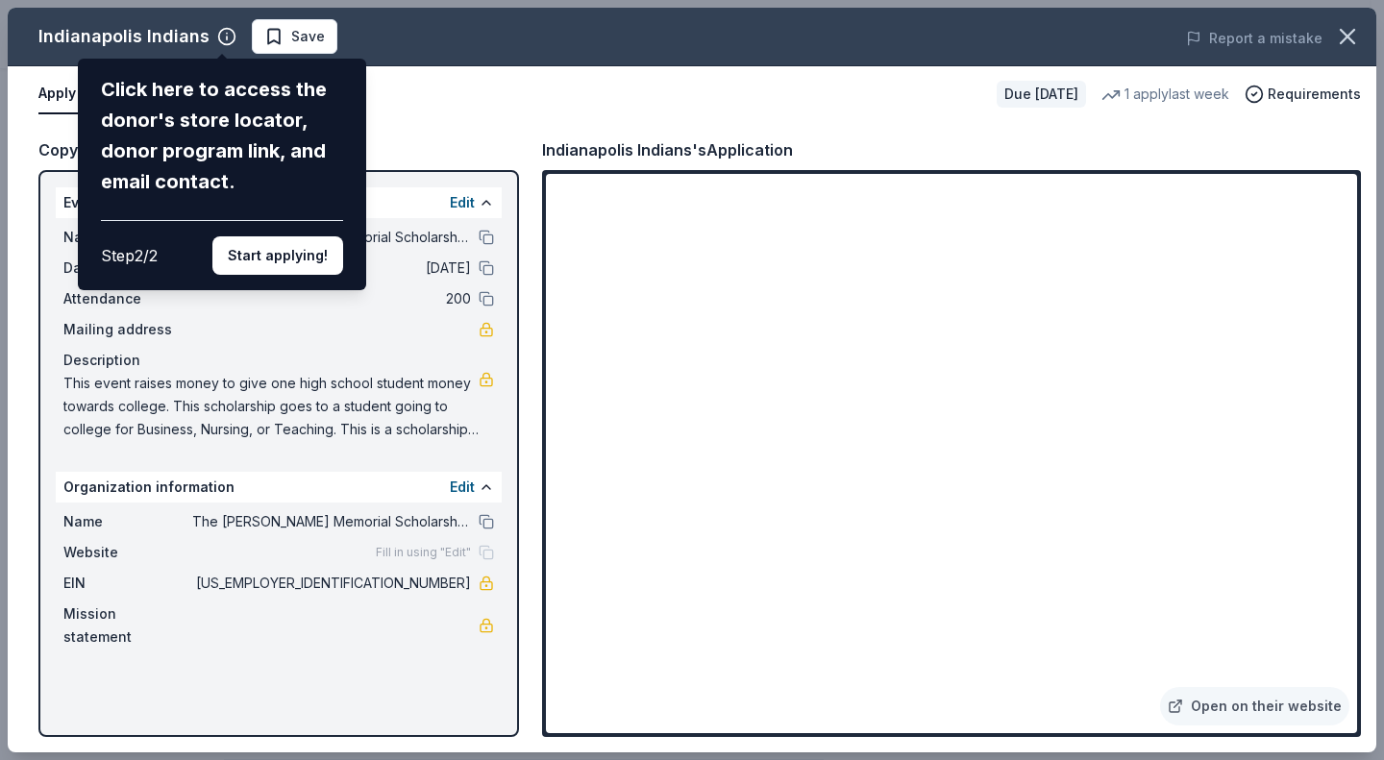
click at [993, 319] on div "Indianapolis Indians Click here to access the donor's store locator, donor prog…" at bounding box center [692, 380] width 1369 height 745
click at [1036, 320] on div "Indianapolis Indians Click here to access the donor's store locator, donor prog…" at bounding box center [692, 380] width 1369 height 745
click at [455, 121] on div "Indianapolis Indians Click here to access the donor's store locator, donor prog…" at bounding box center [692, 380] width 1369 height 745
click at [462, 157] on div "Indianapolis Indians Click here to access the donor's store locator, donor prog…" at bounding box center [692, 380] width 1369 height 745
click at [318, 283] on div "Click here to access the donor's store locator, donor program link, and email c…" at bounding box center [222, 175] width 288 height 232
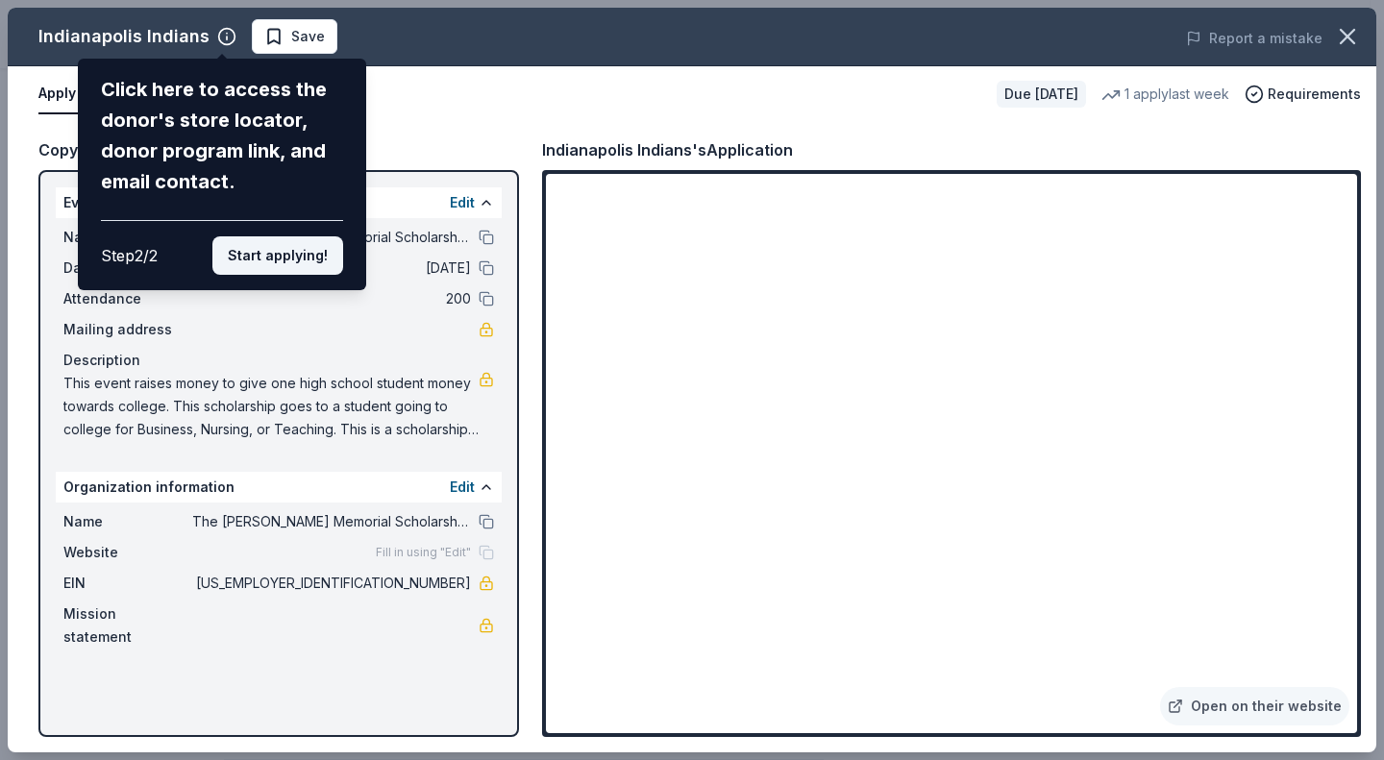
click at [295, 243] on button "Start applying!" at bounding box center [277, 255] width 131 height 38
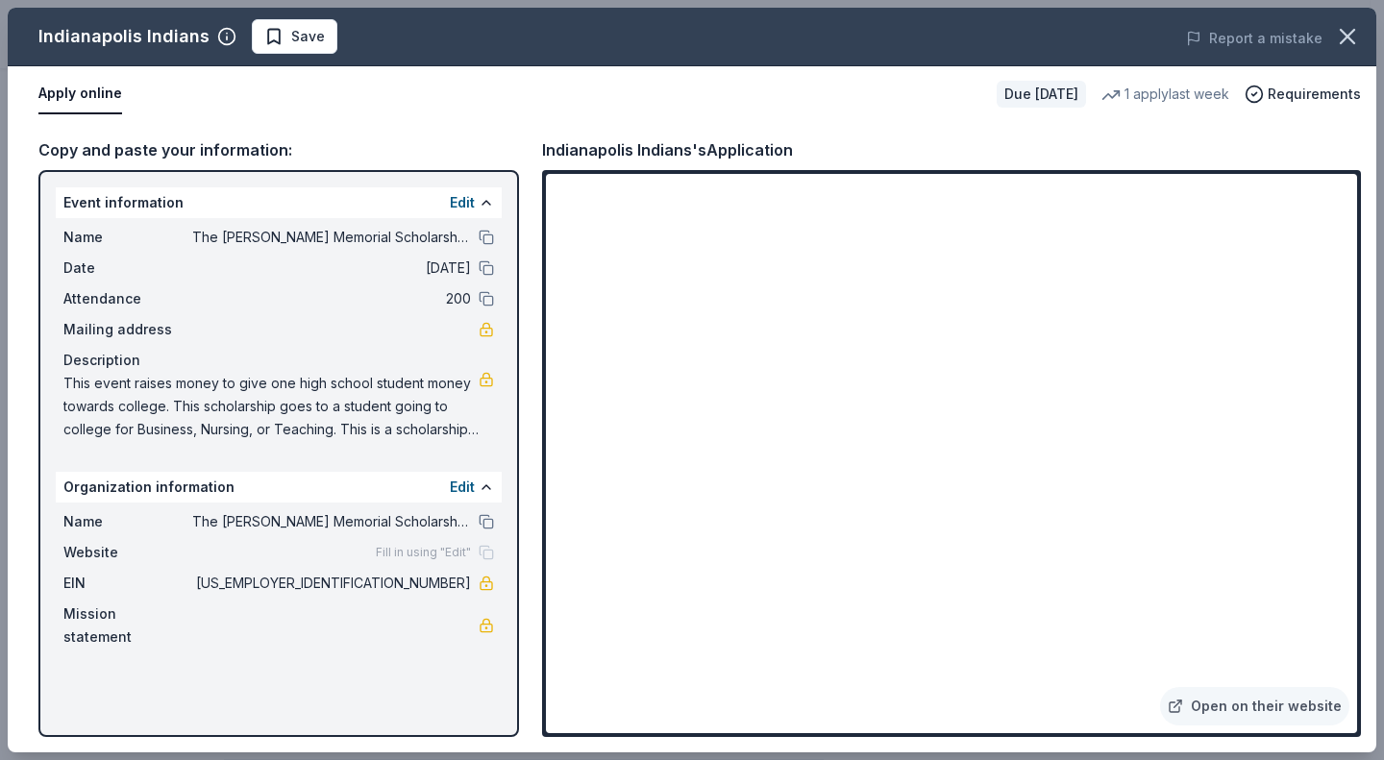
click at [882, 337] on div "Indianapolis Indians Save Report a mistake Apply online Due in 19 days 1 apply …" at bounding box center [692, 380] width 1369 height 745
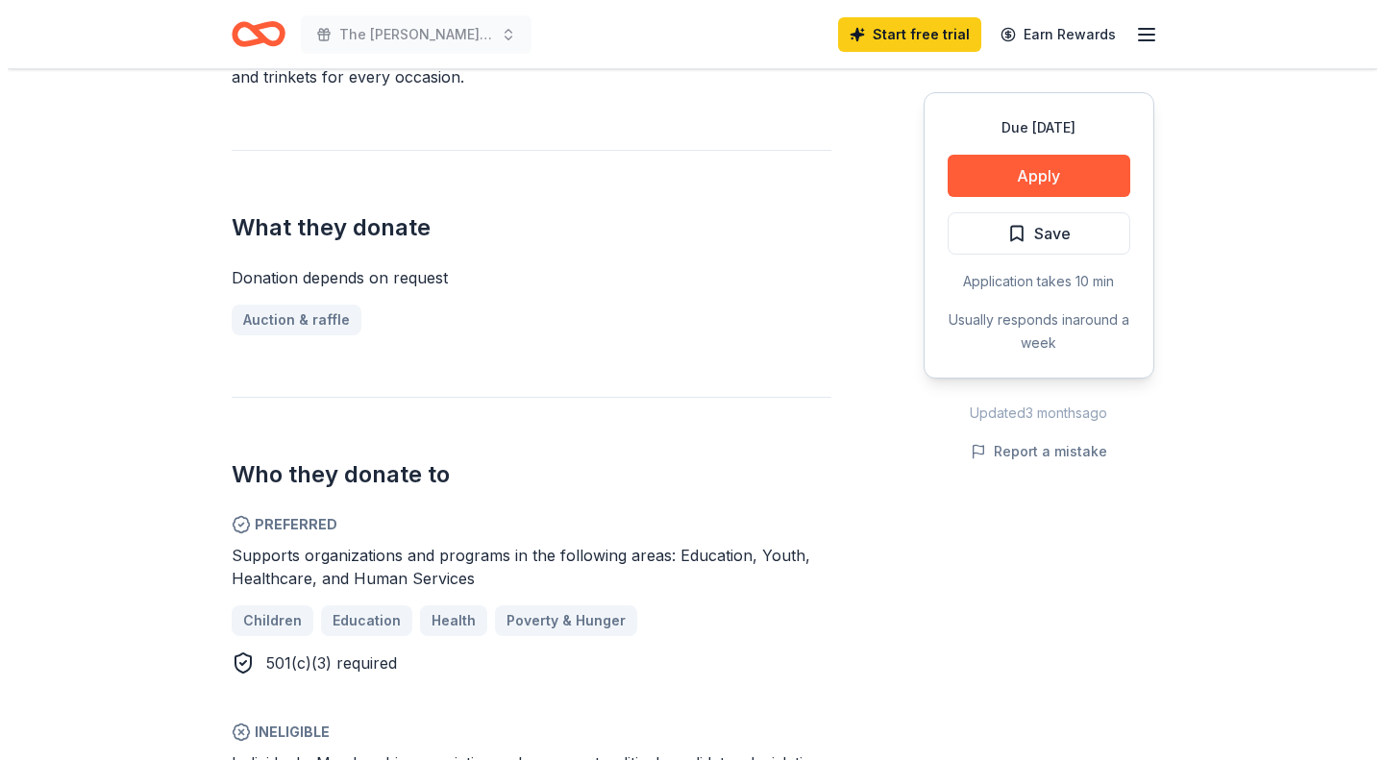
scroll to position [689, 0]
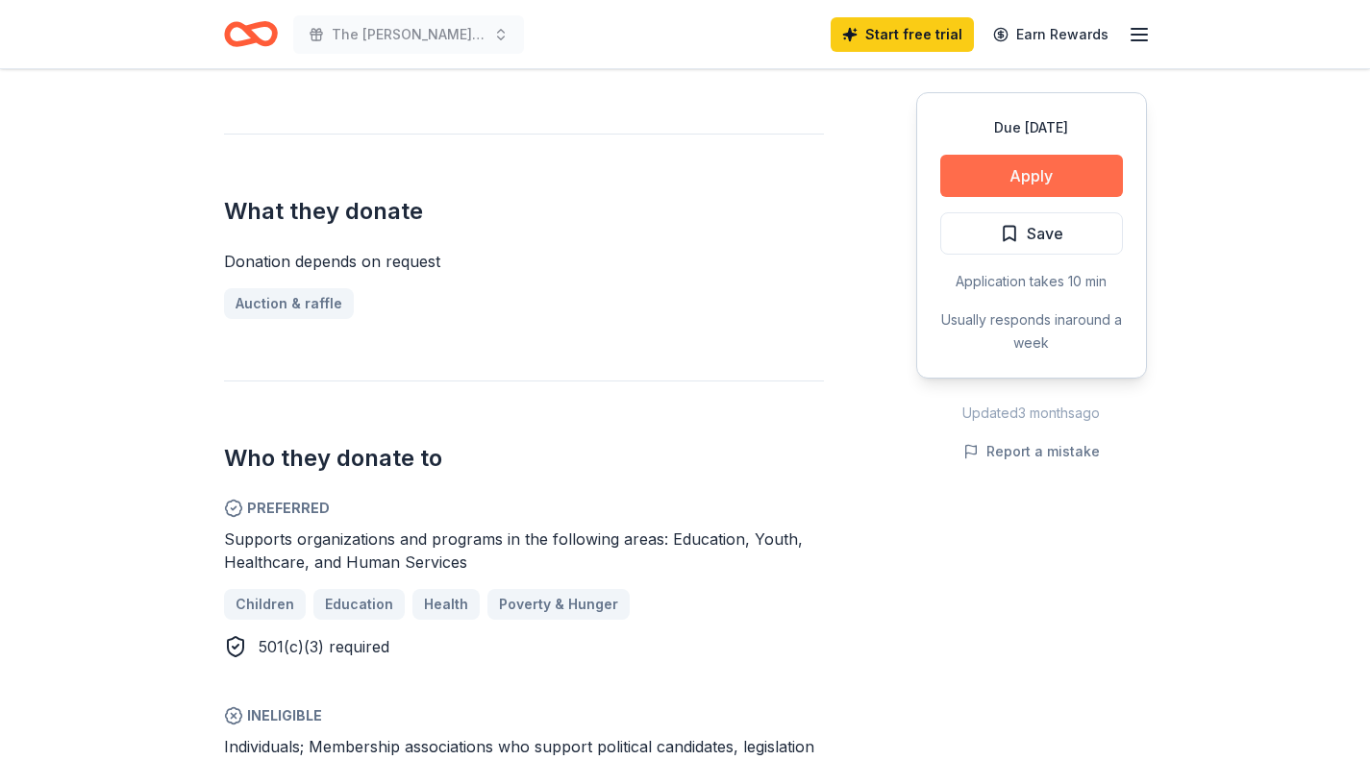
click at [1081, 178] on button "Apply" at bounding box center [1031, 176] width 183 height 42
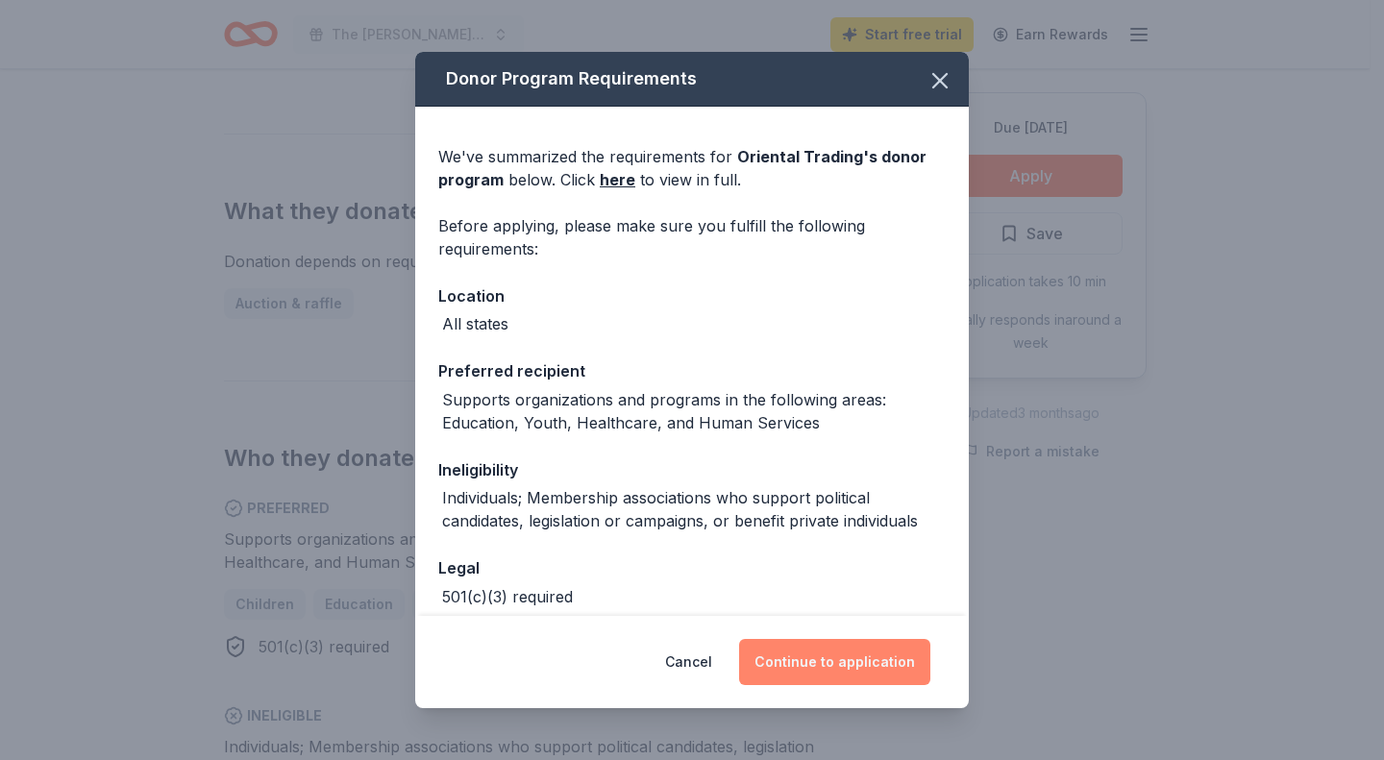
click at [860, 671] on button "Continue to application" at bounding box center [834, 662] width 191 height 46
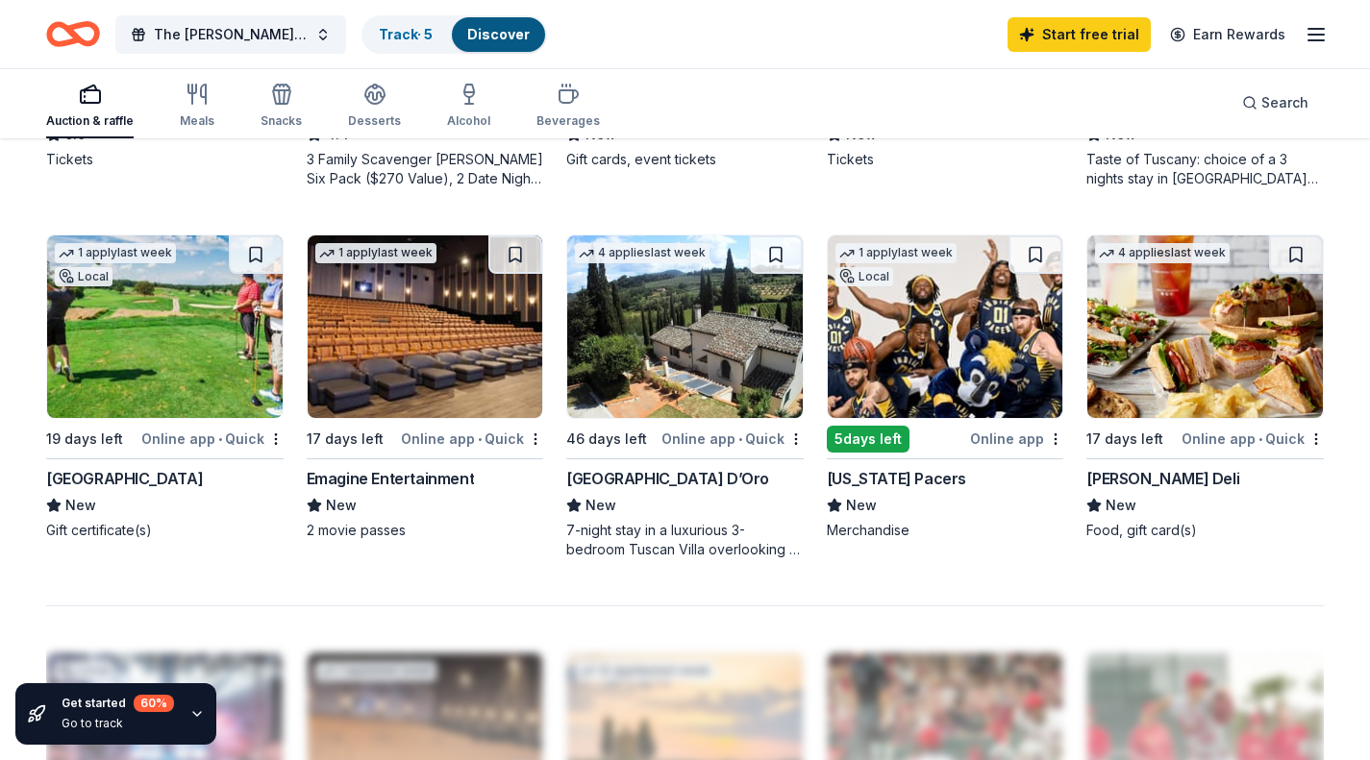
scroll to position [1228, 0]
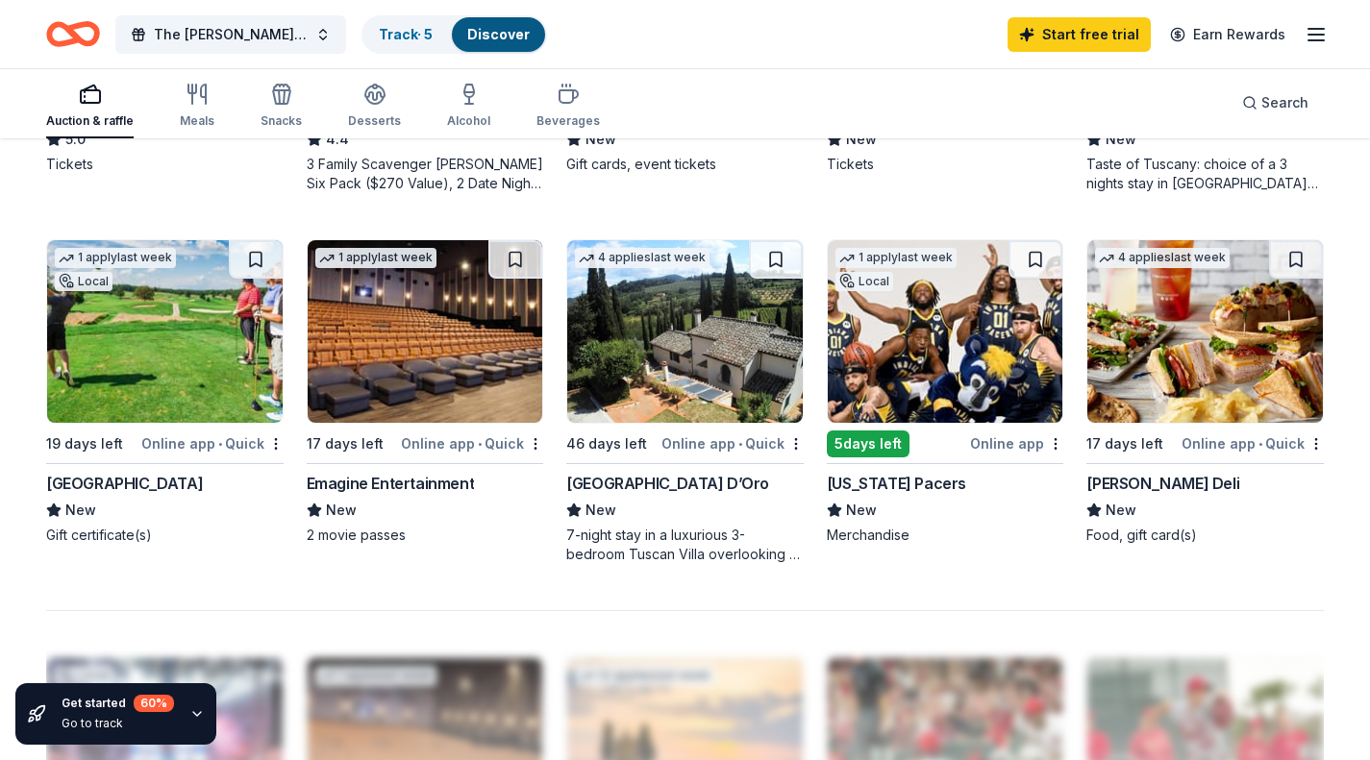
click at [982, 344] on img at bounding box center [946, 331] width 236 height 183
click at [177, 399] on img at bounding box center [165, 331] width 236 height 183
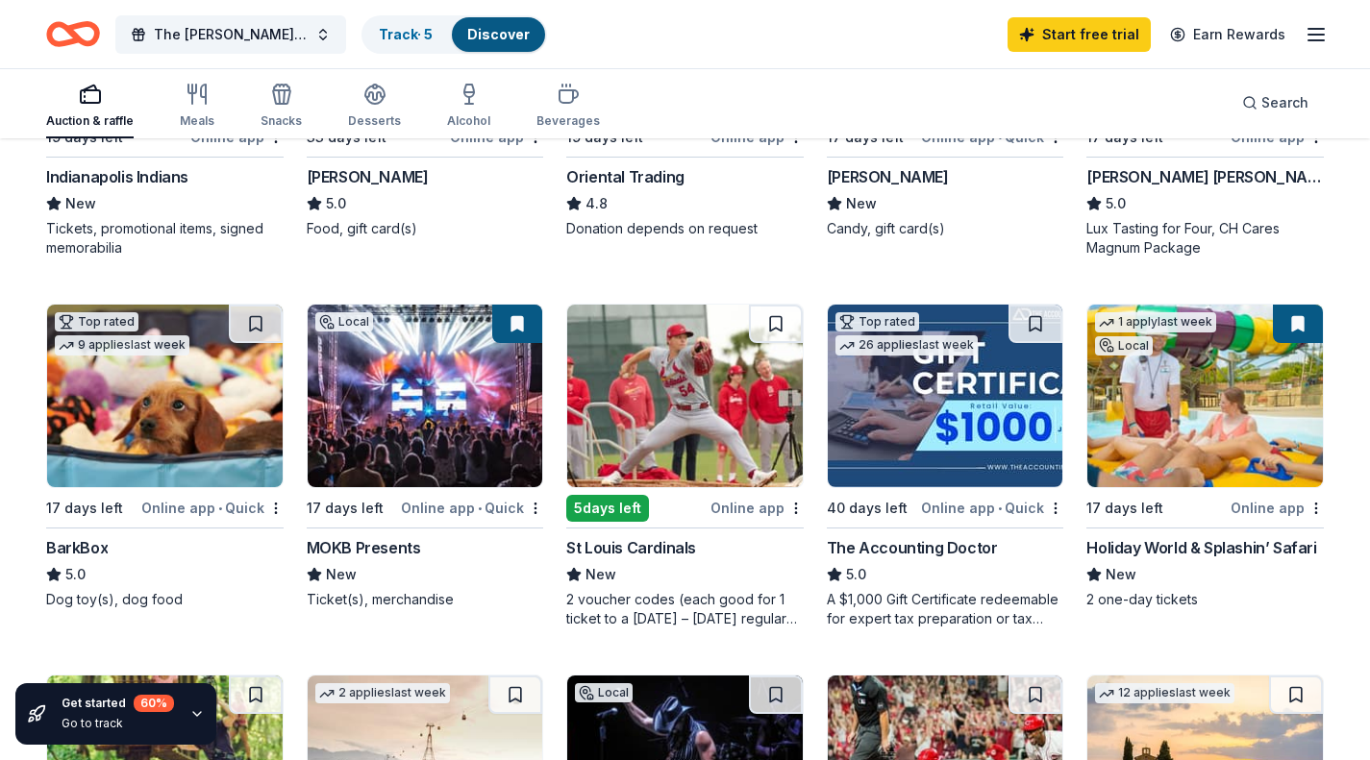
scroll to position [427, 0]
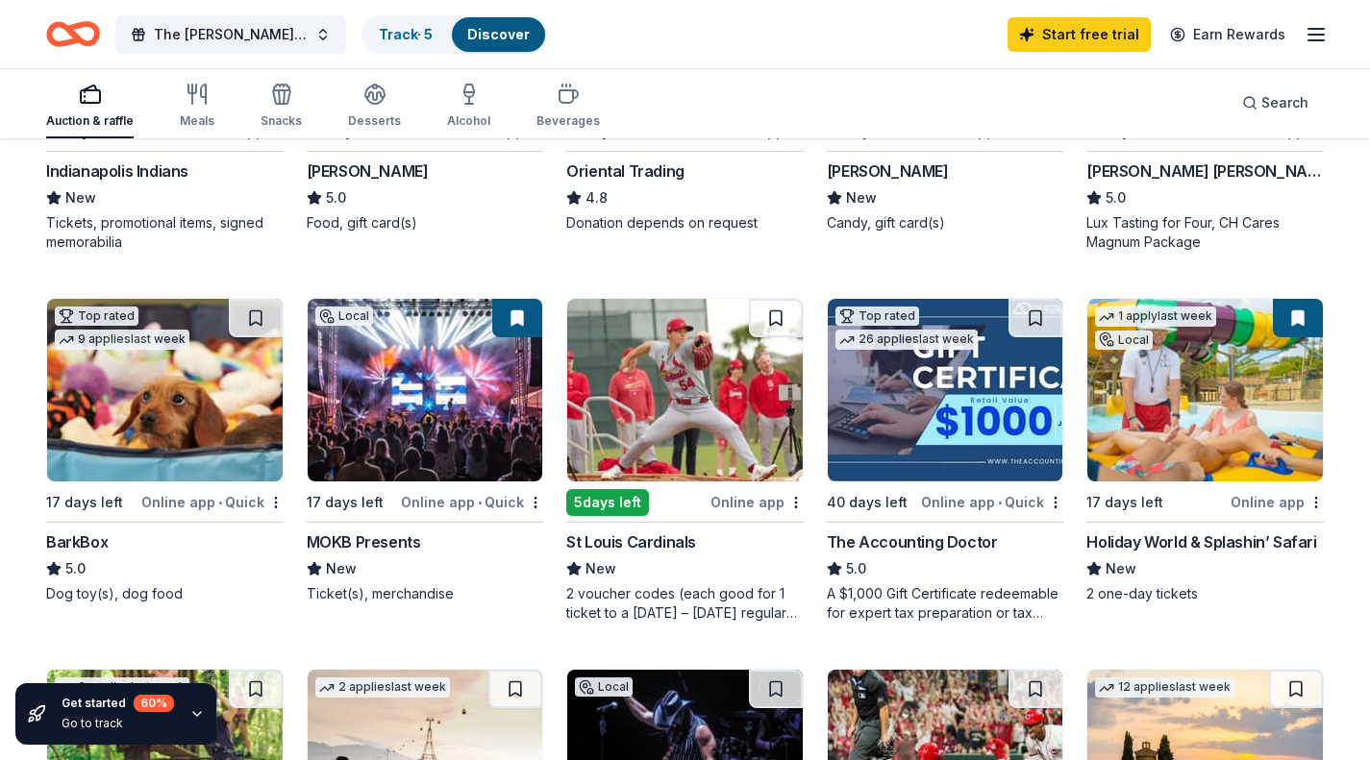
click at [1203, 551] on div "Holiday World & Splashin’ Safari" at bounding box center [1201, 542] width 230 height 23
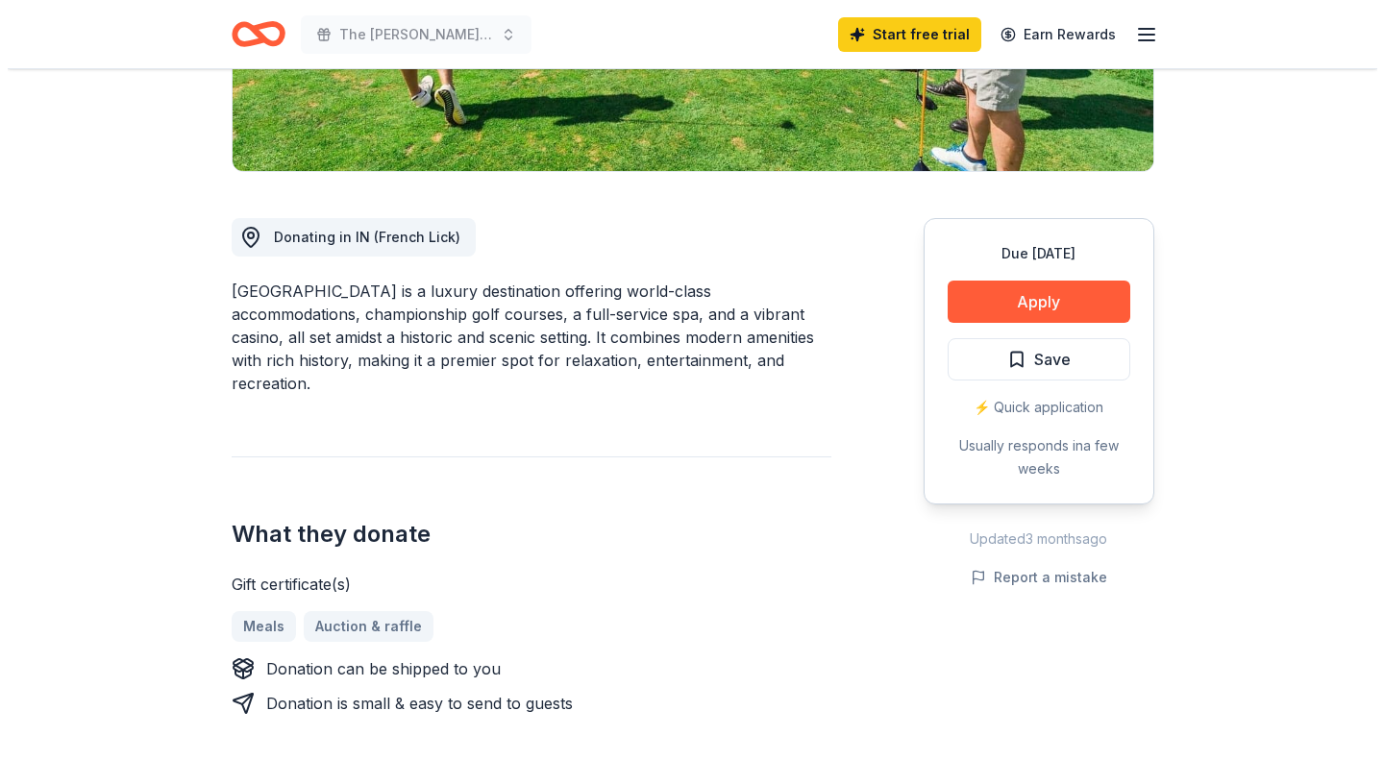
scroll to position [427, 0]
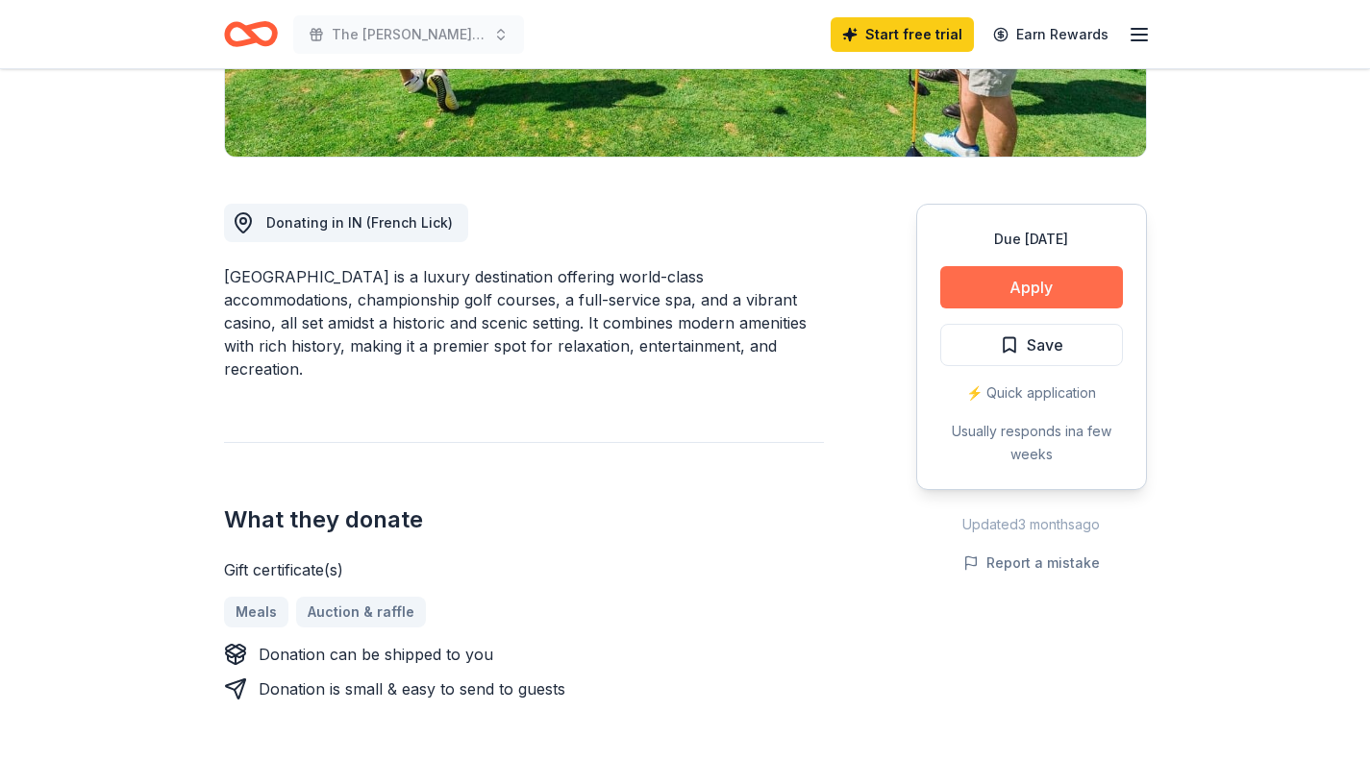
click at [1081, 298] on button "Apply" at bounding box center [1031, 287] width 183 height 42
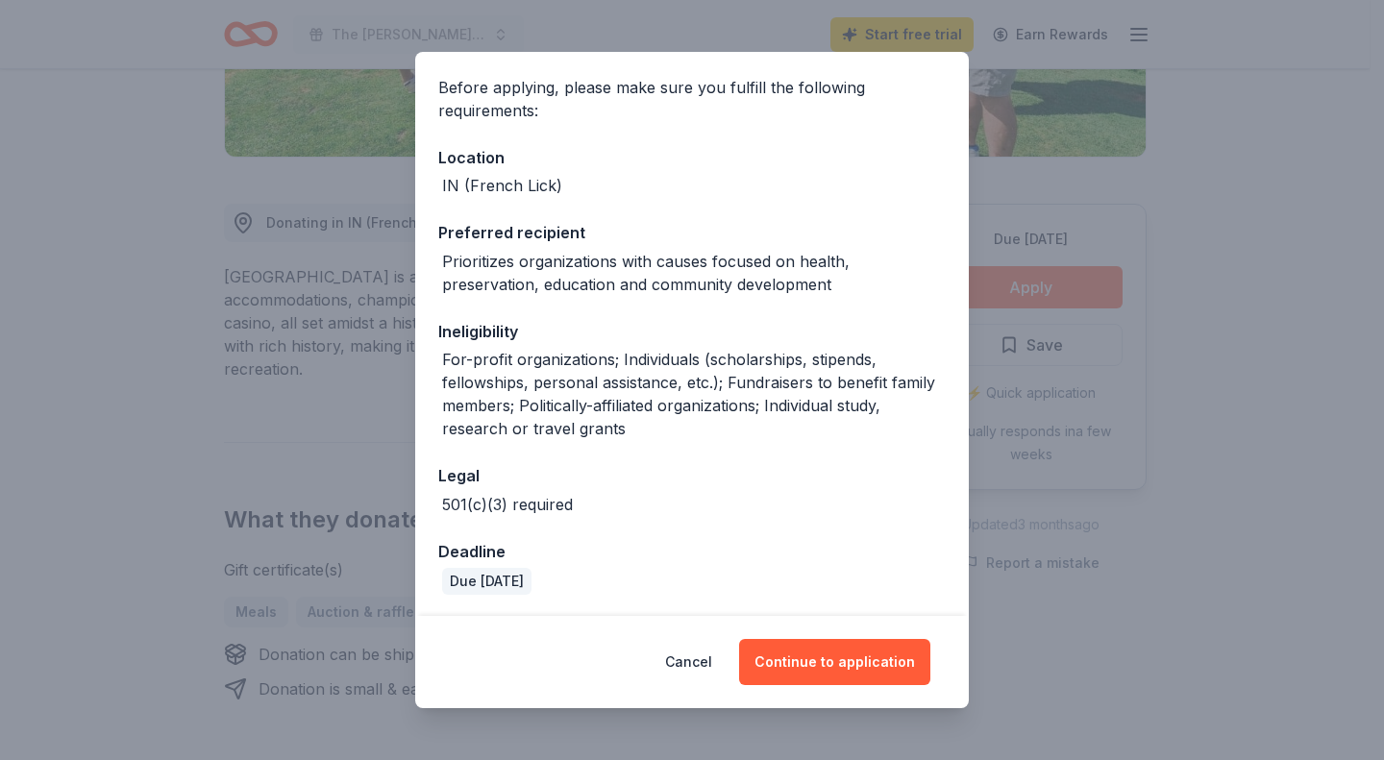
scroll to position [140, 0]
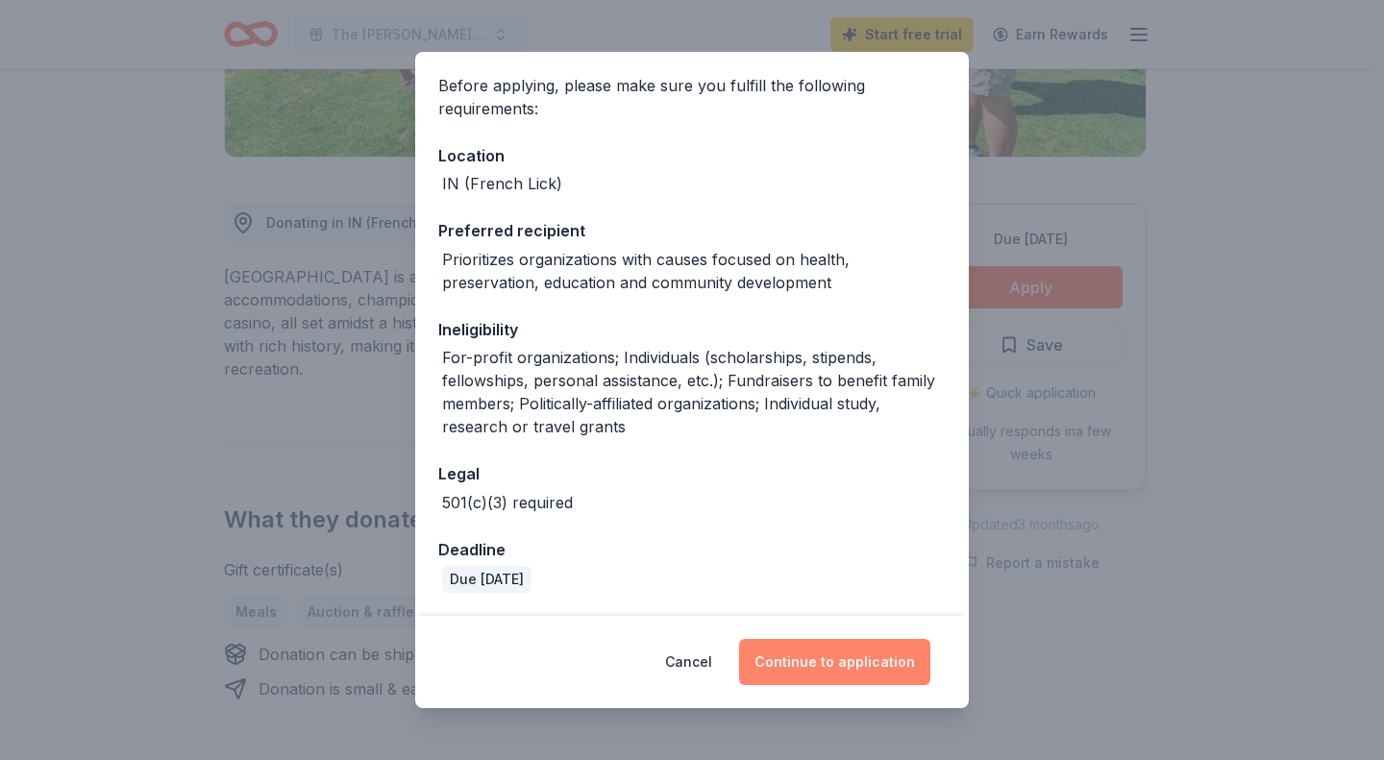
click at [862, 670] on button "Continue to application" at bounding box center [834, 662] width 191 height 46
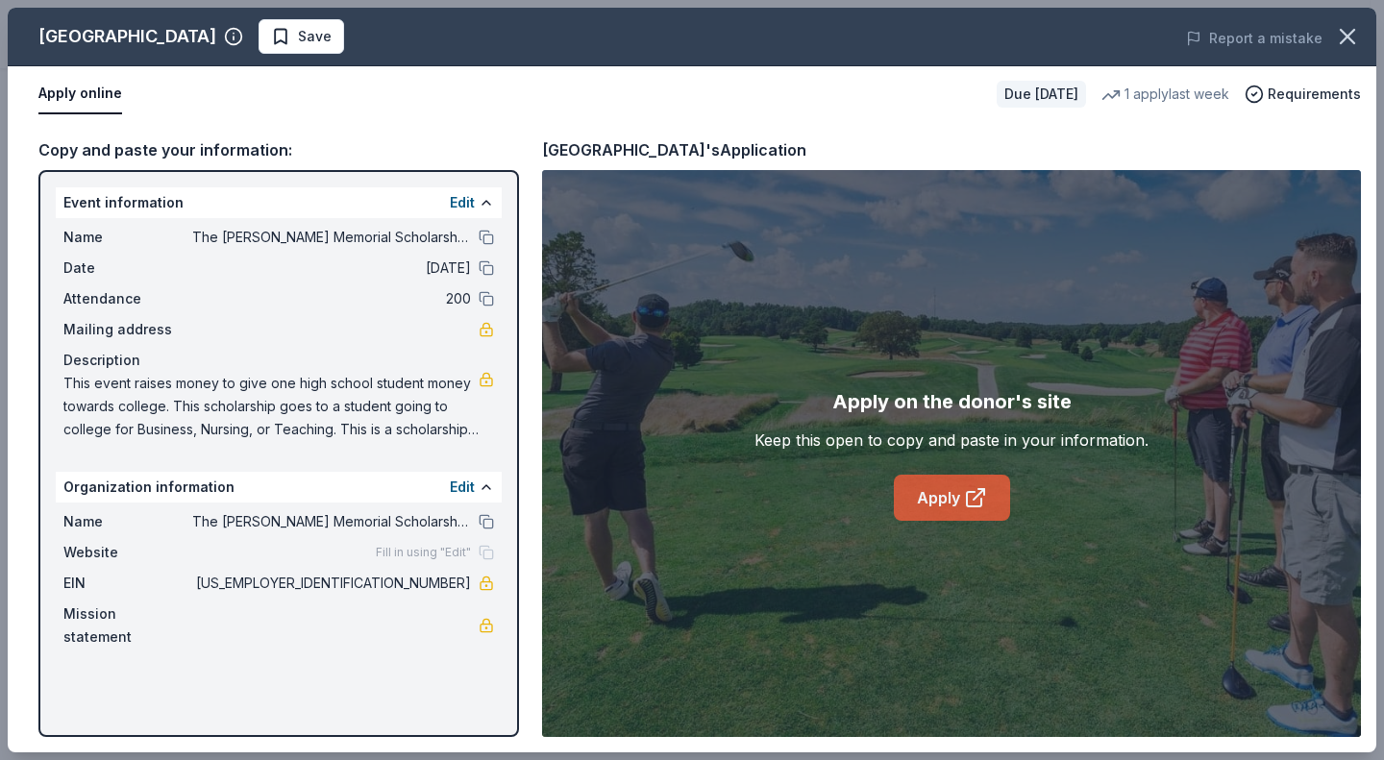
click at [982, 494] on icon at bounding box center [975, 497] width 23 height 23
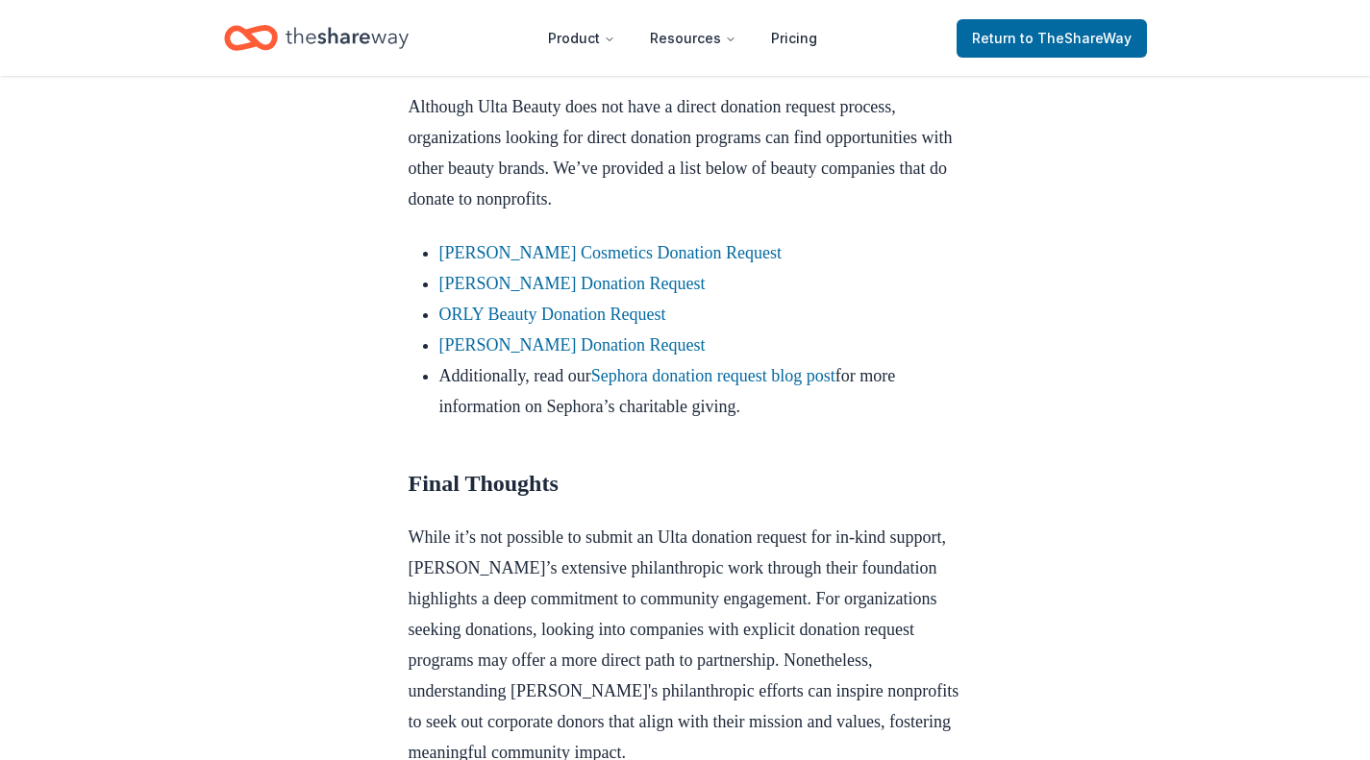
scroll to position [1679, 0]
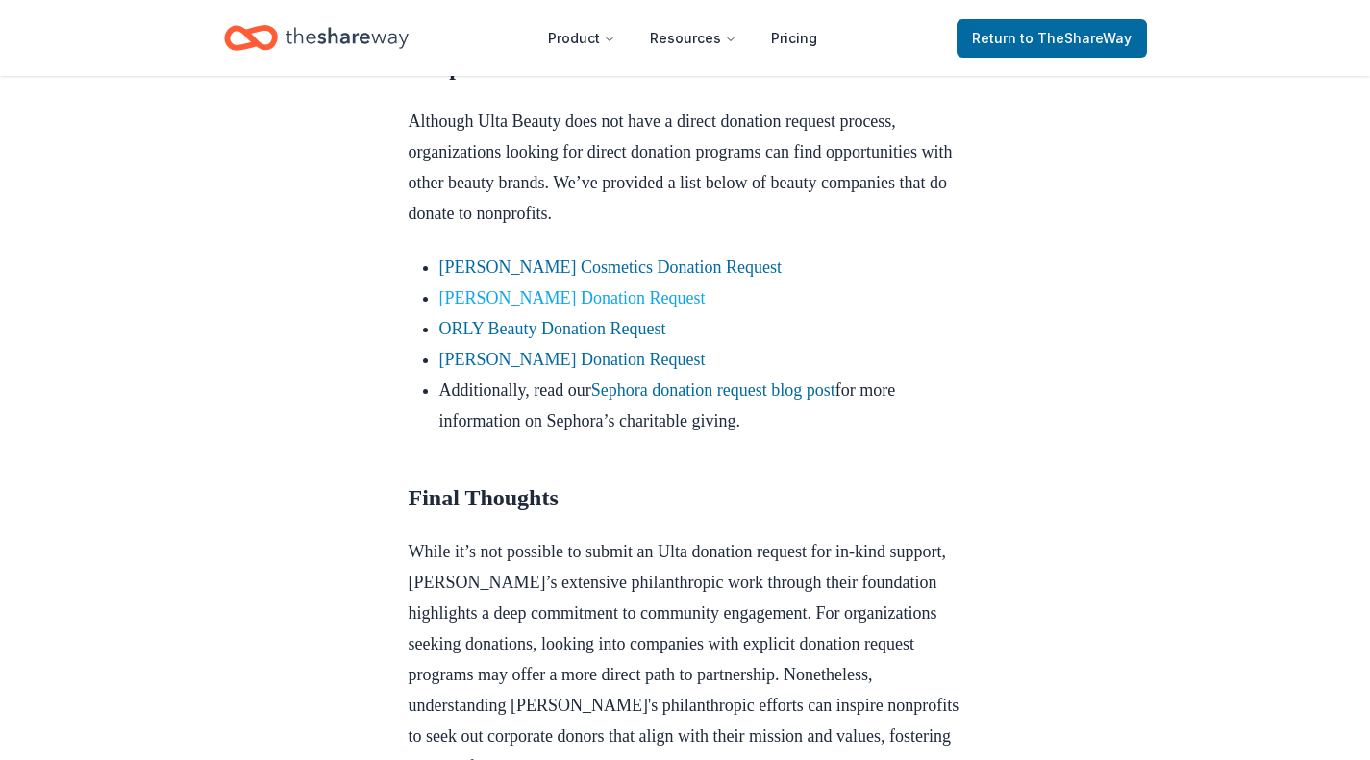
click at [689, 308] on link "[PERSON_NAME] Donation Request" at bounding box center [572, 297] width 266 height 19
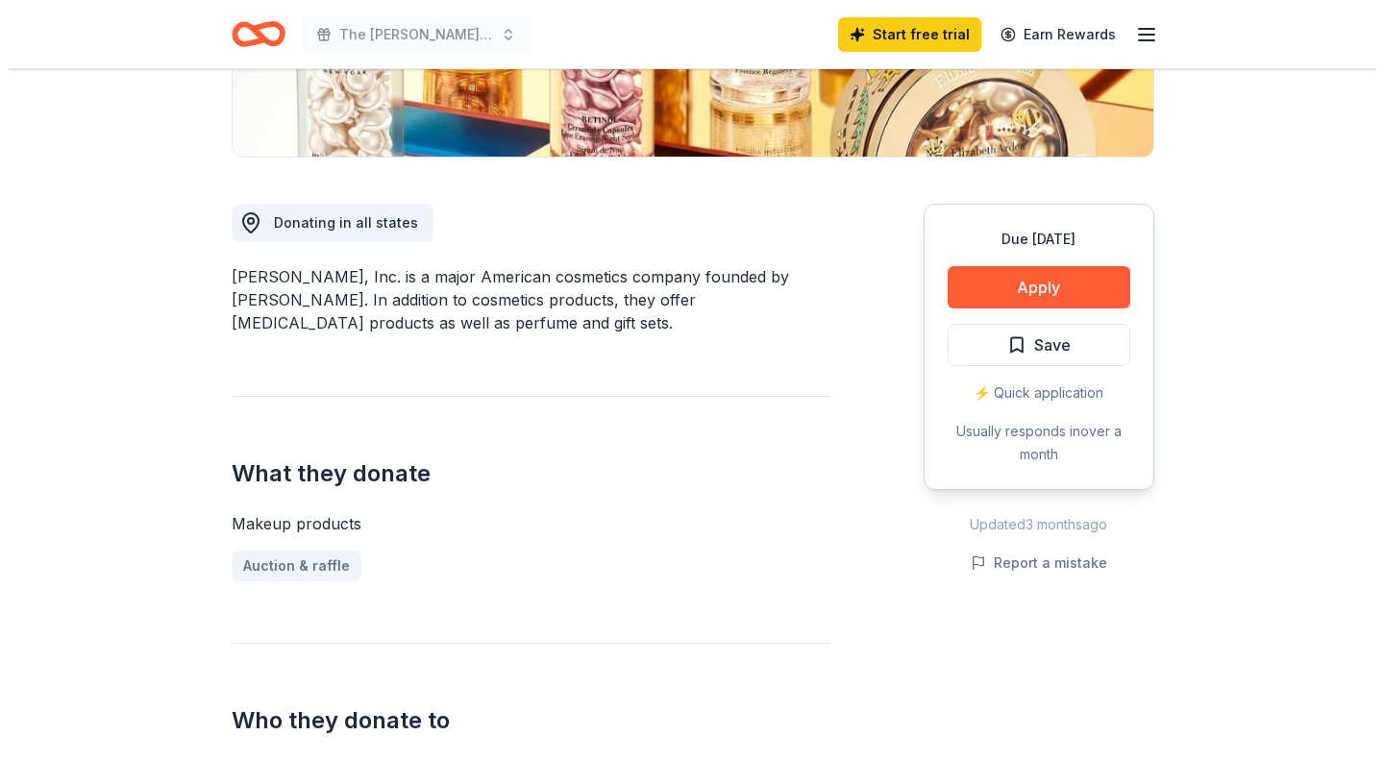
scroll to position [435, 0]
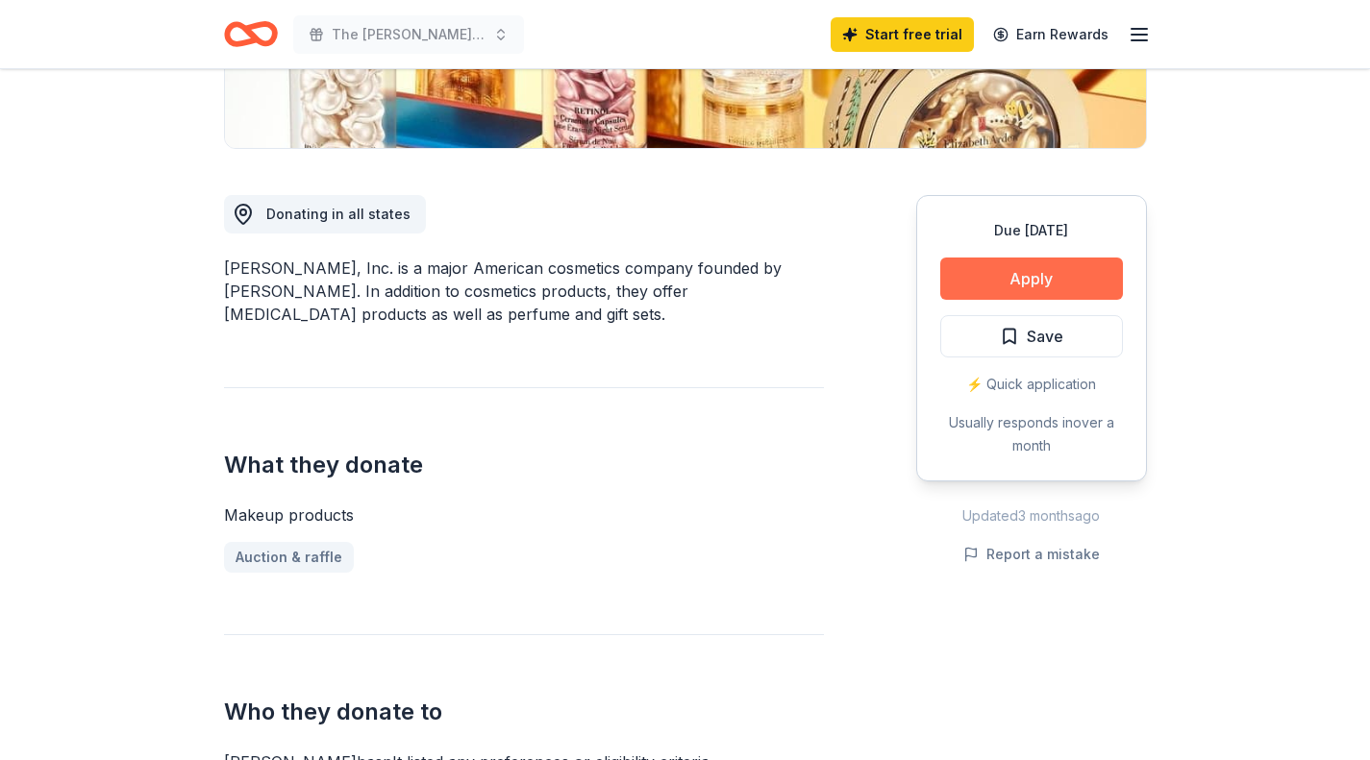
click at [1067, 271] on button "Apply" at bounding box center [1031, 279] width 183 height 42
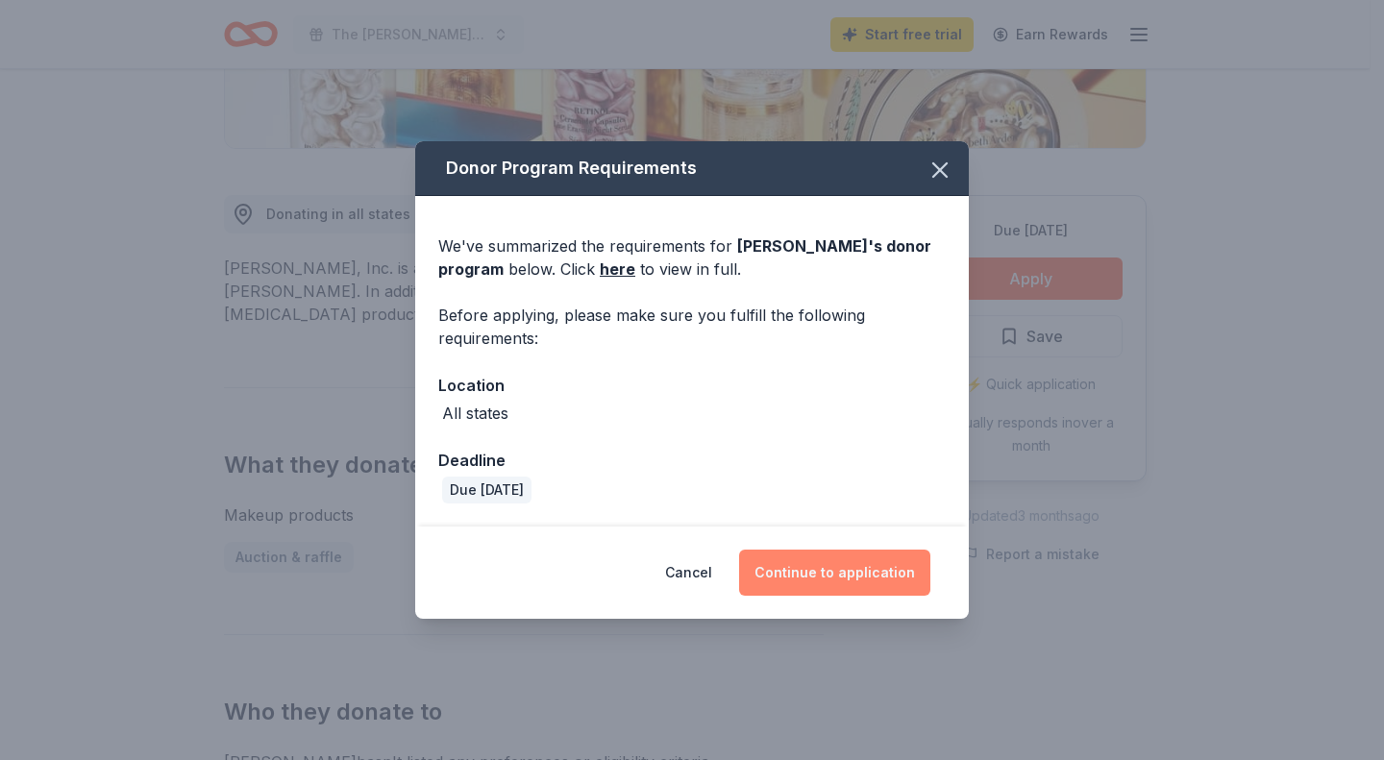
click at [853, 584] on button "Continue to application" at bounding box center [834, 573] width 191 height 46
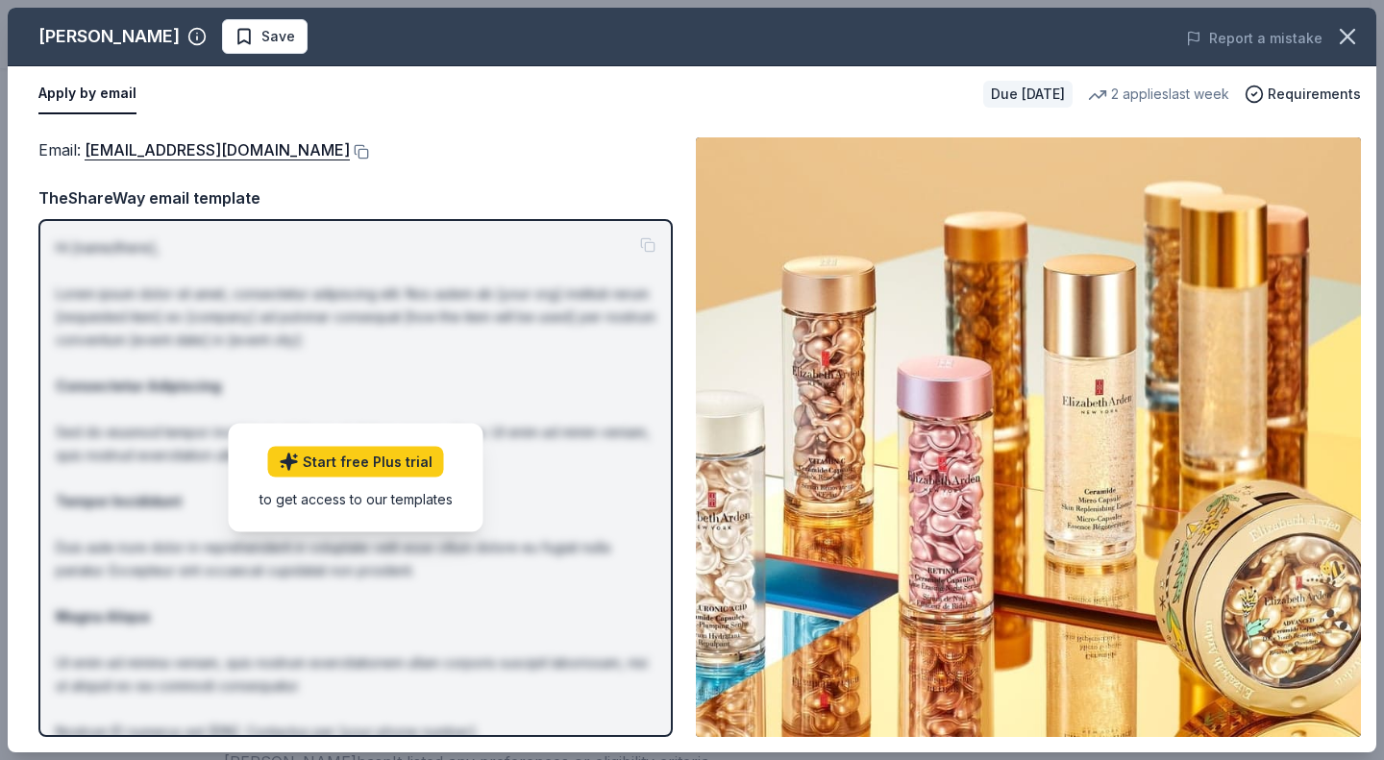
click at [583, 526] on p "Hi [name/there], Lorem ipsum dolor sit amet, consectetur adipiscing elit. Nos a…" at bounding box center [356, 524] width 600 height 577
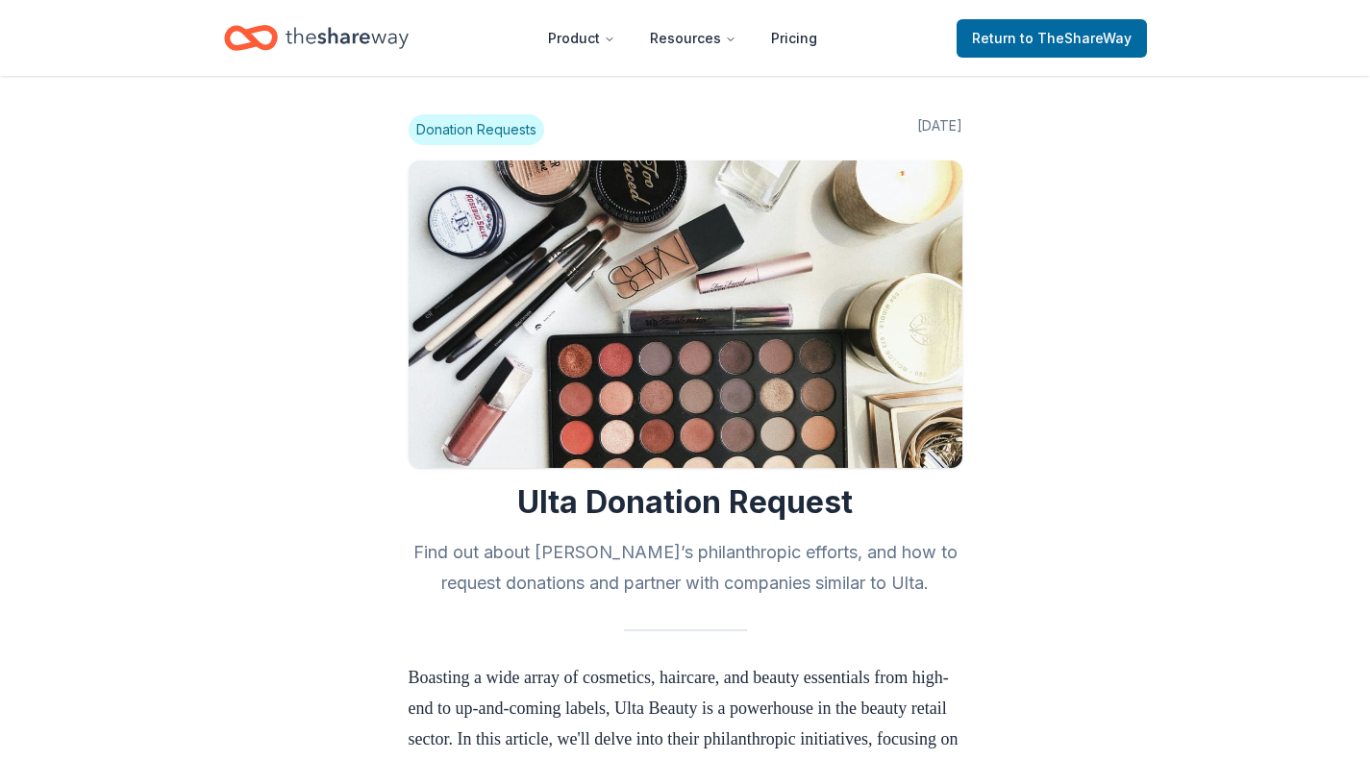
scroll to position [1679, 0]
